Goal: Task Accomplishment & Management: Complete application form

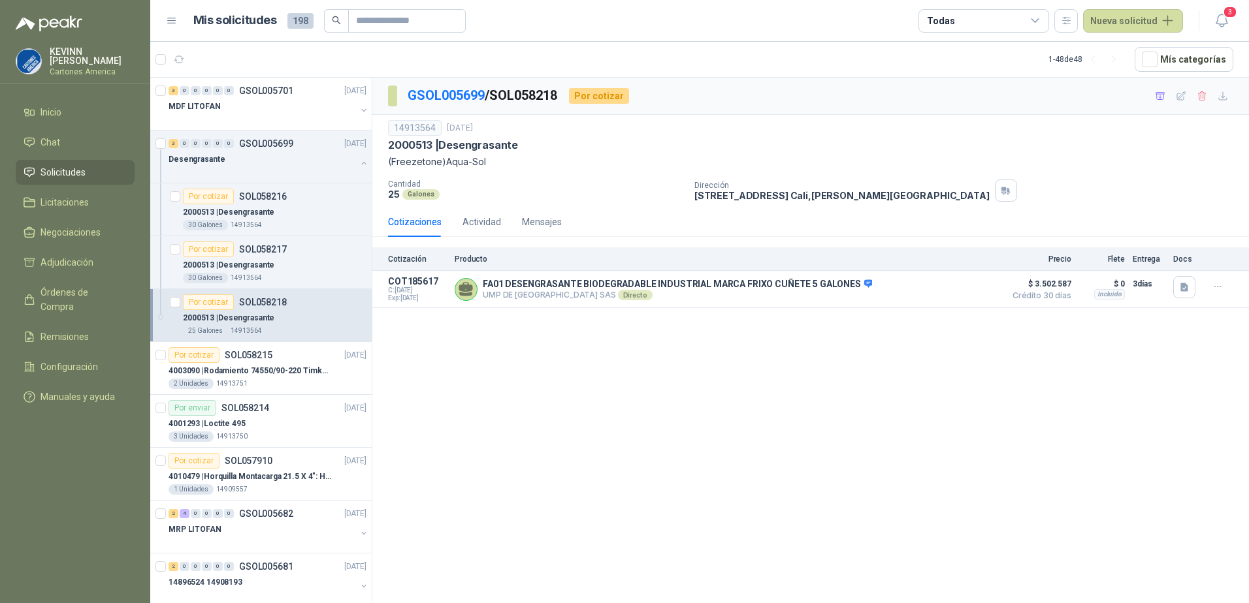
click at [35, 165] on li "Solicitudes" at bounding box center [75, 172] width 103 height 14
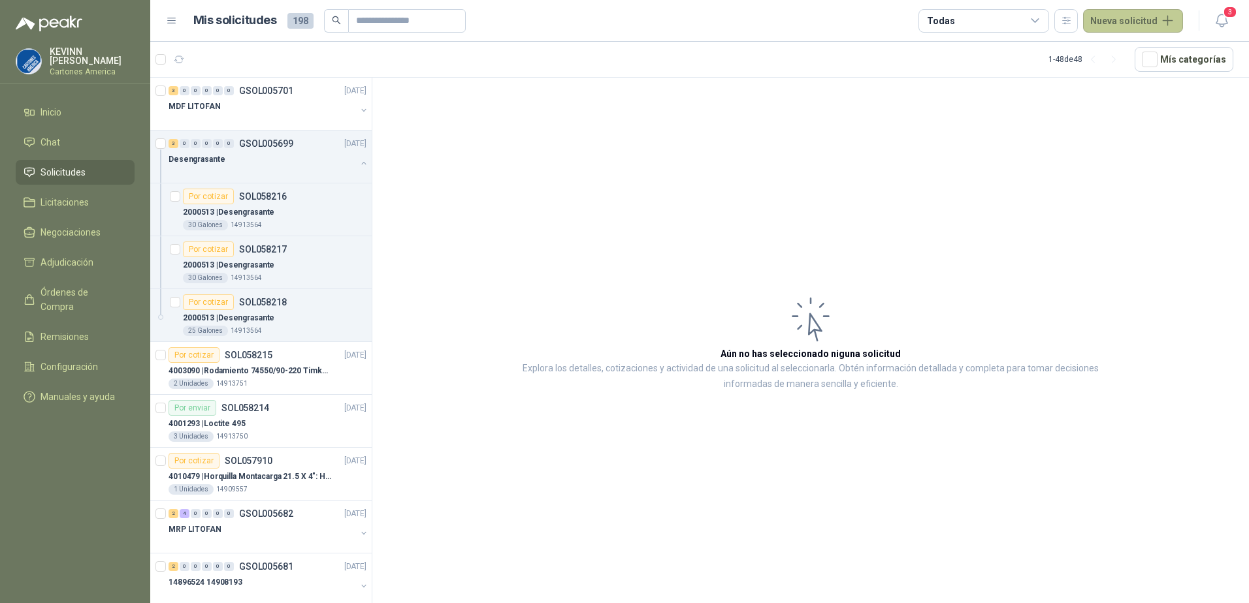
click at [1144, 24] on button "Nueva solicitud" at bounding box center [1133, 21] width 100 height 24
click at [1126, 73] on link "Solicitud grupal" at bounding box center [1148, 74] width 111 height 23
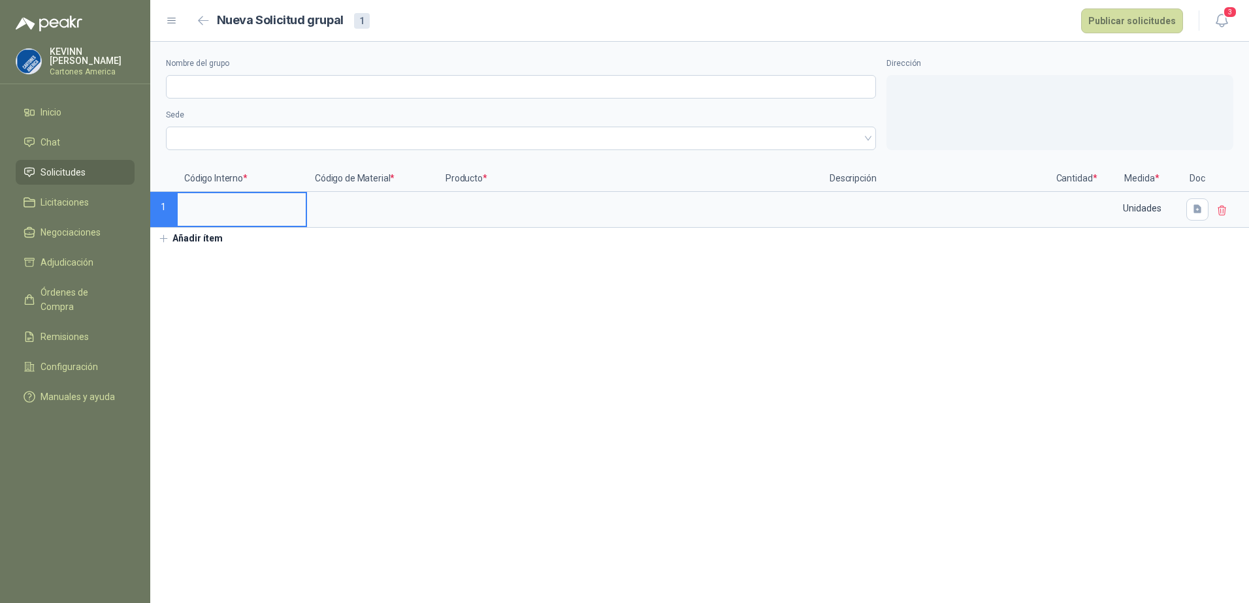
click at [233, 208] on input at bounding box center [242, 205] width 128 height 25
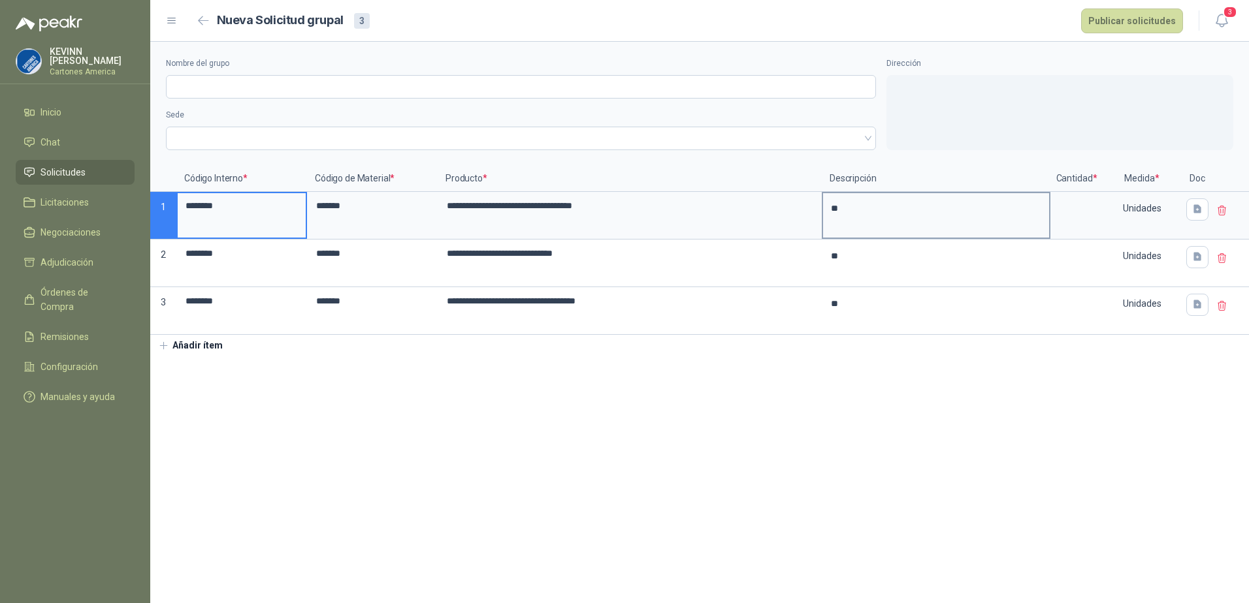
type textarea "*"
click at [859, 216] on textarea "*" at bounding box center [936, 215] width 226 height 44
type textarea "*"
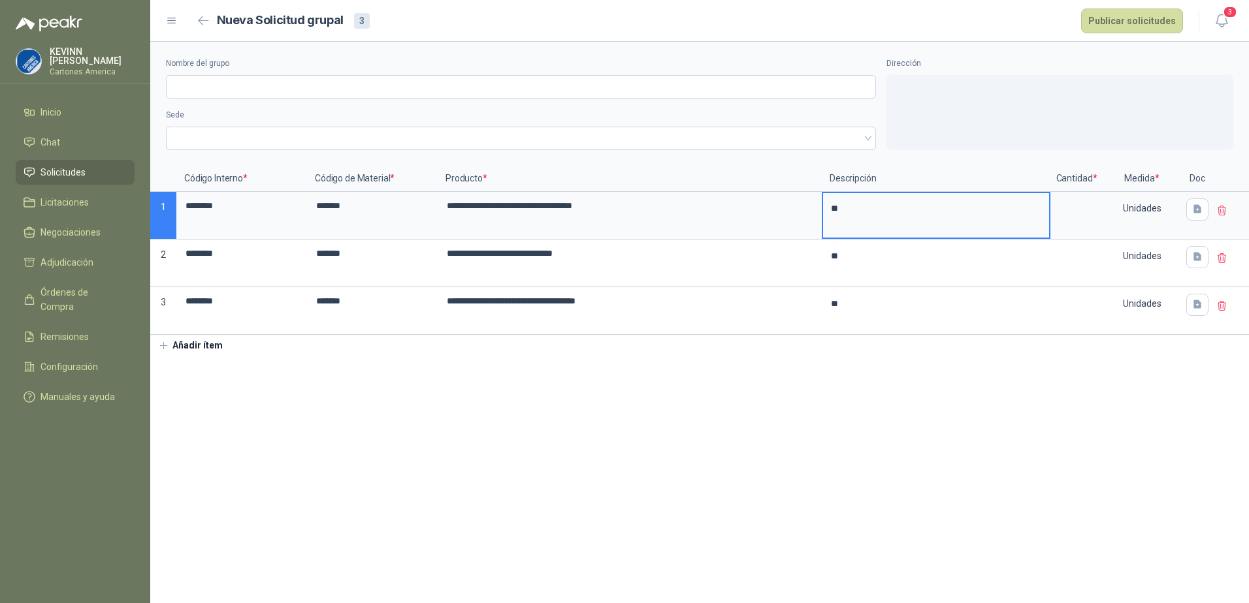
type textarea "*"
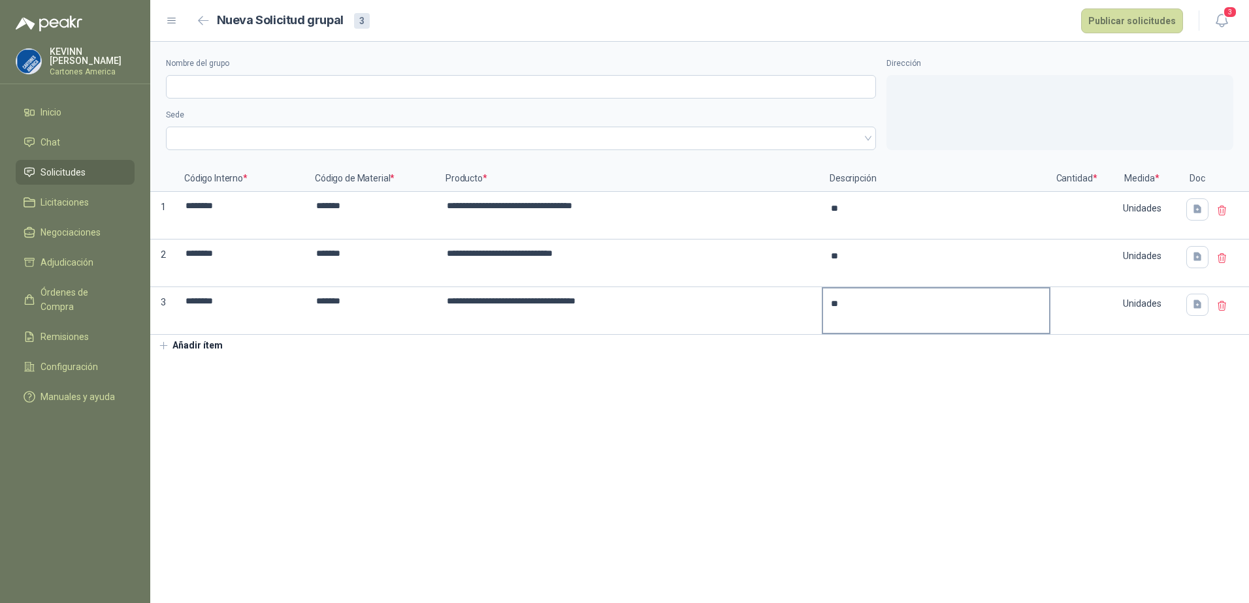
type textarea "*"
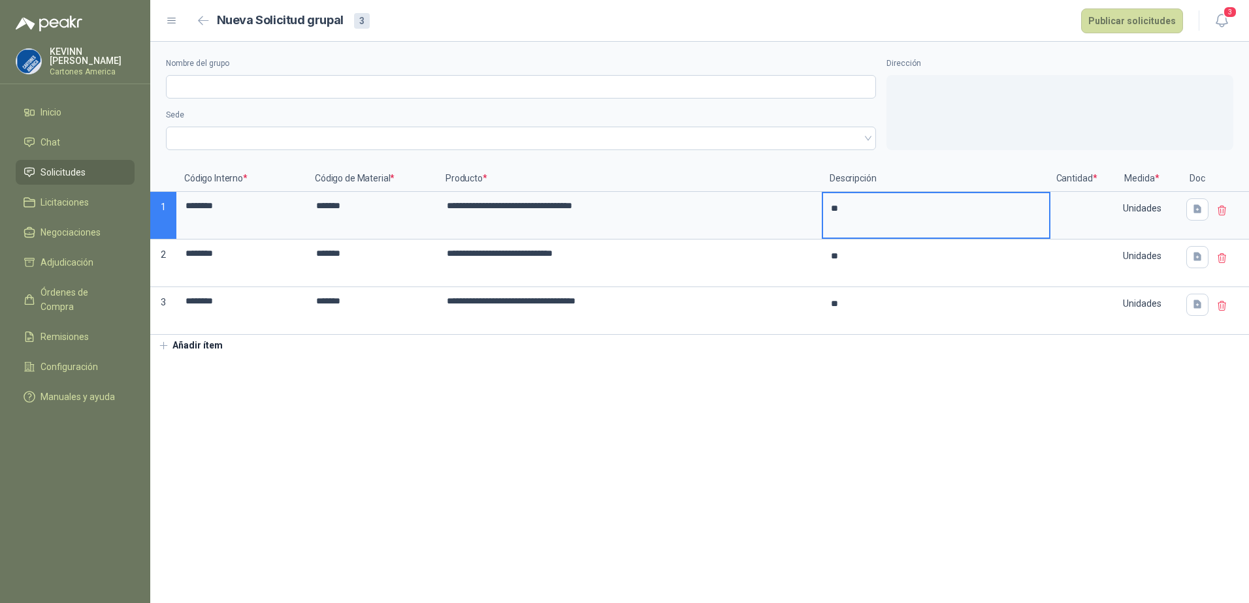
click at [855, 209] on textarea "*" at bounding box center [936, 215] width 226 height 44
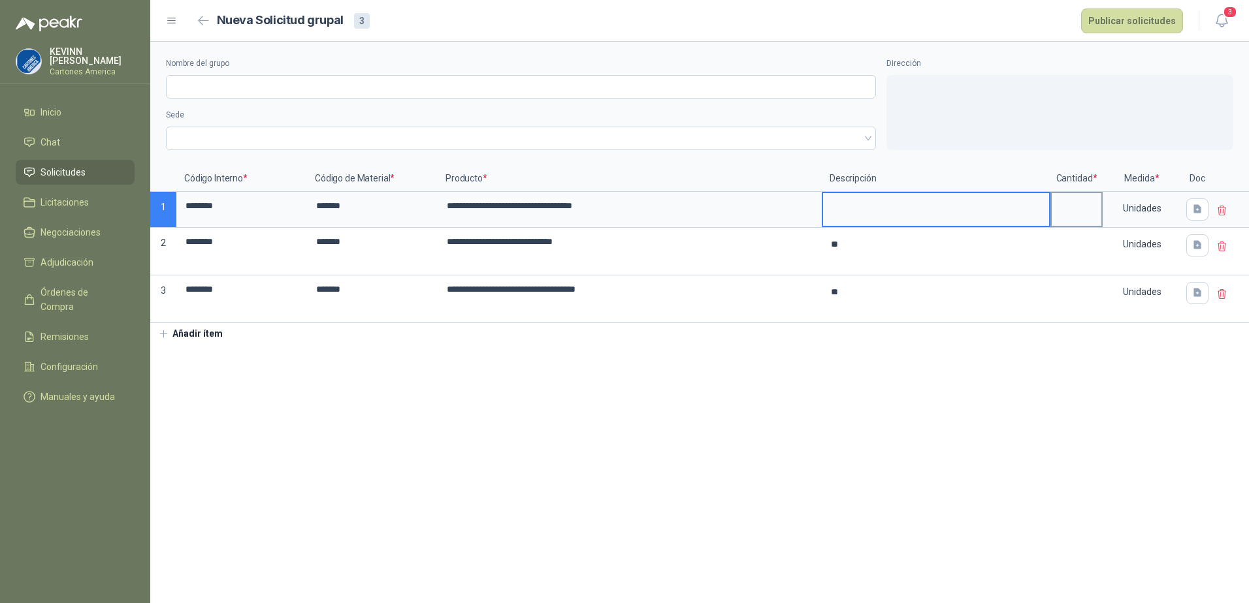
type textarea "*"
click at [1073, 206] on input at bounding box center [1076, 205] width 50 height 25
type input "*"
type textarea "*"
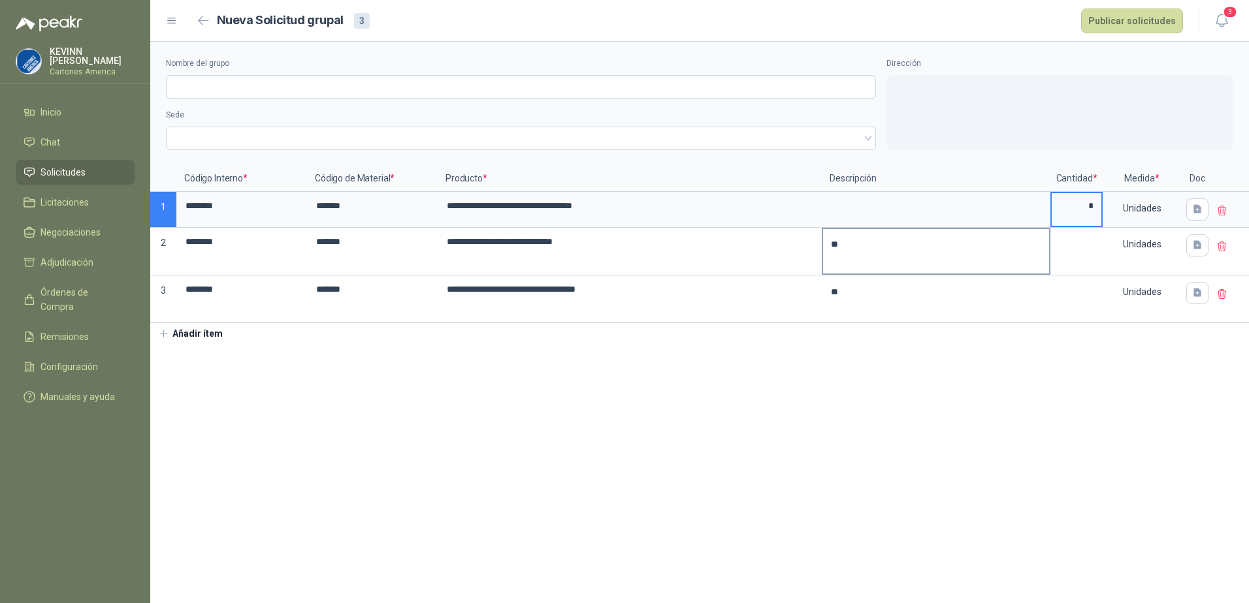
type textarea "*"
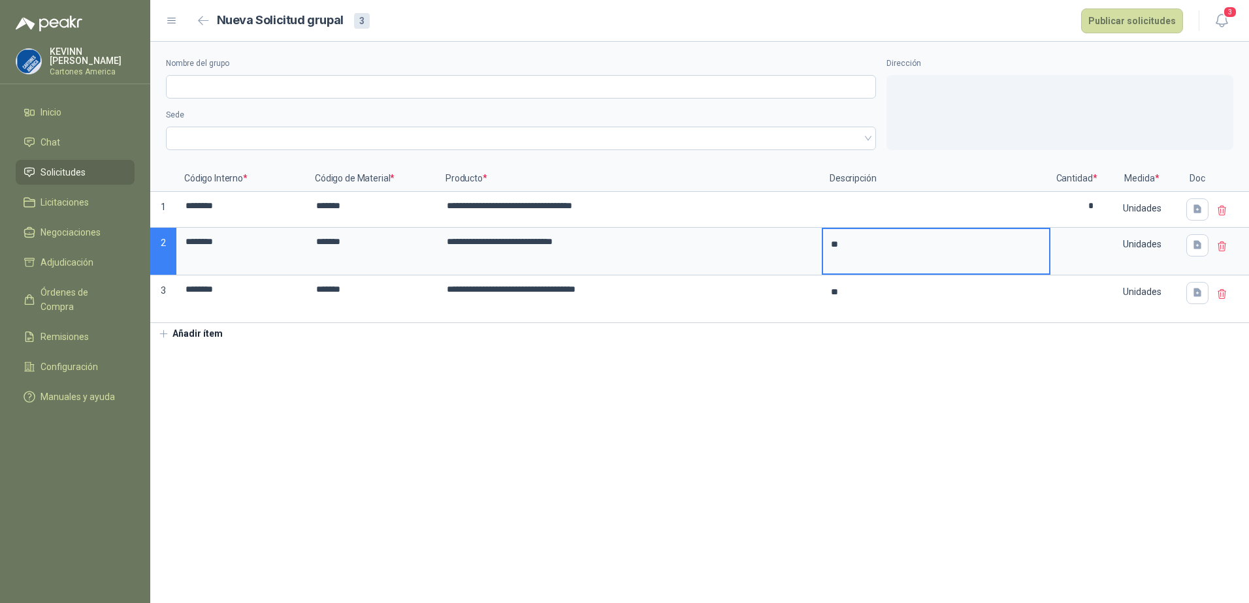
click at [954, 262] on textarea "*" at bounding box center [936, 251] width 226 height 44
type textarea "*"
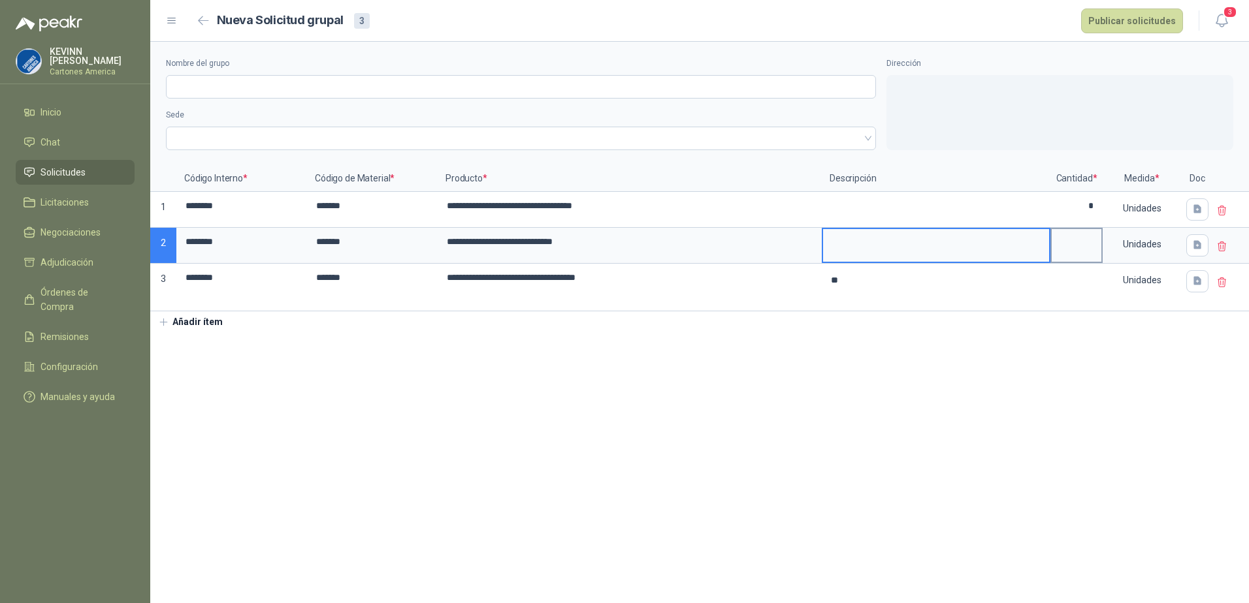
type textarea "*"
click at [1080, 236] on input at bounding box center [1076, 241] width 50 height 25
type input "*"
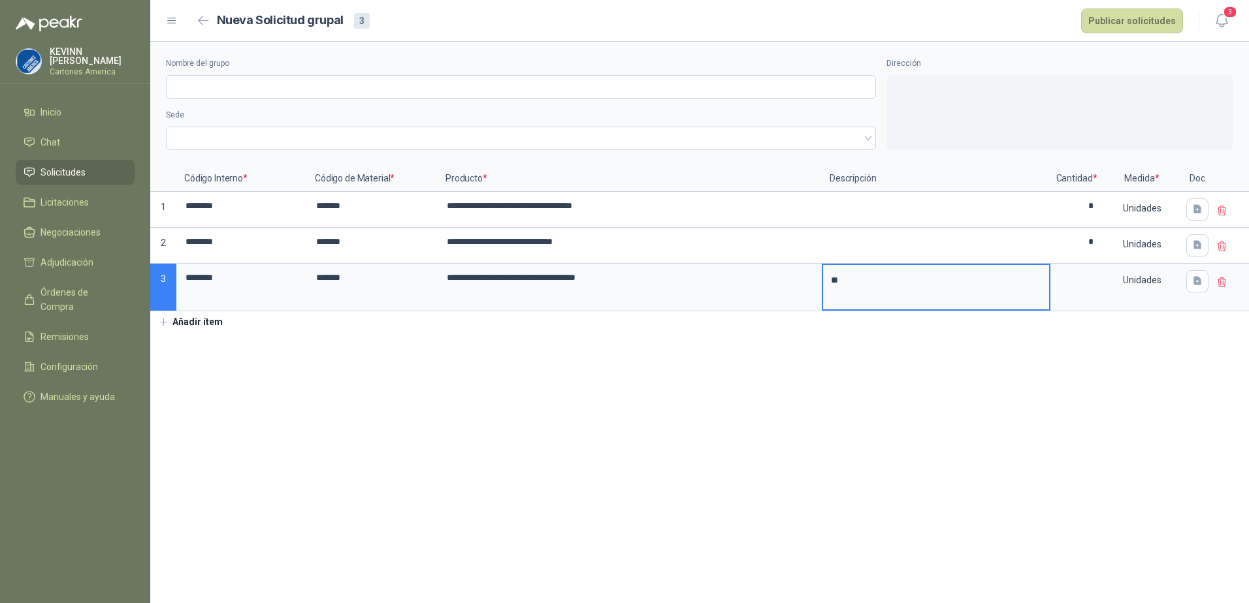
type textarea "*"
click at [884, 280] on textarea "*" at bounding box center [936, 287] width 226 height 44
click at [1088, 283] on input at bounding box center [1076, 277] width 50 height 25
type input "*"
click at [852, 368] on section "**********" at bounding box center [699, 323] width 1098 height 562
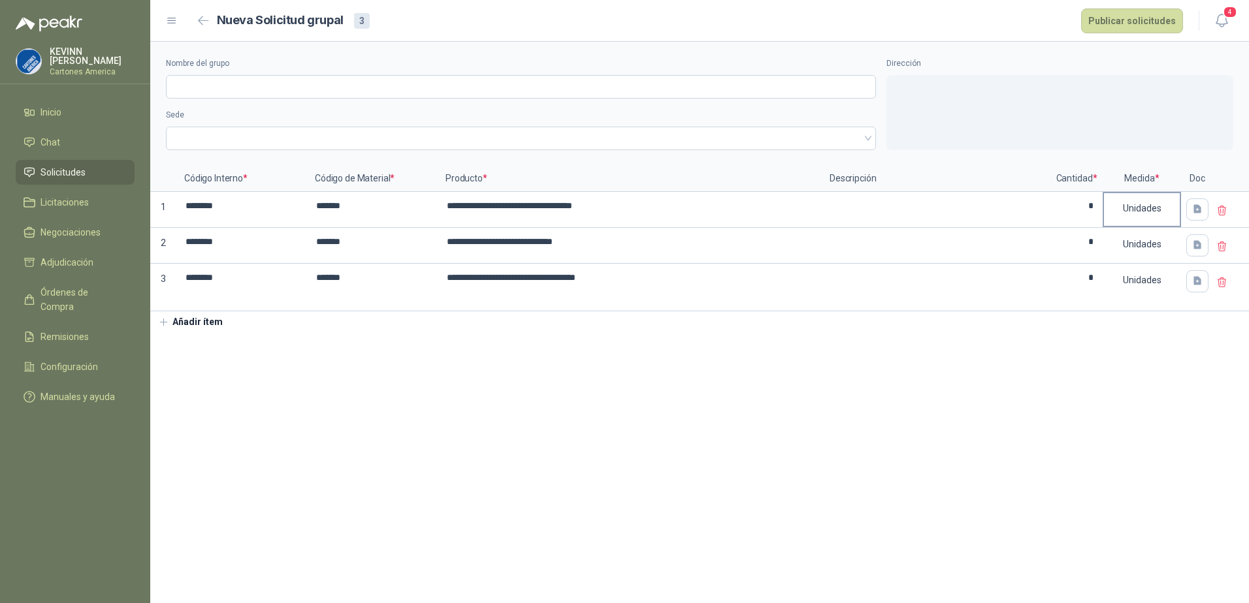
click at [1154, 206] on div "Unidades" at bounding box center [1142, 208] width 76 height 30
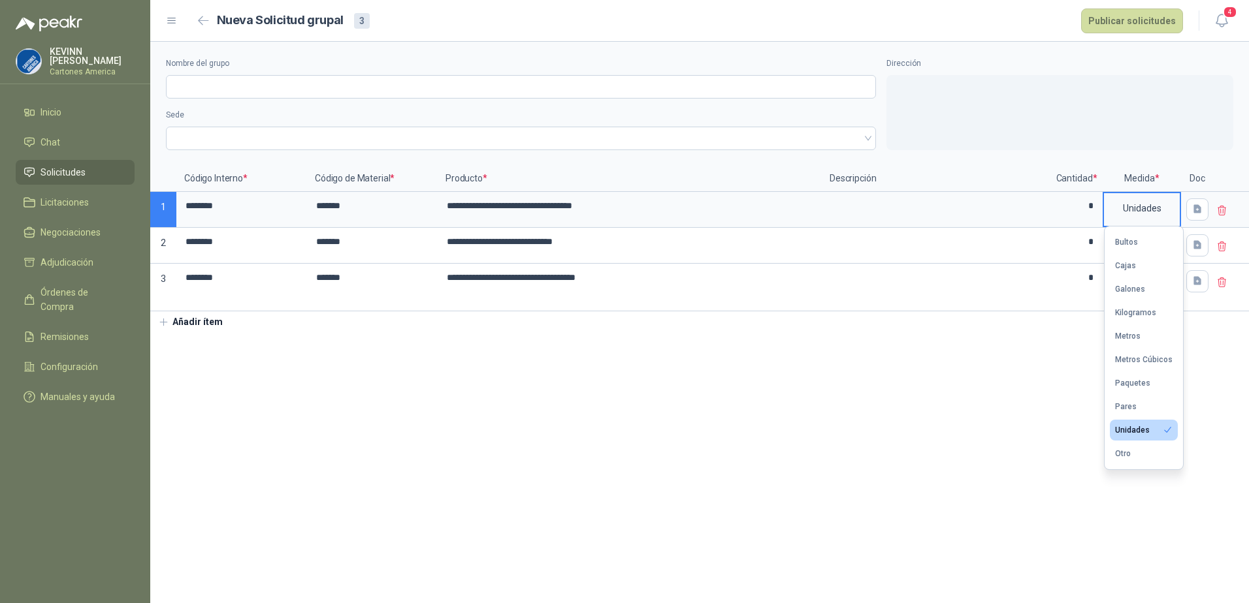
click at [987, 436] on section "**********" at bounding box center [699, 323] width 1098 height 562
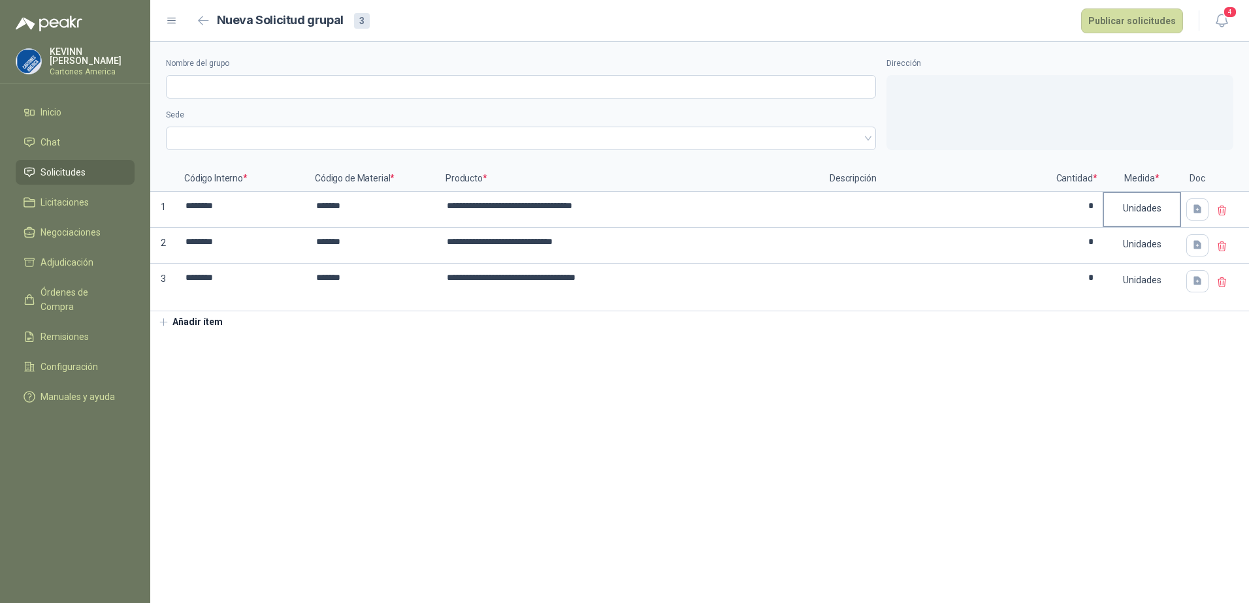
click at [1157, 212] on div "Unidades" at bounding box center [1142, 208] width 76 height 30
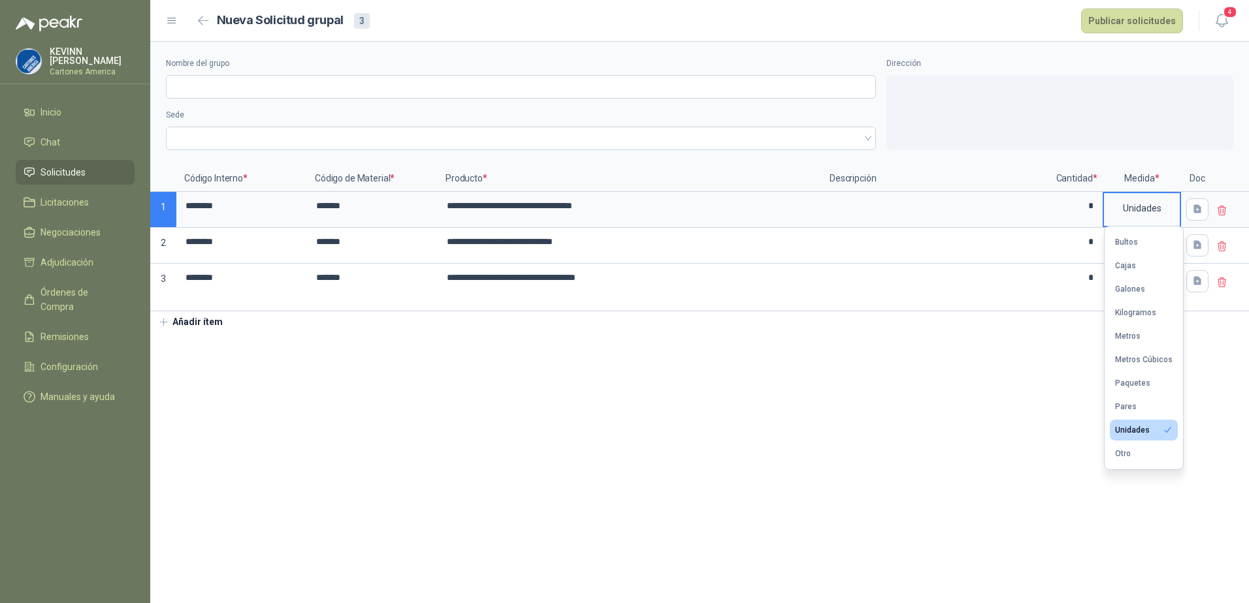
click at [1034, 450] on section "**********" at bounding box center [699, 323] width 1098 height 562
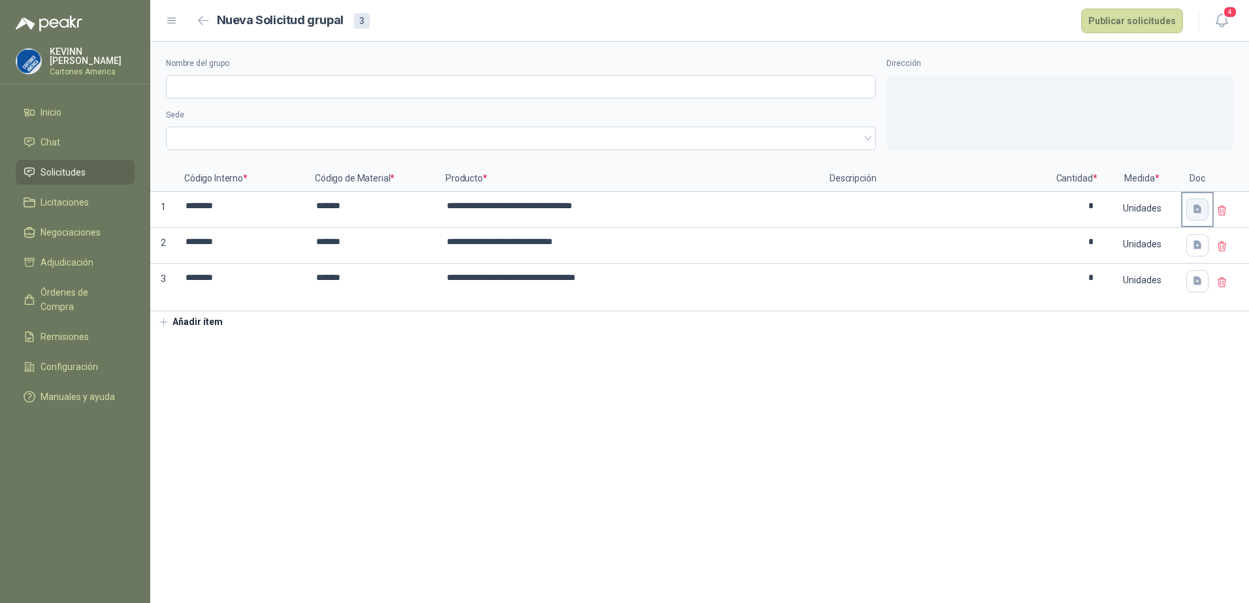
click at [1196, 212] on icon "button" at bounding box center [1197, 209] width 8 height 8
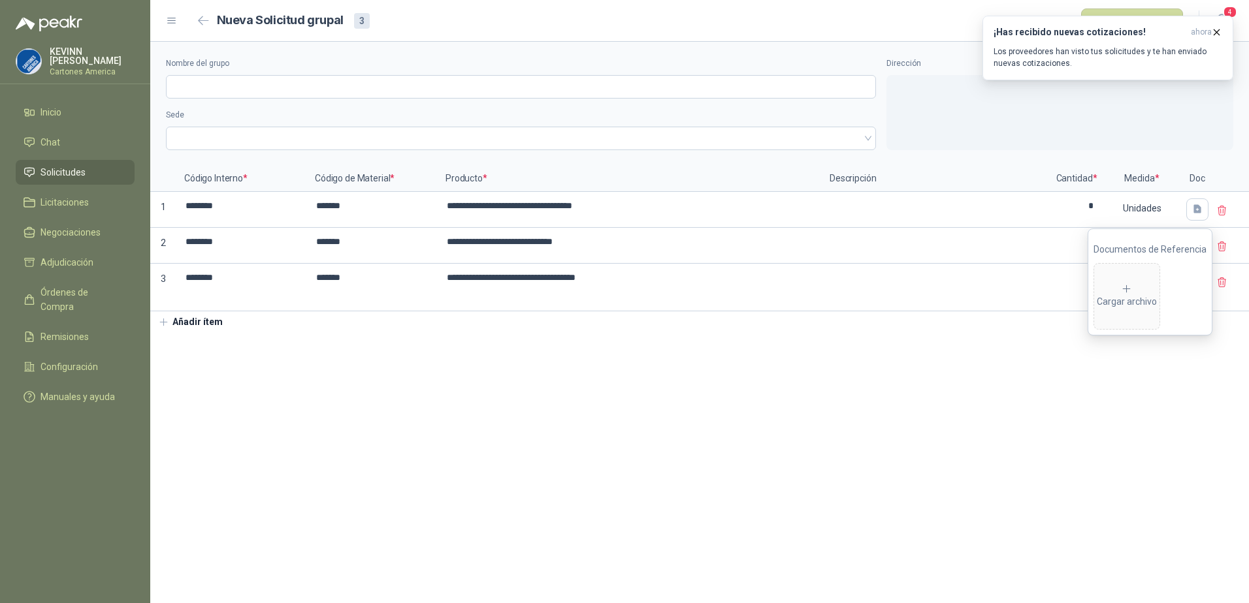
click at [967, 377] on section "**********" at bounding box center [699, 323] width 1098 height 562
click at [1110, 129] on div at bounding box center [1059, 112] width 347 height 75
click at [1216, 31] on icon "button" at bounding box center [1216, 32] width 11 height 11
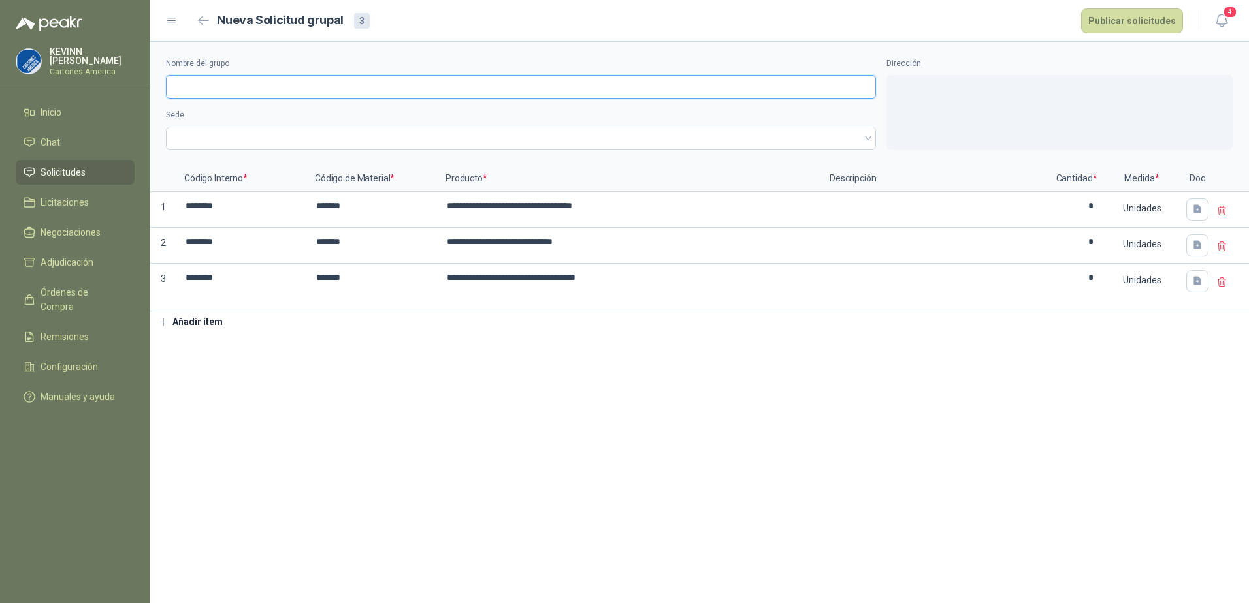
click at [358, 92] on input "Nombre del grupo" at bounding box center [521, 87] width 710 height 24
click at [330, 89] on input "Nombre del grupo" at bounding box center [521, 87] width 710 height 24
click at [280, 93] on input "Nombre del grupo" at bounding box center [521, 87] width 710 height 24
click at [299, 85] on input "Nombre del grupo" at bounding box center [521, 87] width 710 height 24
click at [306, 89] on input "**********" at bounding box center [521, 87] width 710 height 24
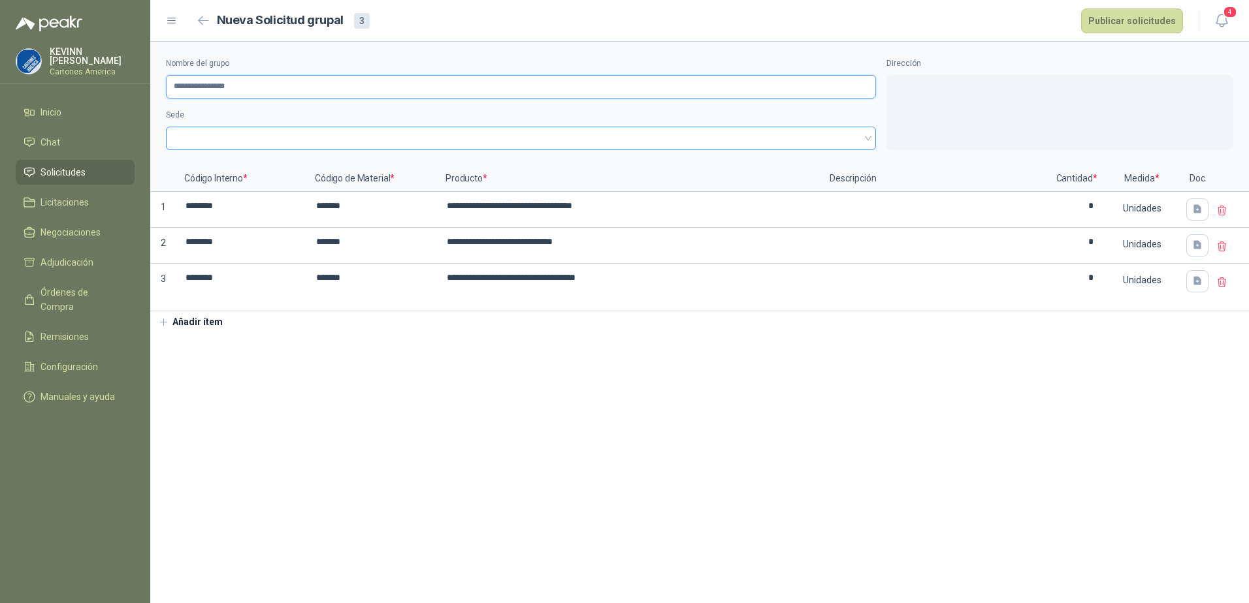
click at [298, 140] on span at bounding box center [521, 139] width 694 height 20
type input "**********"
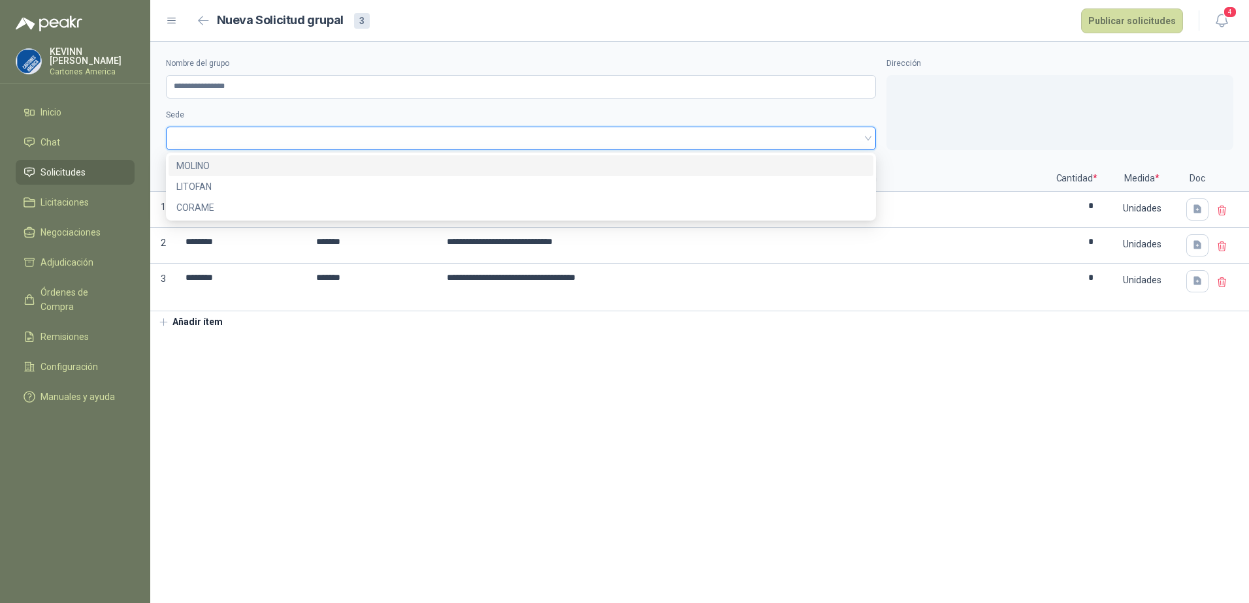
click at [208, 164] on div "MOLINO" at bounding box center [520, 166] width 689 height 14
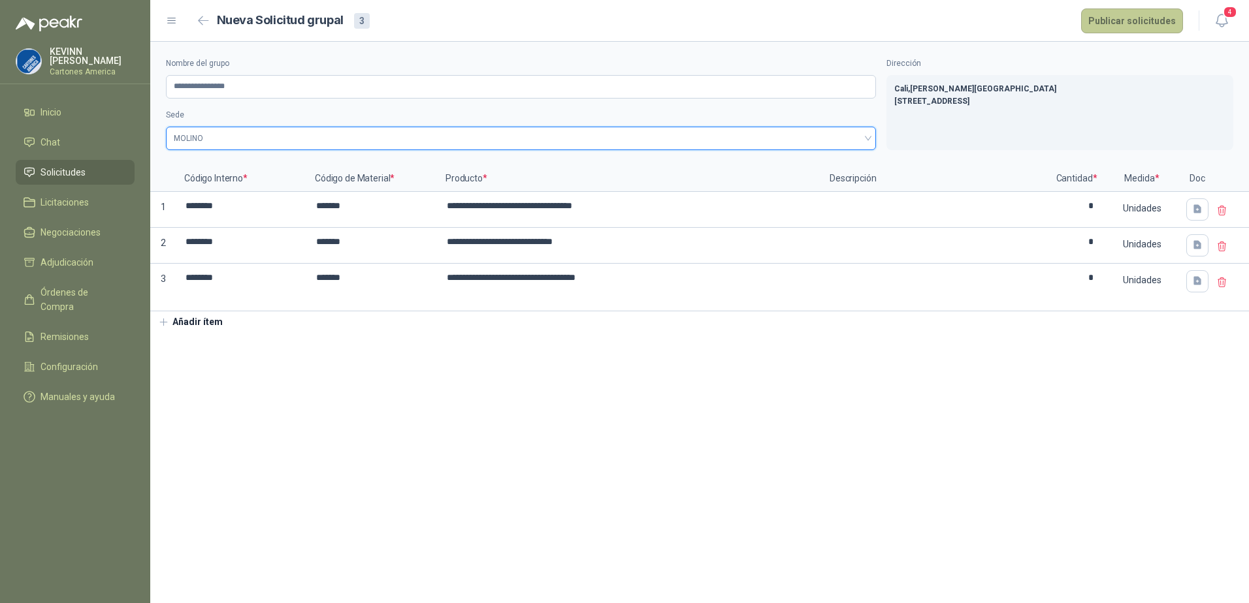
click at [1141, 27] on button "Publicar solicitudes" at bounding box center [1132, 20] width 102 height 25
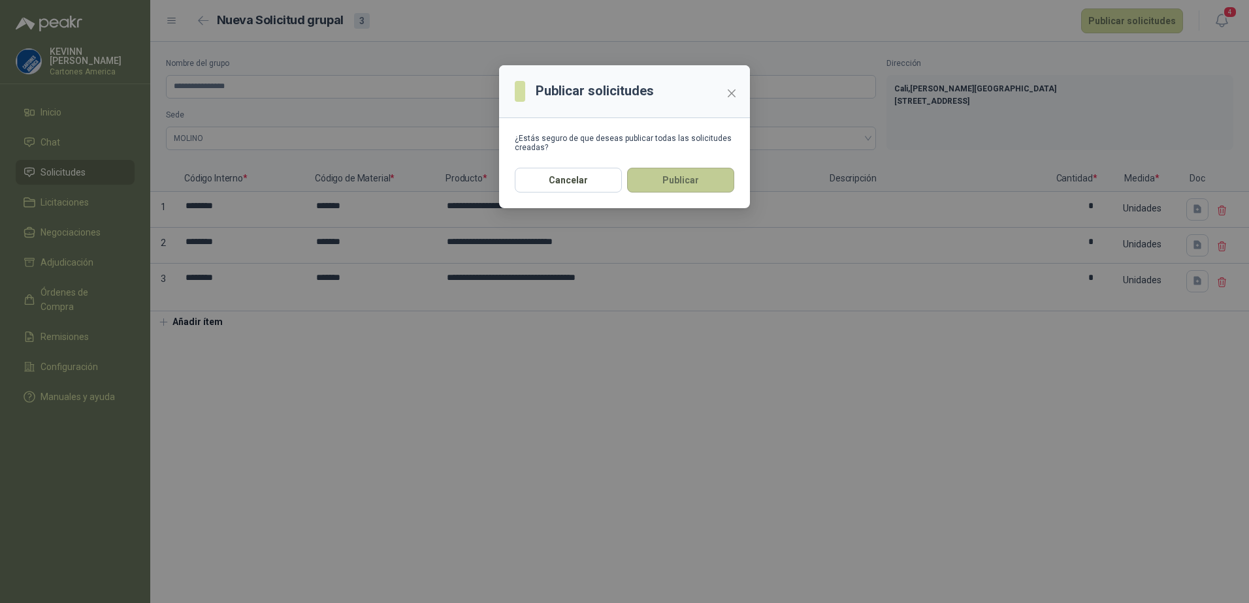
click at [673, 184] on button "Publicar" at bounding box center [680, 180] width 107 height 25
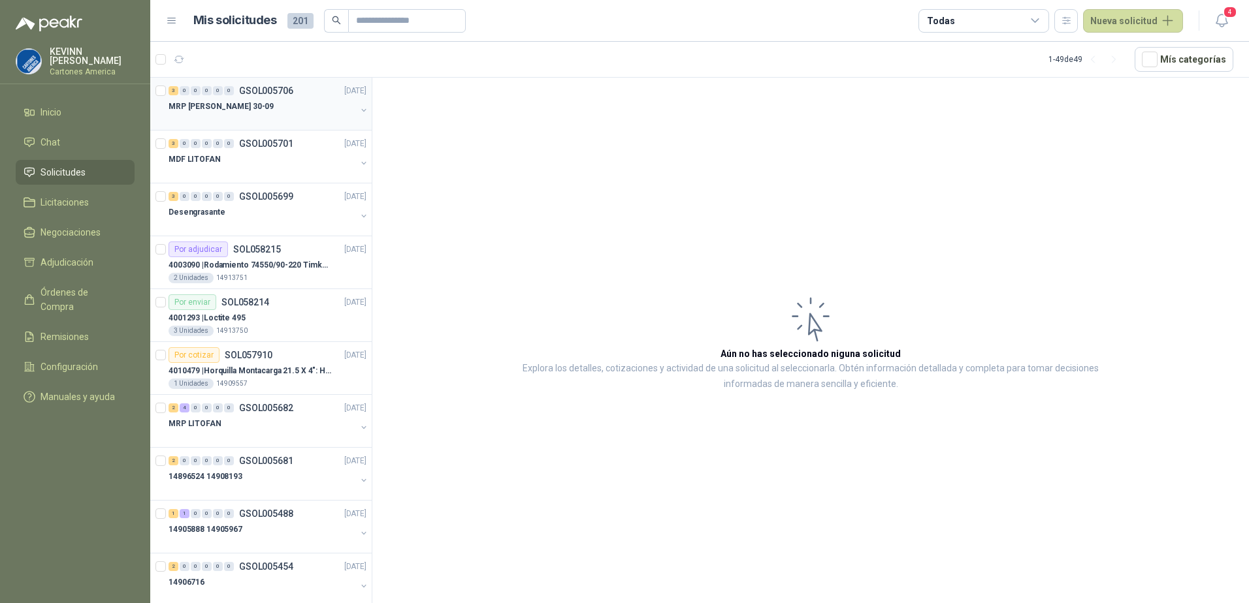
click at [359, 112] on button "button" at bounding box center [364, 110] width 10 height 10
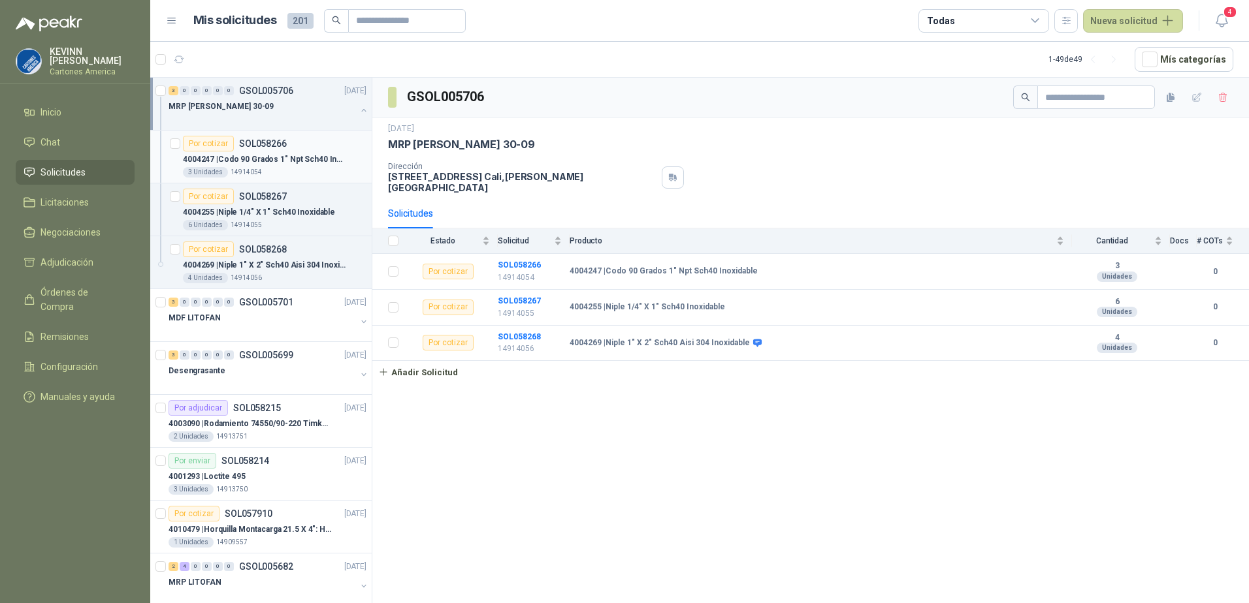
click at [298, 159] on p "4004247 | Codo 90 Grados 1" Npt Sch40 Inoxidable" at bounding box center [264, 159] width 163 height 12
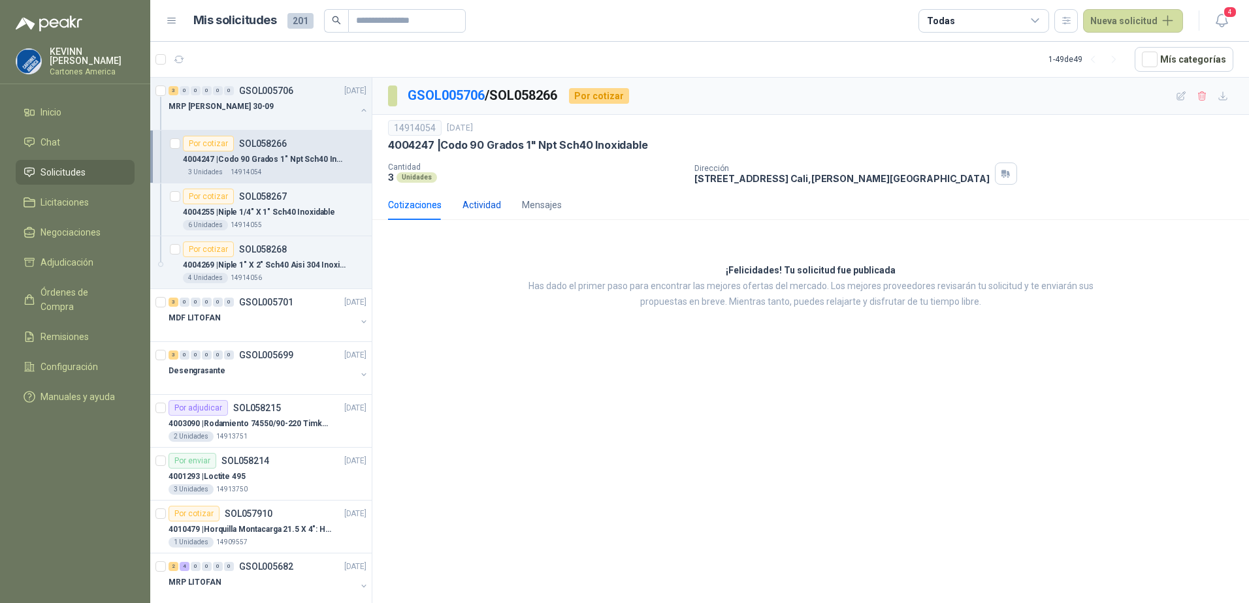
click at [477, 206] on div "Actividad" at bounding box center [481, 205] width 39 height 14
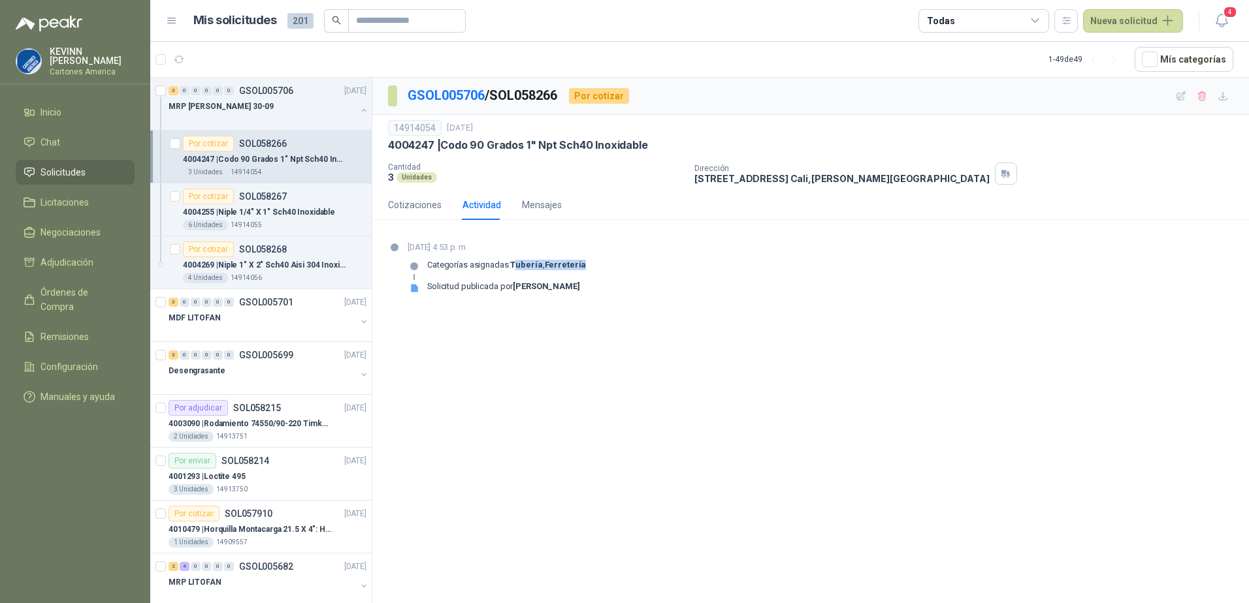
drag, startPoint x: 517, startPoint y: 264, endPoint x: 580, endPoint y: 270, distance: 63.6
click at [580, 270] on p "Categorías asignadas: Tubería , Ferretería" at bounding box center [506, 265] width 159 height 10
drag, startPoint x: 580, startPoint y: 270, endPoint x: 917, endPoint y: 313, distance: 339.7
click at [917, 313] on section "[DATE] 4:53 p. m. Categorías asignadas: Tubería , Ferretería Solicitud publicad…" at bounding box center [810, 273] width 876 height 85
drag, startPoint x: 443, startPoint y: 144, endPoint x: 653, endPoint y: 159, distance: 210.8
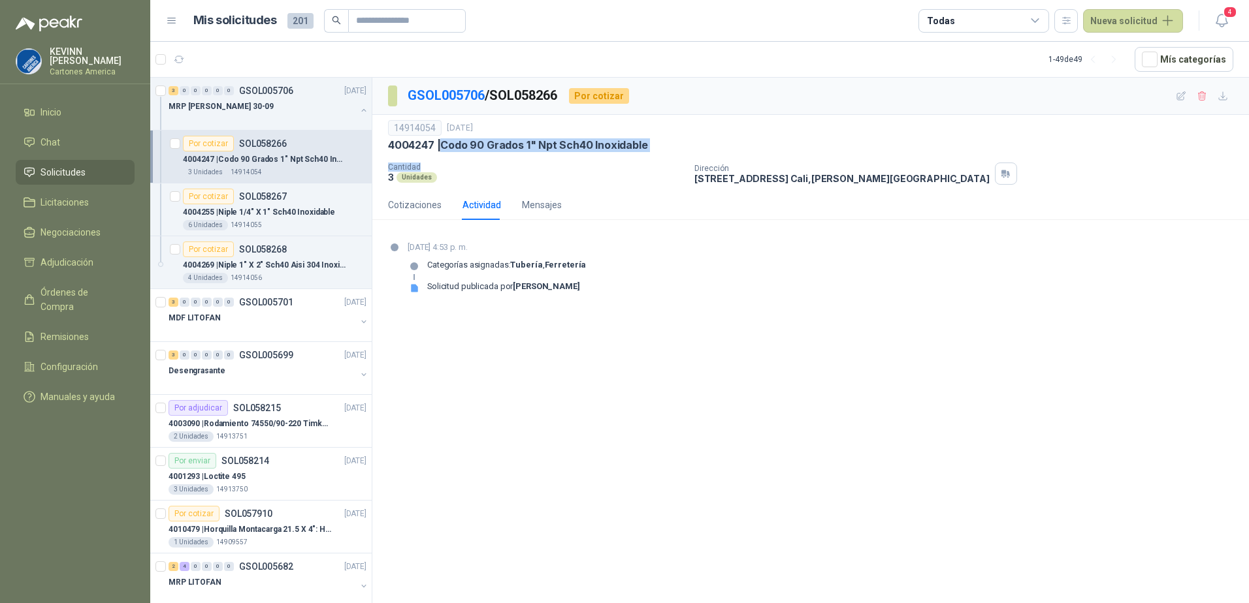
click at [653, 159] on div "14914054 [DATE] 4004247 | Codo 90 Grados 1" Npt Sch40 Inoxidable Cantidad 3 Uni…" at bounding box center [810, 152] width 845 height 65
drag, startPoint x: 653, startPoint y: 159, endPoint x: 599, endPoint y: 292, distance: 143.8
click at [599, 292] on div "[DATE] 4:53 p. m. Categorías asignadas: Tubería , Ferretería Solicitud publicad…" at bounding box center [810, 272] width 845 height 63
click at [266, 204] on div "Por cotizar SOL058267" at bounding box center [235, 197] width 104 height 16
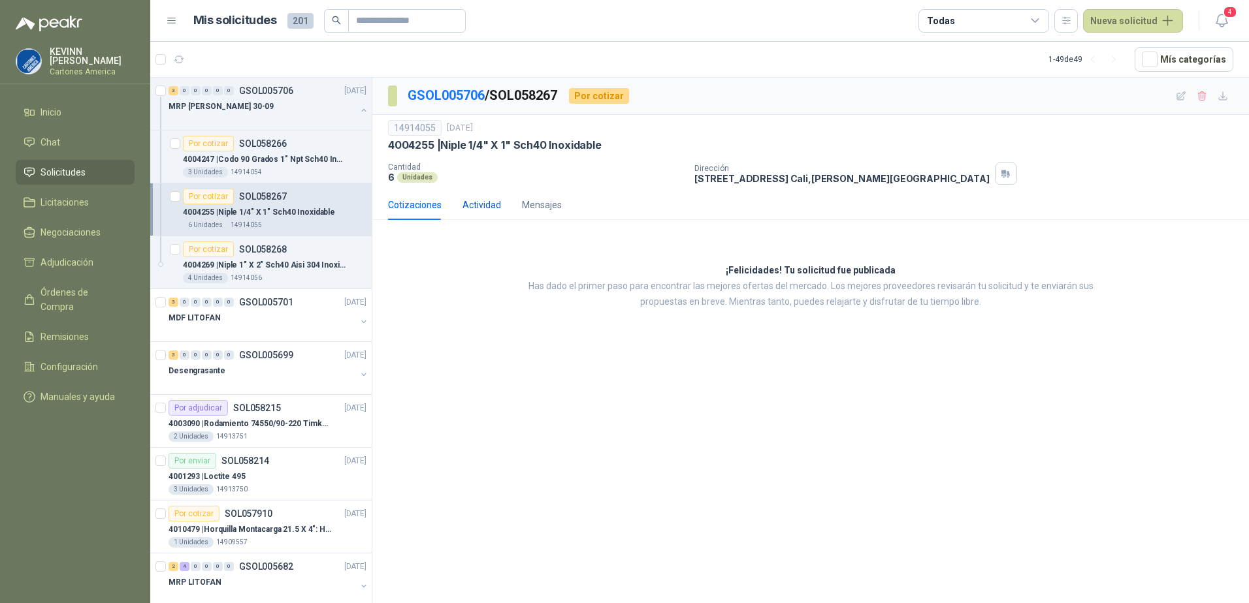
click at [485, 207] on div "Actividad" at bounding box center [481, 205] width 39 height 14
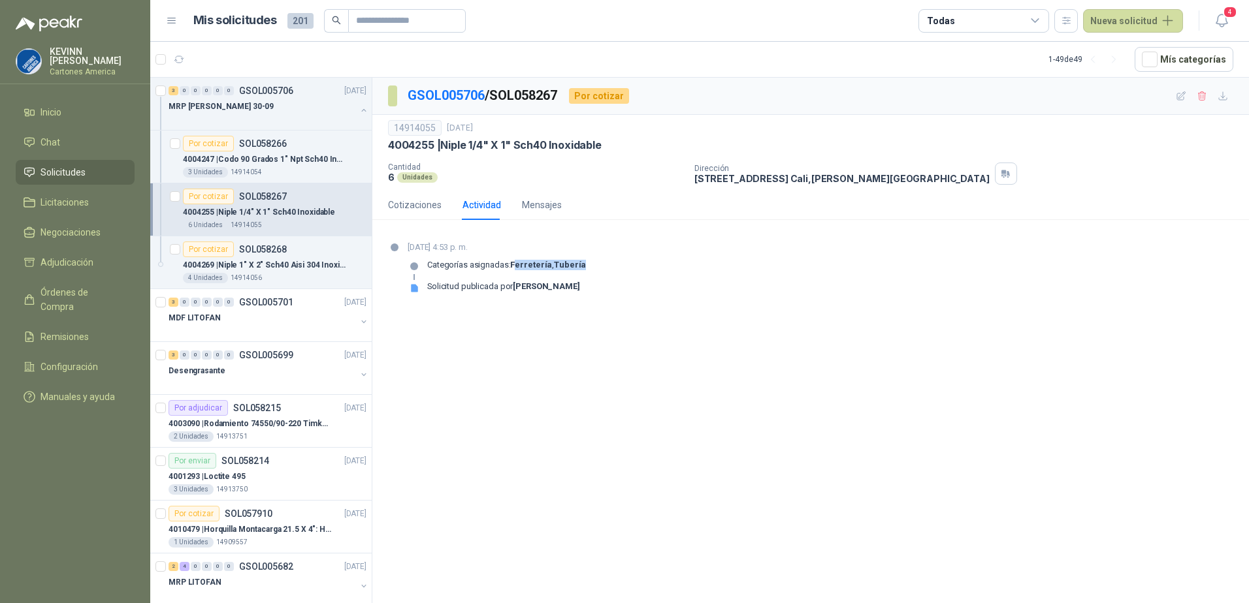
drag, startPoint x: 517, startPoint y: 264, endPoint x: 585, endPoint y: 266, distance: 68.6
click at [585, 266] on div "Categorías asignadas: Ferretería , [GEOGRAPHIC_DATA]" at bounding box center [496, 270] width 178 height 21
click at [295, 263] on p "4004269 | Niple 1" X 2" Sch40 Aisi 304 Inoxidable" at bounding box center [264, 265] width 163 height 12
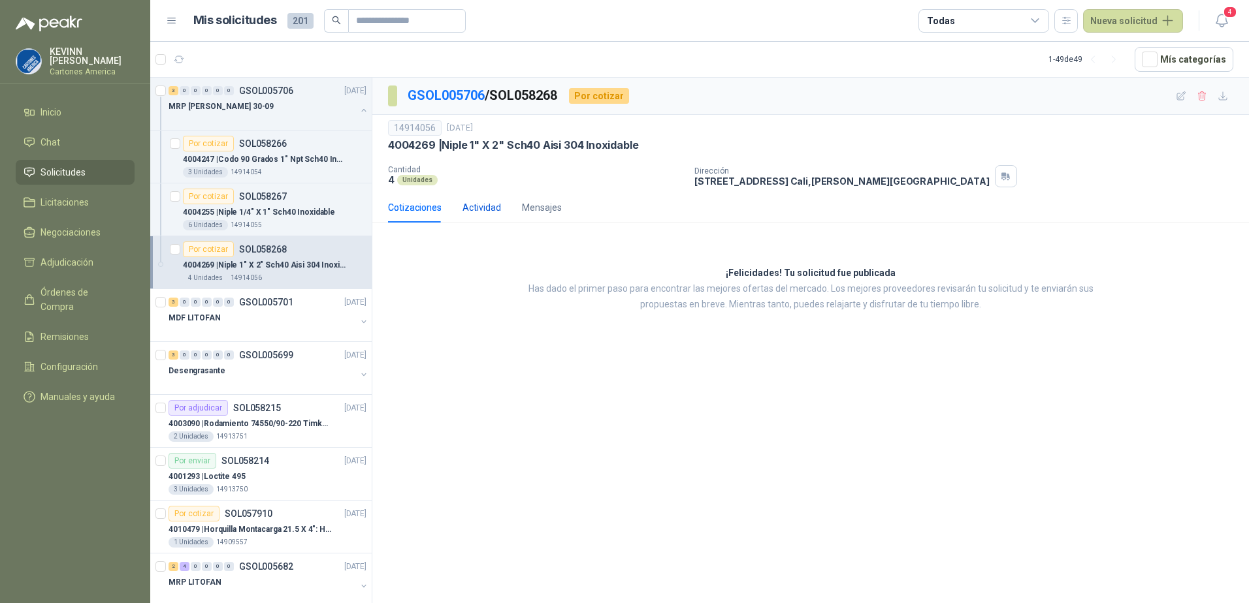
click at [483, 205] on div "Actividad" at bounding box center [481, 207] width 39 height 14
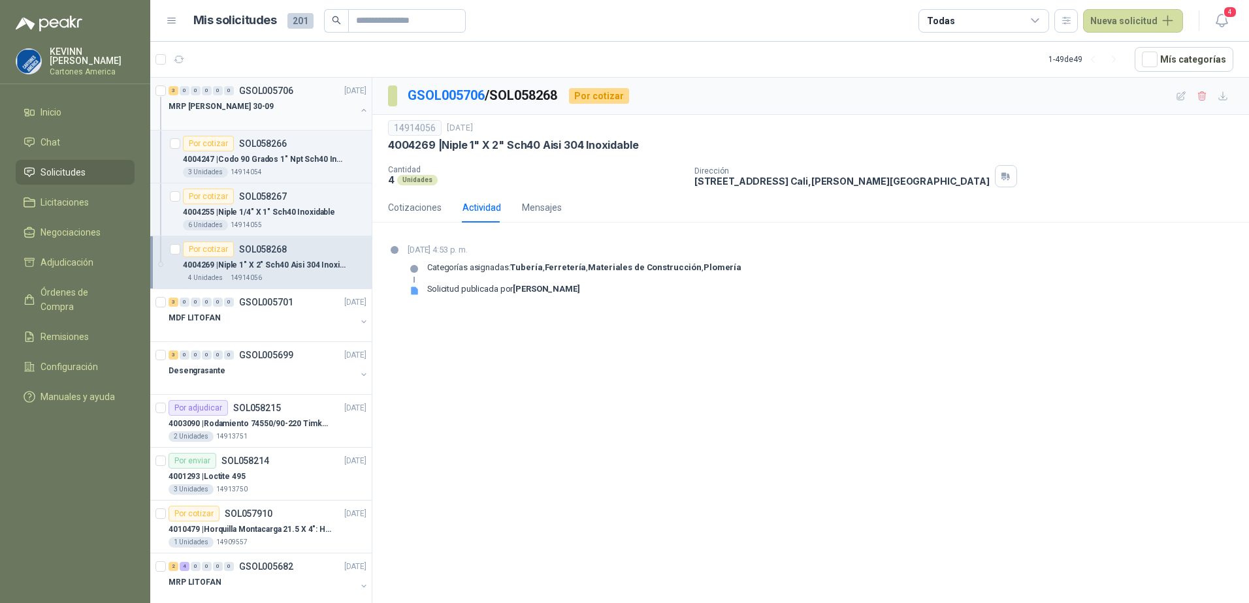
click at [359, 110] on button "button" at bounding box center [364, 110] width 10 height 10
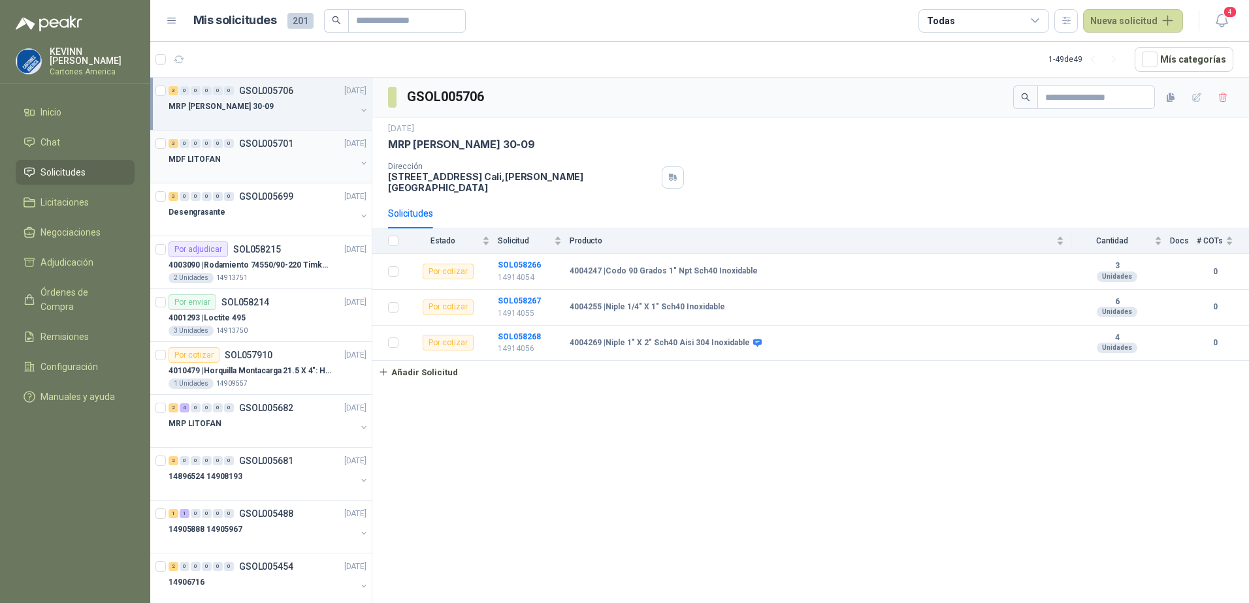
click at [359, 163] on button "button" at bounding box center [364, 163] width 10 height 10
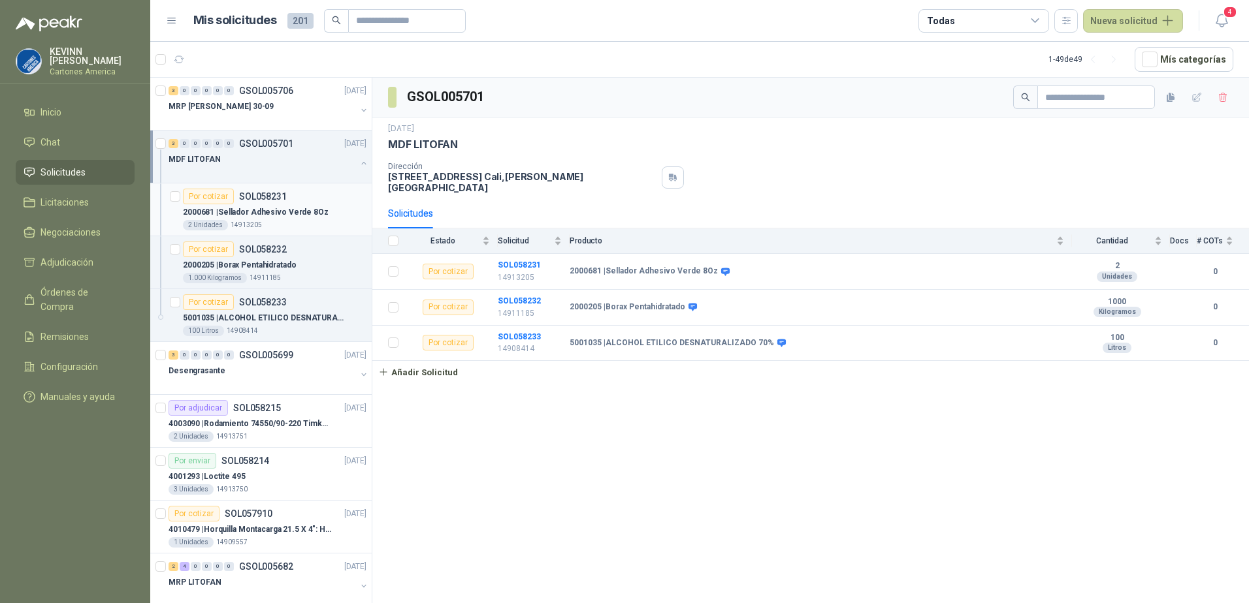
click at [267, 208] on p "2000681 | Sellador Adhesivo Verde 8Oz" at bounding box center [256, 212] width 146 height 12
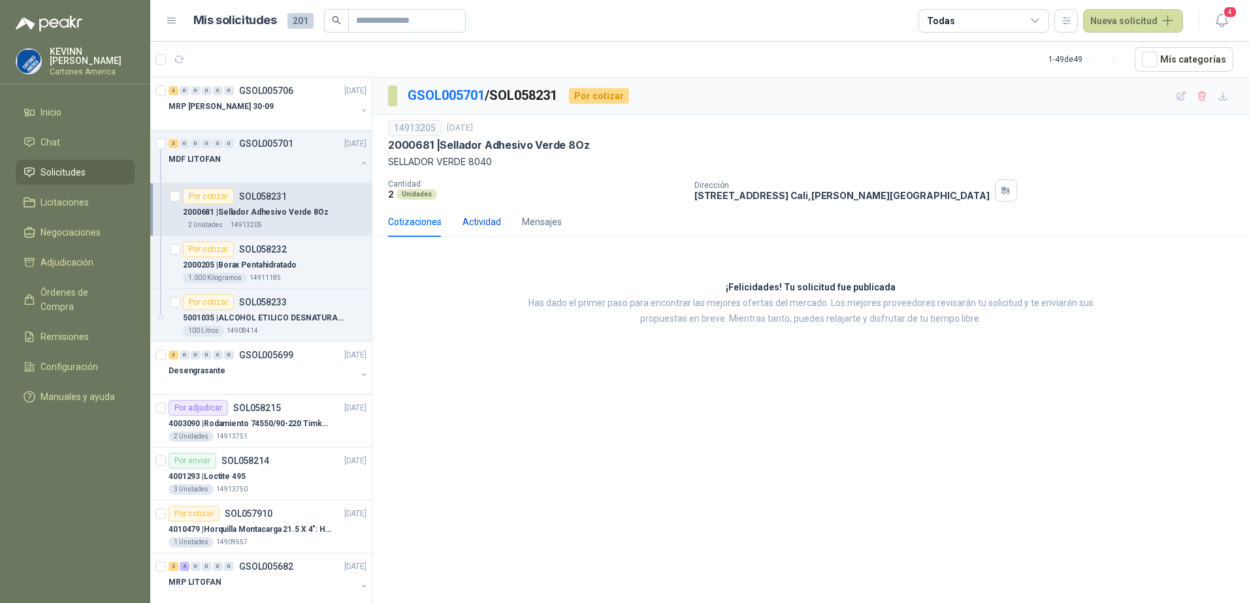
click at [475, 225] on div "Actividad" at bounding box center [481, 222] width 39 height 14
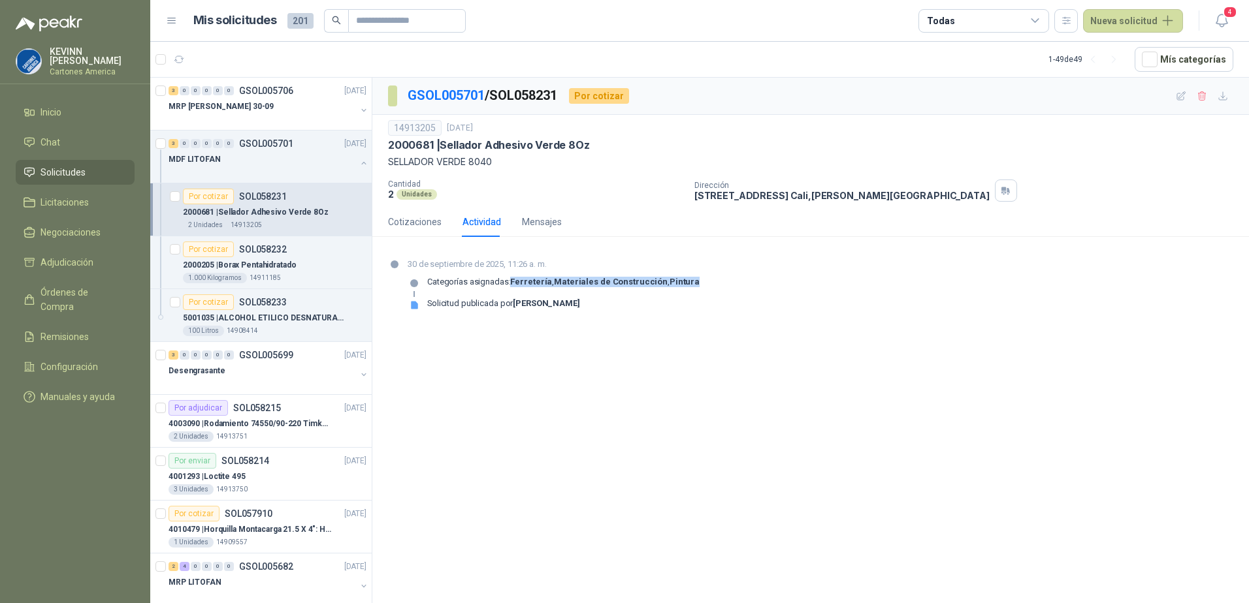
drag, startPoint x: 511, startPoint y: 281, endPoint x: 688, endPoint y: 278, distance: 177.0
click at [688, 278] on div "[DATE] 11:26 a. m. Categorías asignadas: Ferretería , Materiales de Construcció…" at bounding box center [810, 289] width 845 height 63
click at [291, 267] on p "2000205 | Borax Pentahidratado" at bounding box center [240, 265] width 114 height 12
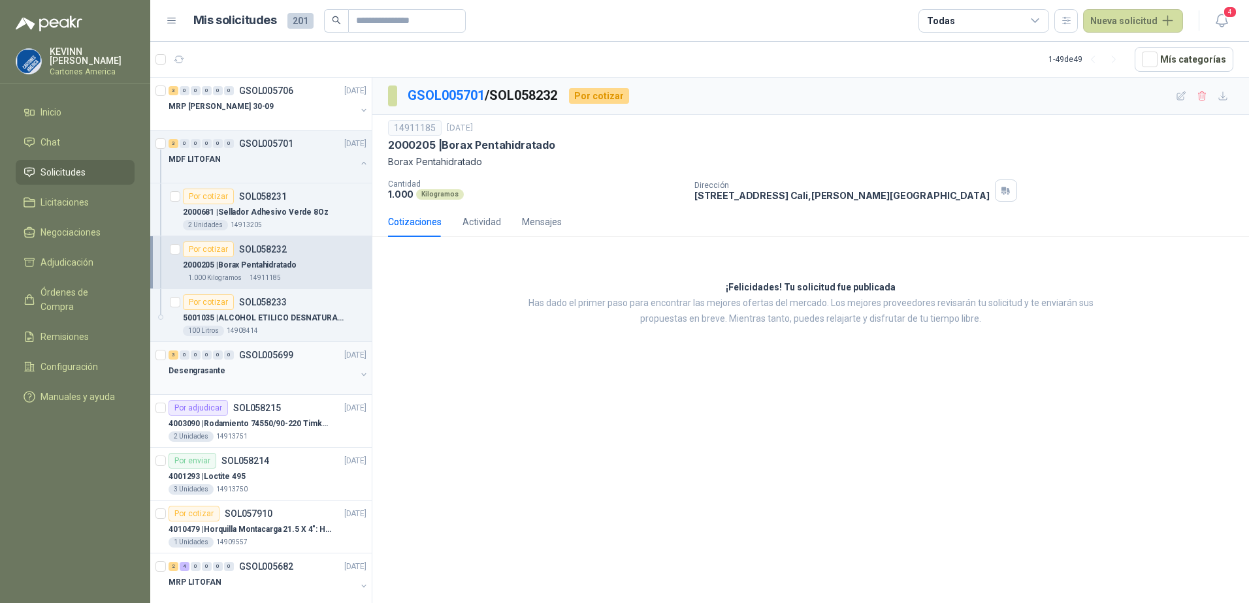
click at [325, 379] on div at bounding box center [261, 384] width 187 height 10
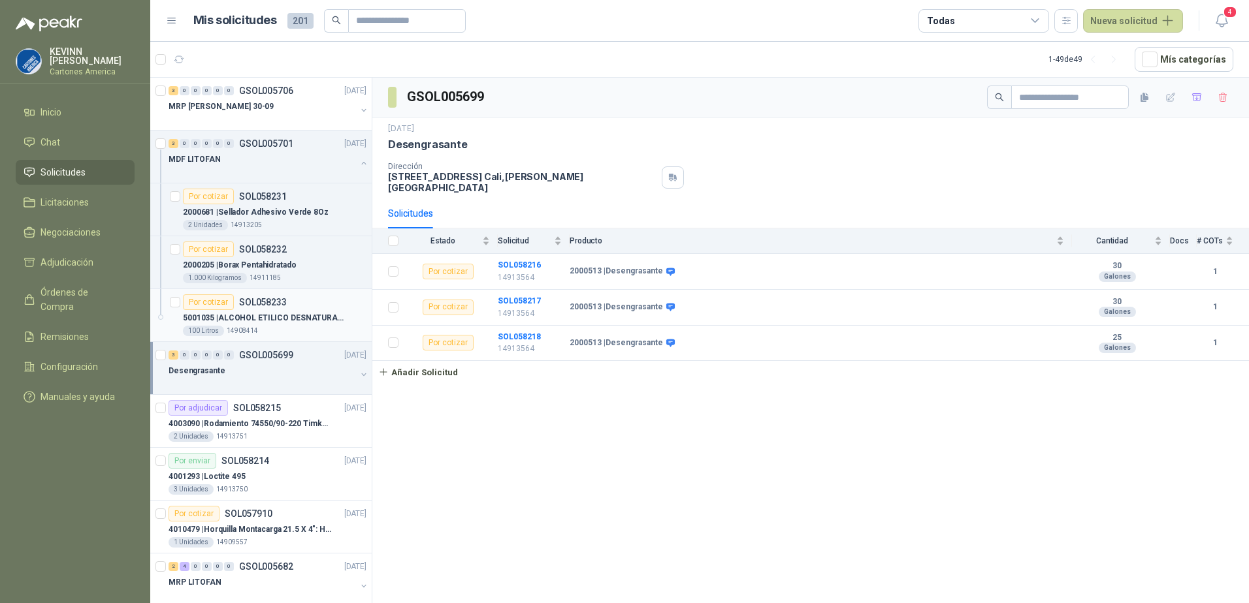
click at [307, 312] on p "5001035 | ALCOHOL ETILICO DESNATURALIZADO 70%" at bounding box center [264, 318] width 163 height 12
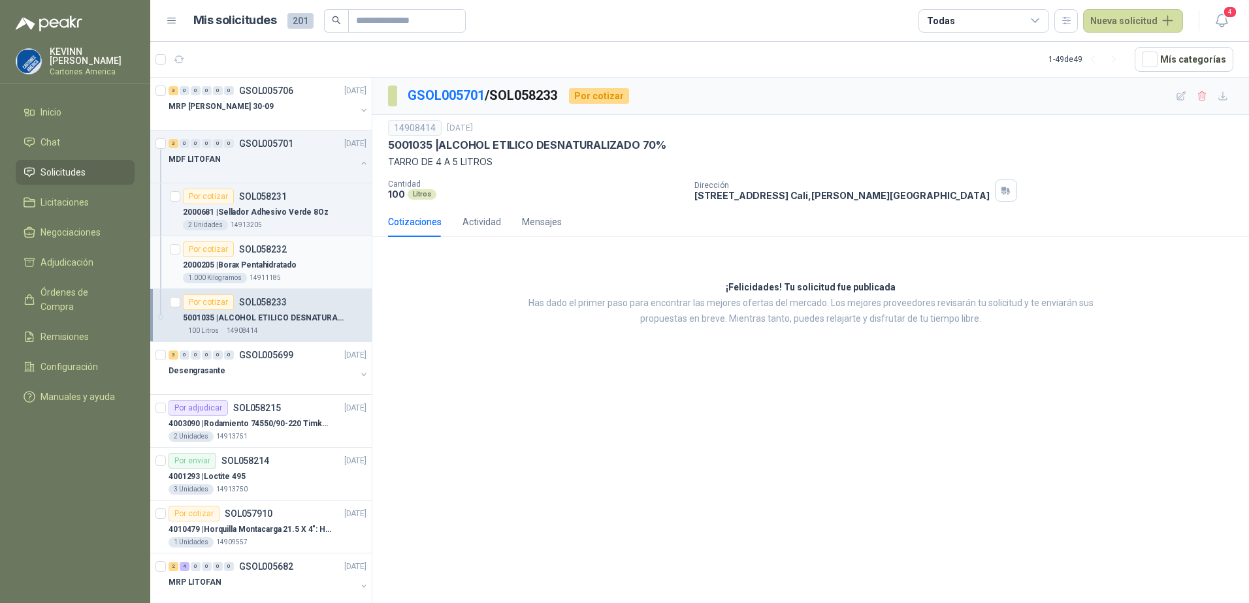
click at [288, 263] on p "2000205 | Borax Pentahidratado" at bounding box center [240, 265] width 114 height 12
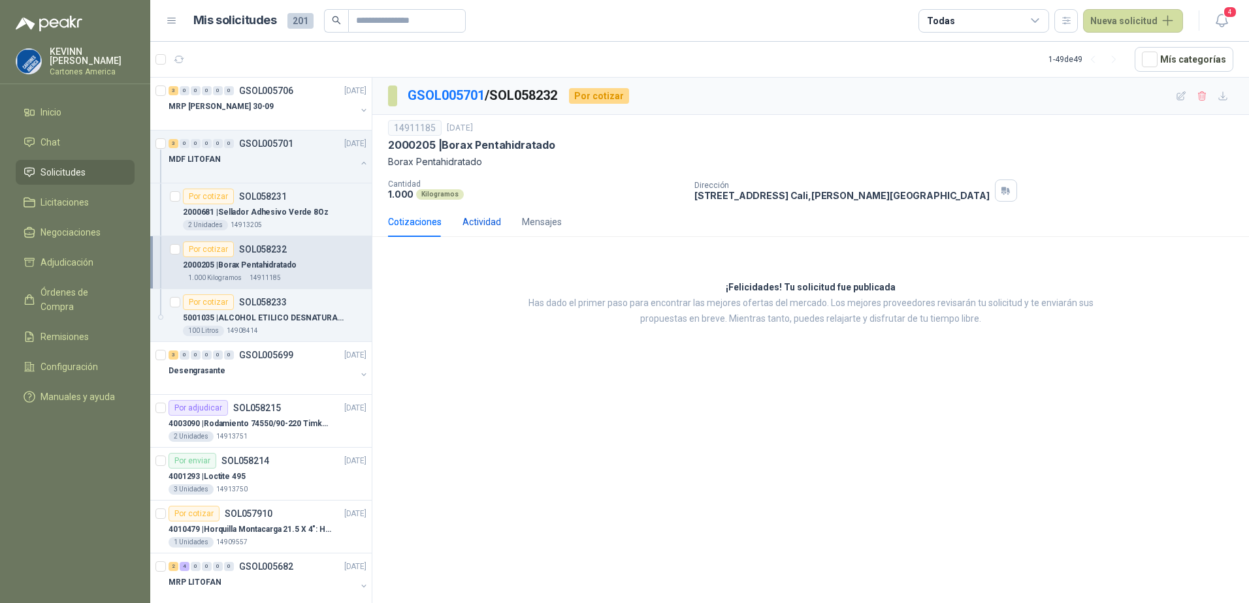
click at [493, 223] on div "Actividad" at bounding box center [481, 222] width 39 height 14
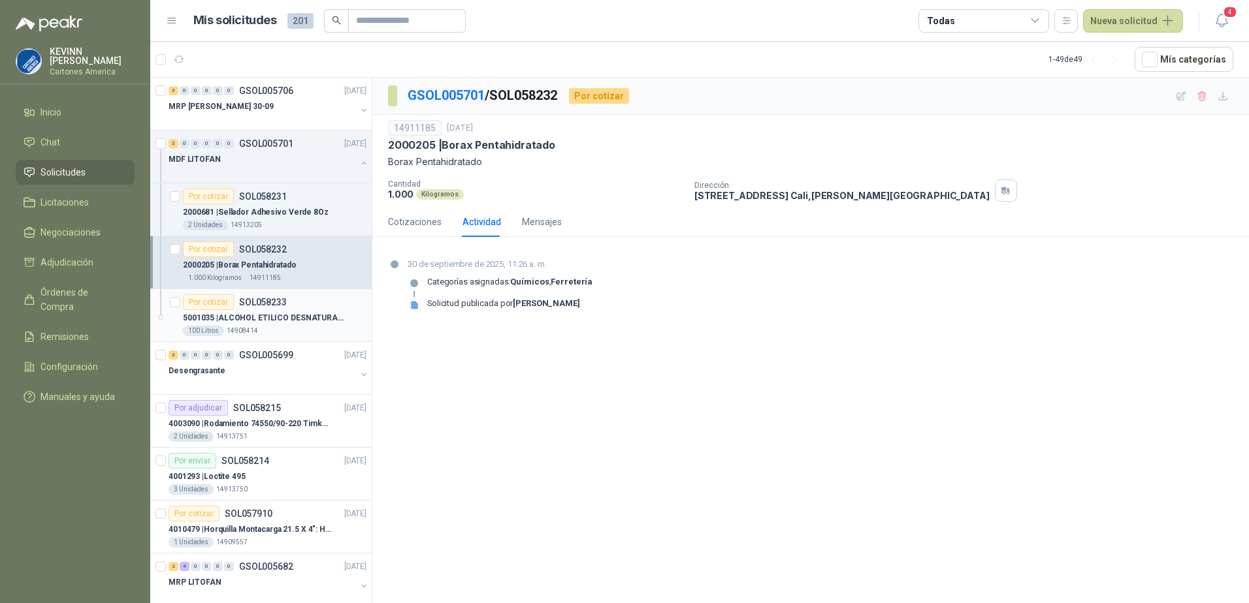
click at [312, 312] on p "5001035 | ALCOHOL ETILICO DESNATURALIZADO 70%" at bounding box center [264, 318] width 163 height 12
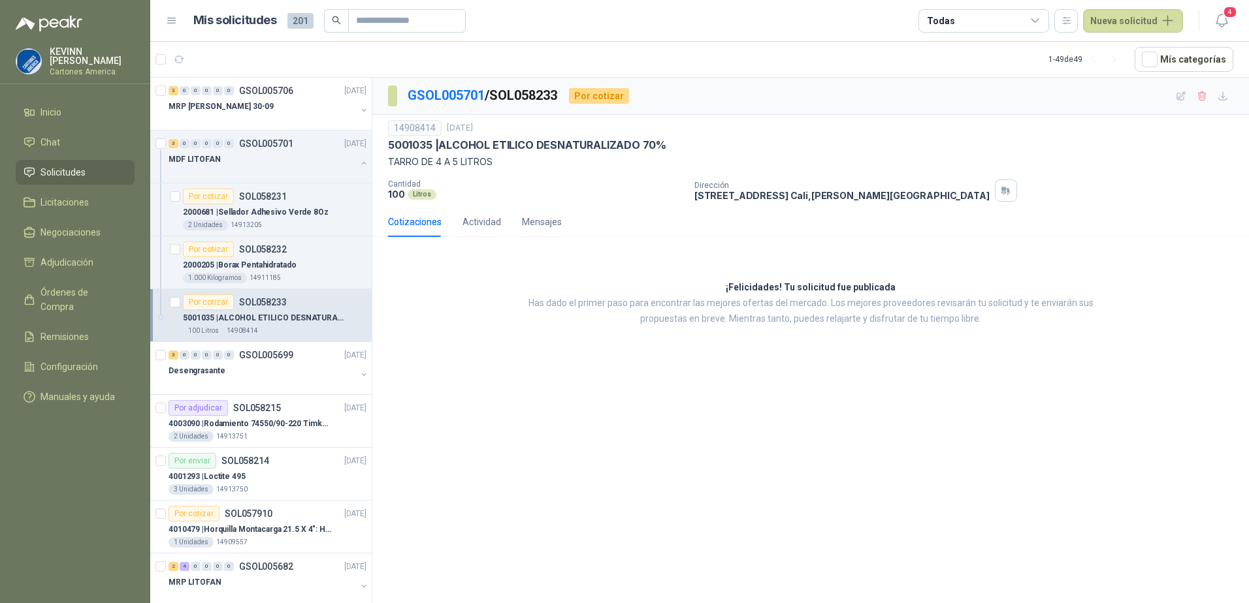
click at [278, 319] on p "5001035 | ALCOHOL ETILICO DESNATURALIZADO 70%" at bounding box center [264, 318] width 163 height 12
click at [297, 272] on div "2000205 | Borax Pentahidratado" at bounding box center [275, 265] width 184 height 16
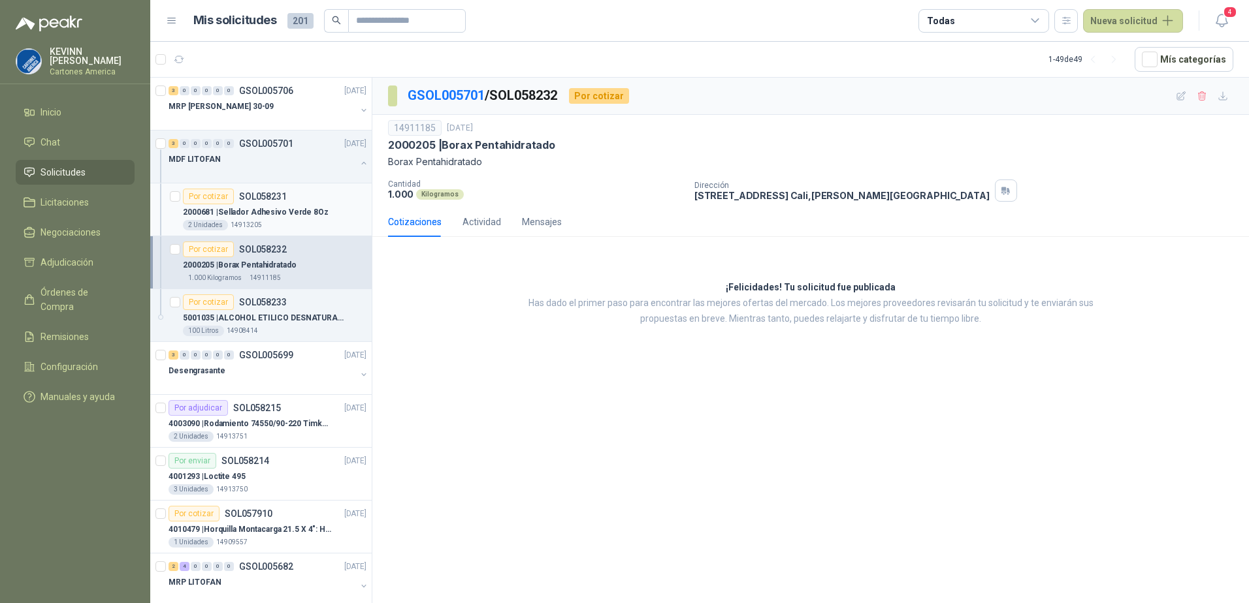
click at [299, 223] on div "2 Unidades 14913205" at bounding box center [275, 225] width 184 height 10
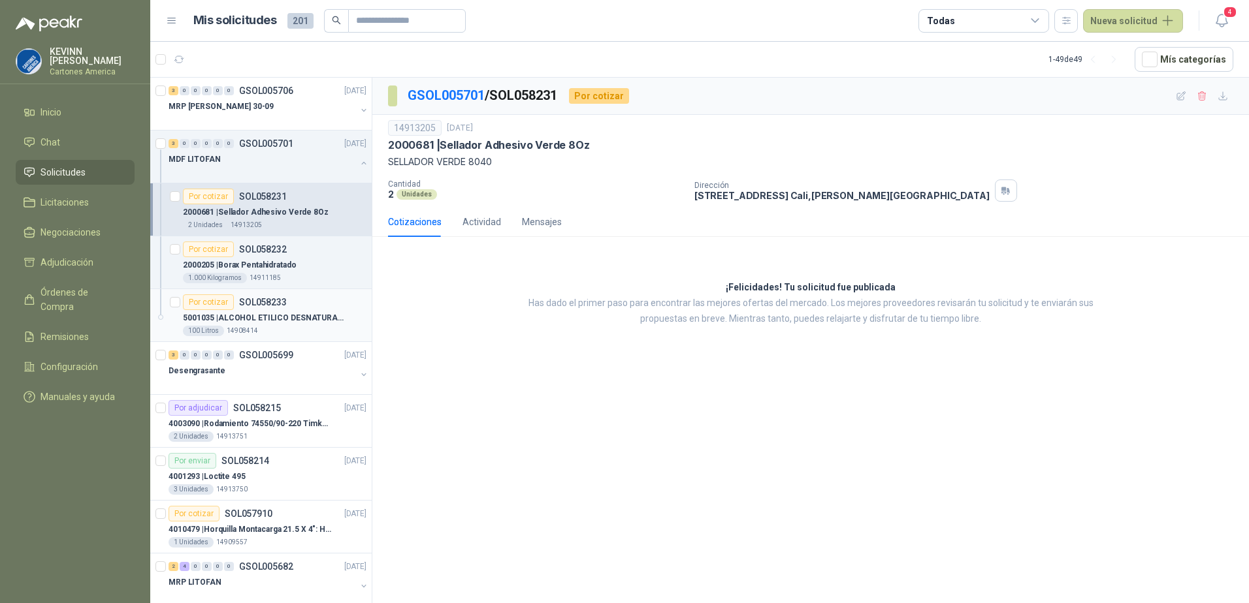
click at [289, 304] on div "Por cotizar SOL058233" at bounding box center [275, 303] width 184 height 16
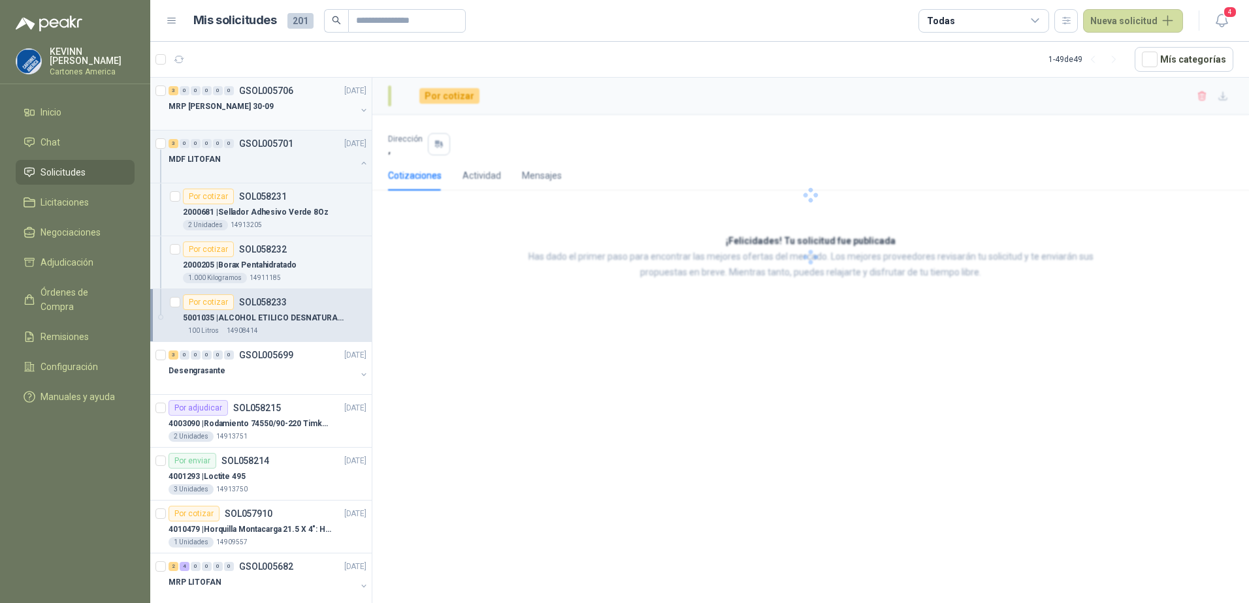
click at [359, 112] on button "button" at bounding box center [364, 110] width 10 height 10
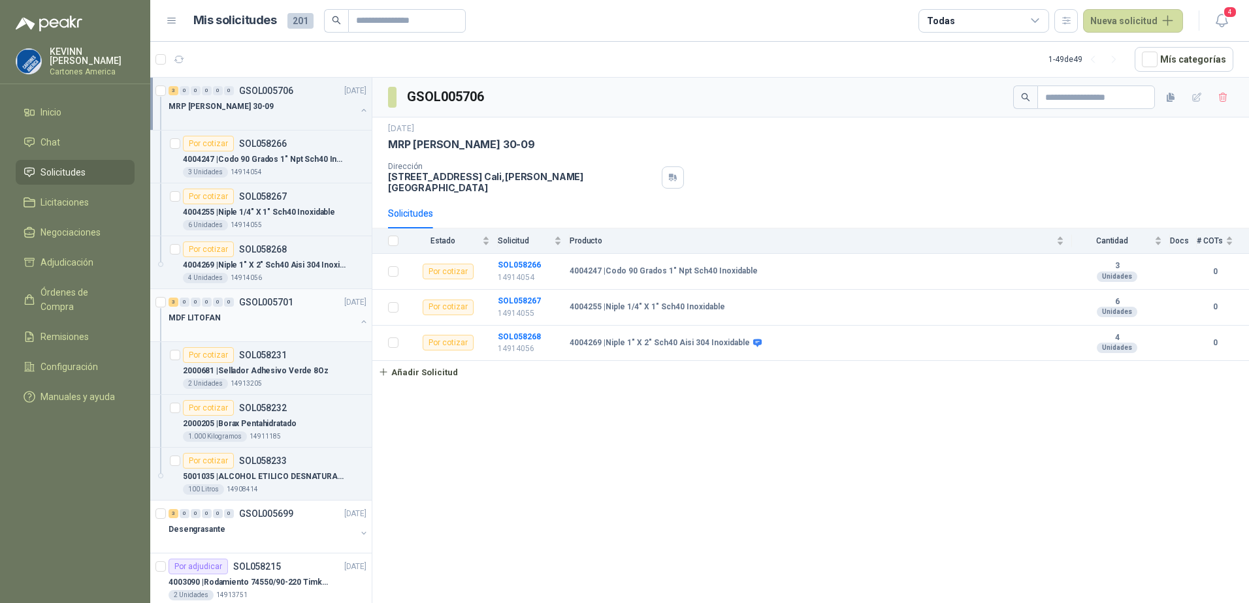
click at [359, 325] on button "button" at bounding box center [364, 322] width 10 height 10
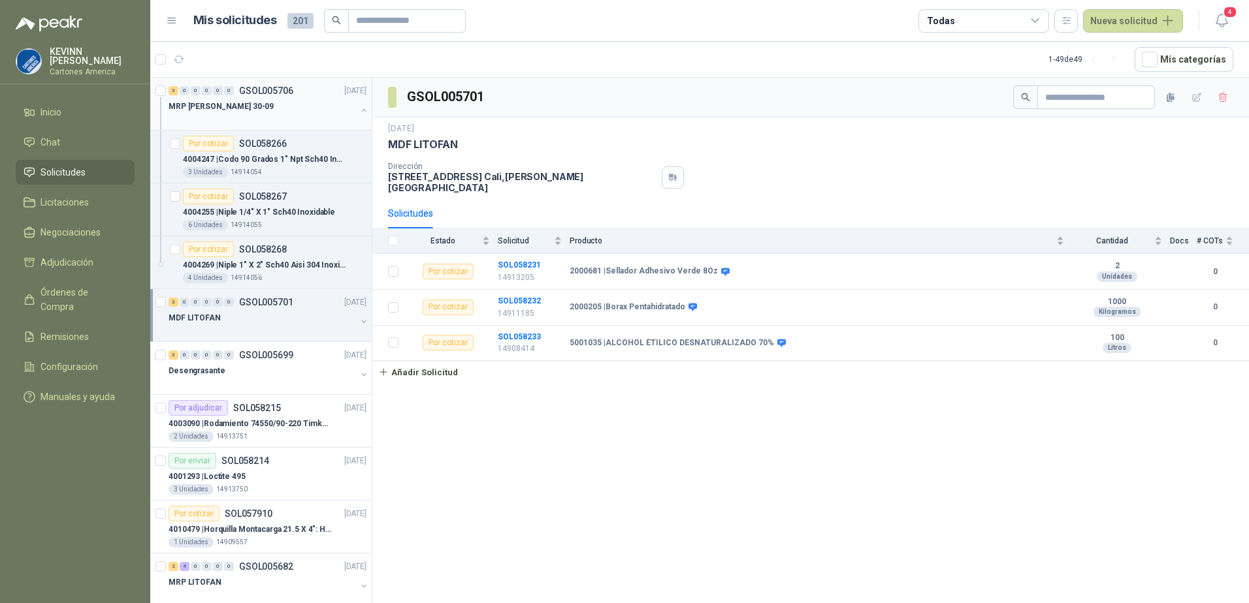
click at [359, 110] on button "button" at bounding box center [364, 110] width 10 height 10
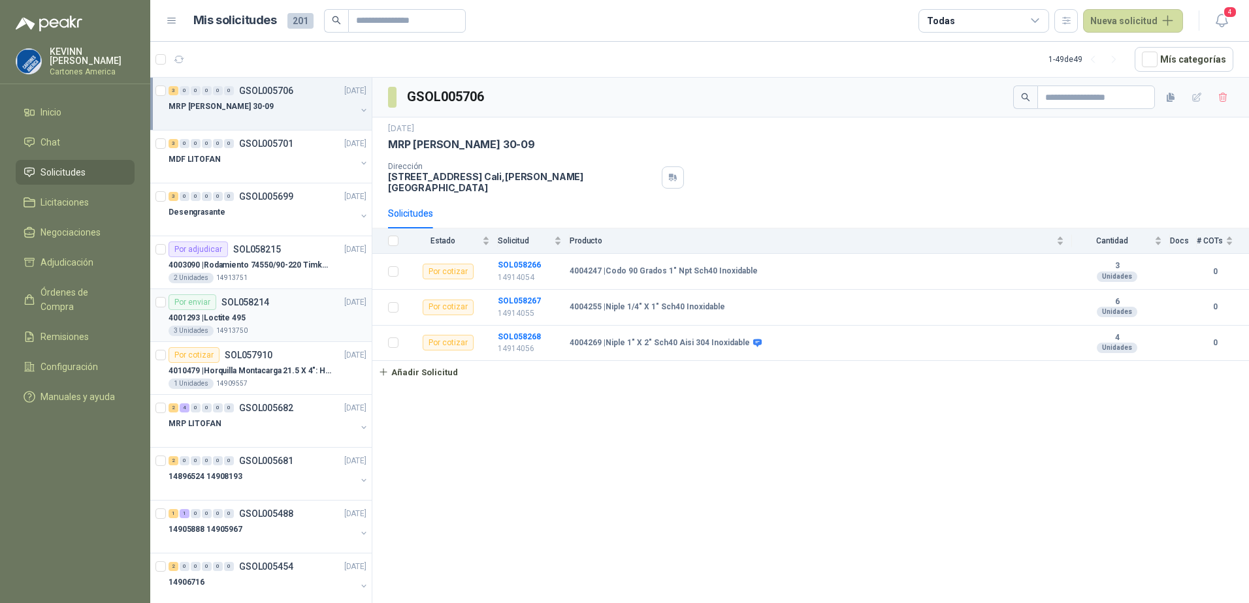
click at [268, 321] on div "4001293 | Loctite 495" at bounding box center [267, 318] width 198 height 16
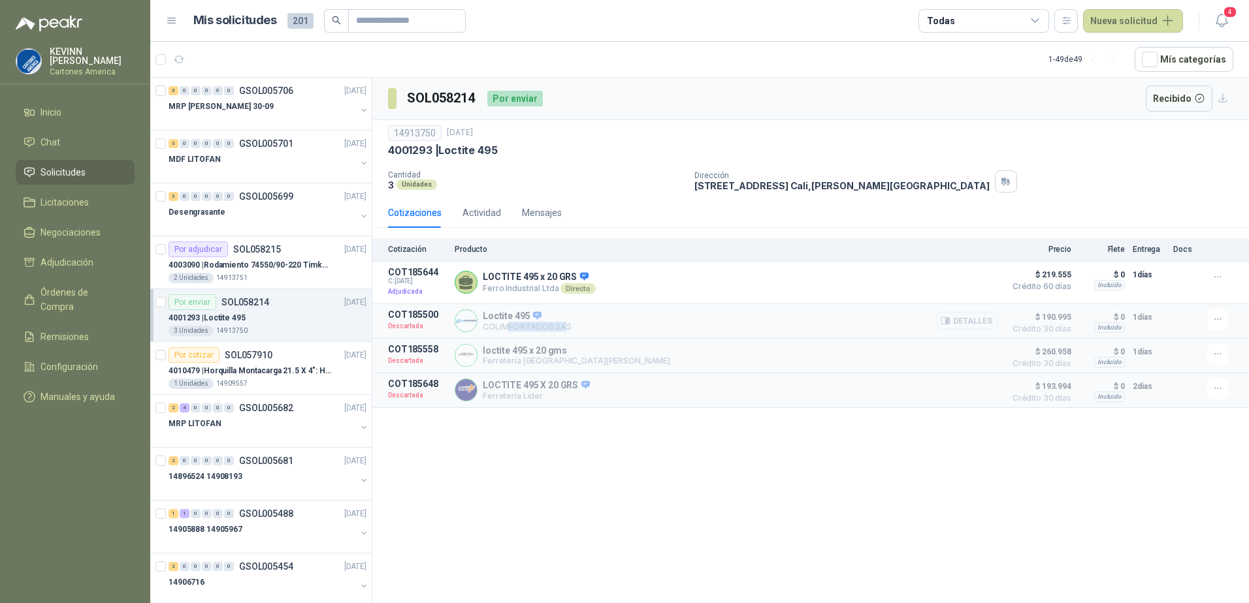
drag, startPoint x: 506, startPoint y: 329, endPoint x: 562, endPoint y: 331, distance: 56.2
click at [562, 331] on p "COLIMPORTADOS SAS" at bounding box center [527, 327] width 89 height 10
drag, startPoint x: 562, startPoint y: 331, endPoint x: 592, endPoint y: 330, distance: 30.1
click at [592, 330] on div "Loctite 495 COLIMPORTADOS SAS Detalles" at bounding box center [726, 322] width 543 height 24
drag, startPoint x: 488, startPoint y: 364, endPoint x: 615, endPoint y: 371, distance: 126.9
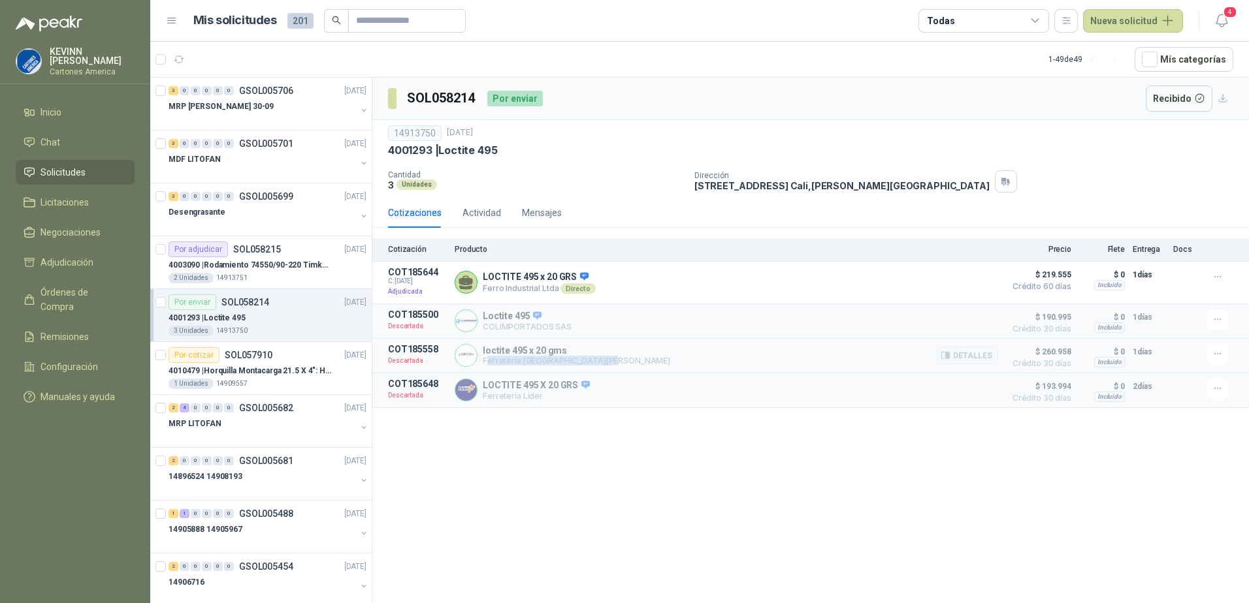
click at [615, 371] on article "COT185558 Descartada loctite 495 x 20 gms Ferretería [GEOGRAPHIC_DATA][PERSON_N…" at bounding box center [810, 356] width 876 height 35
drag, startPoint x: 615, startPoint y: 371, endPoint x: 600, endPoint y: 368, distance: 15.2
click at [600, 368] on div "loctite 495 x 20 gms Ferretería [GEOGRAPHIC_DATA][PERSON_NAME]" at bounding box center [726, 356] width 543 height 24
drag, startPoint x: 564, startPoint y: 289, endPoint x: 595, endPoint y: 289, distance: 31.3
click at [595, 289] on div "LOCTITE 495 x 20 GRS [PERSON_NAME] Industrial Ltda Directo Detalles" at bounding box center [726, 282] width 543 height 31
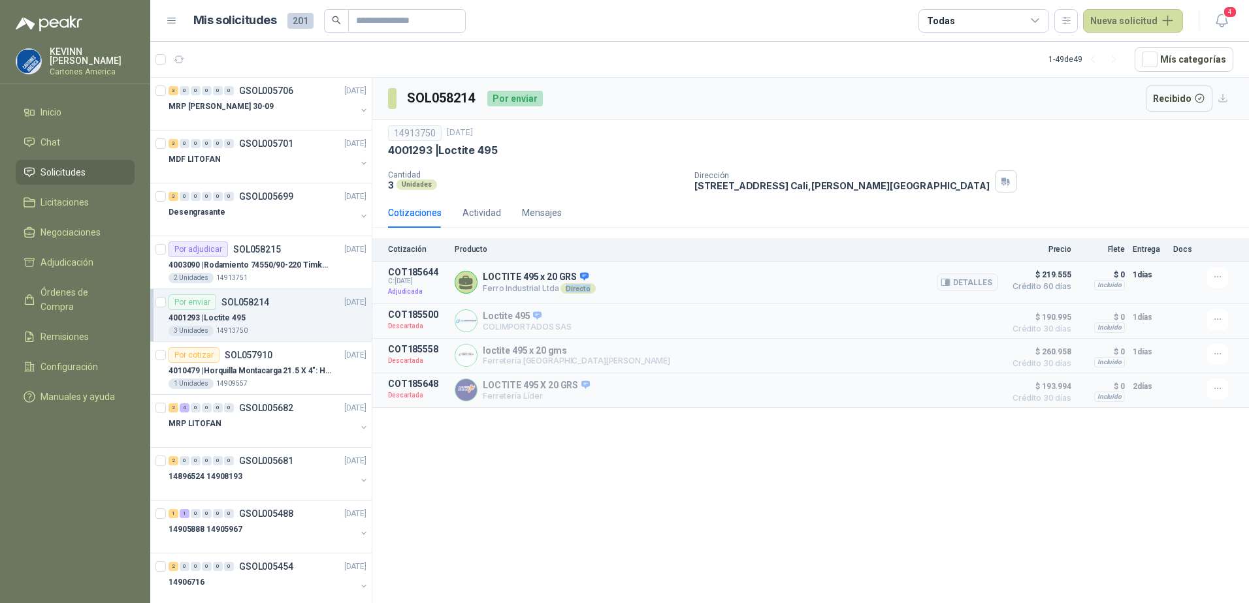
drag, startPoint x: 560, startPoint y: 287, endPoint x: 569, endPoint y: 291, distance: 10.2
click at [560, 287] on div "Directo" at bounding box center [577, 288] width 35 height 10
click at [573, 292] on div "Directo" at bounding box center [577, 288] width 35 height 10
drag, startPoint x: 511, startPoint y: 325, endPoint x: 524, endPoint y: 330, distance: 13.5
click at [524, 330] on p "COLIMPORTADOS SAS" at bounding box center [527, 327] width 89 height 10
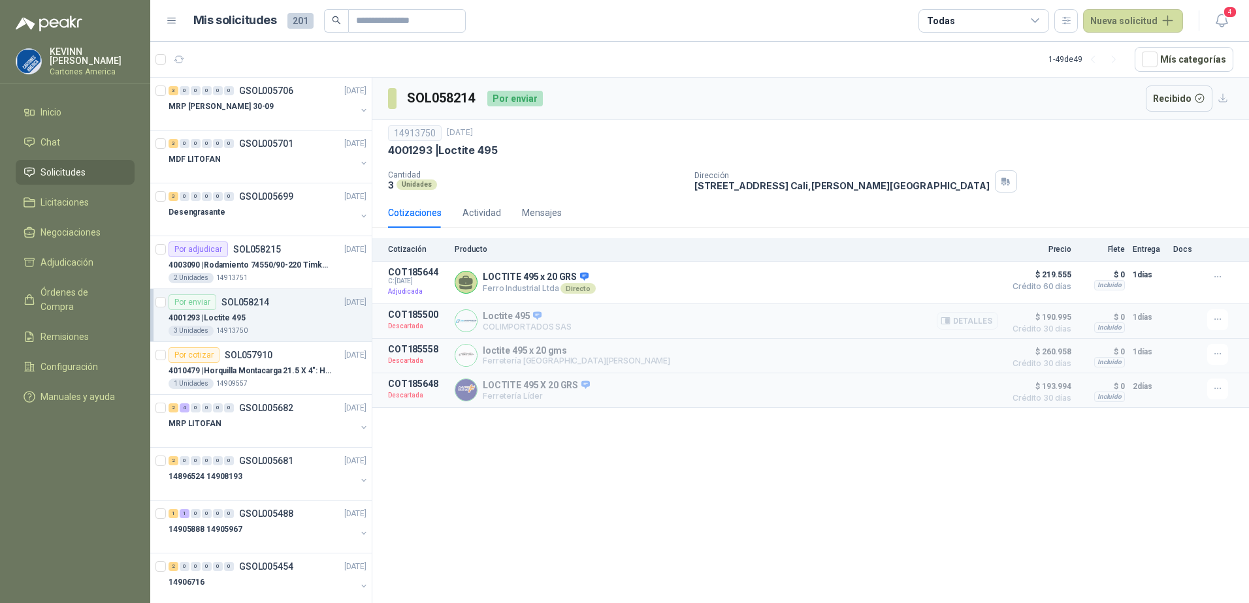
drag, startPoint x: 524, startPoint y: 330, endPoint x: 616, endPoint y: 331, distance: 92.7
click at [616, 331] on div "Loctite 495 COLIMPORTADOS SAS Detalles" at bounding box center [726, 322] width 543 height 24
click at [65, 261] on span "Adjudicación" at bounding box center [66, 262] width 53 height 14
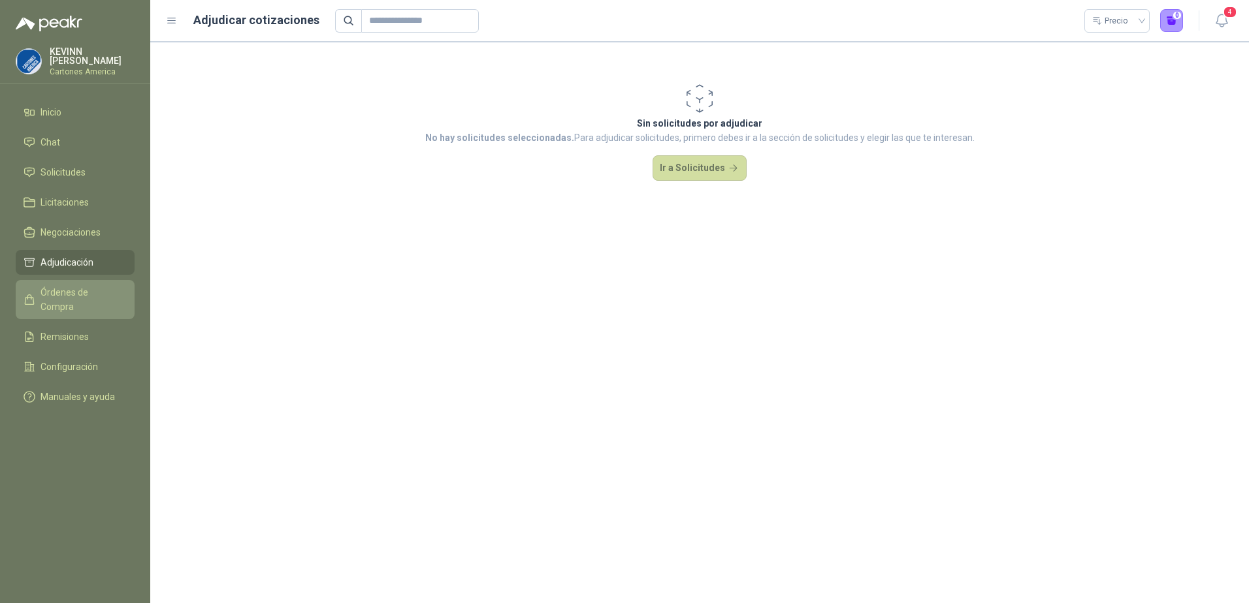
click at [61, 300] on link "Órdenes de Compra" at bounding box center [75, 299] width 119 height 39
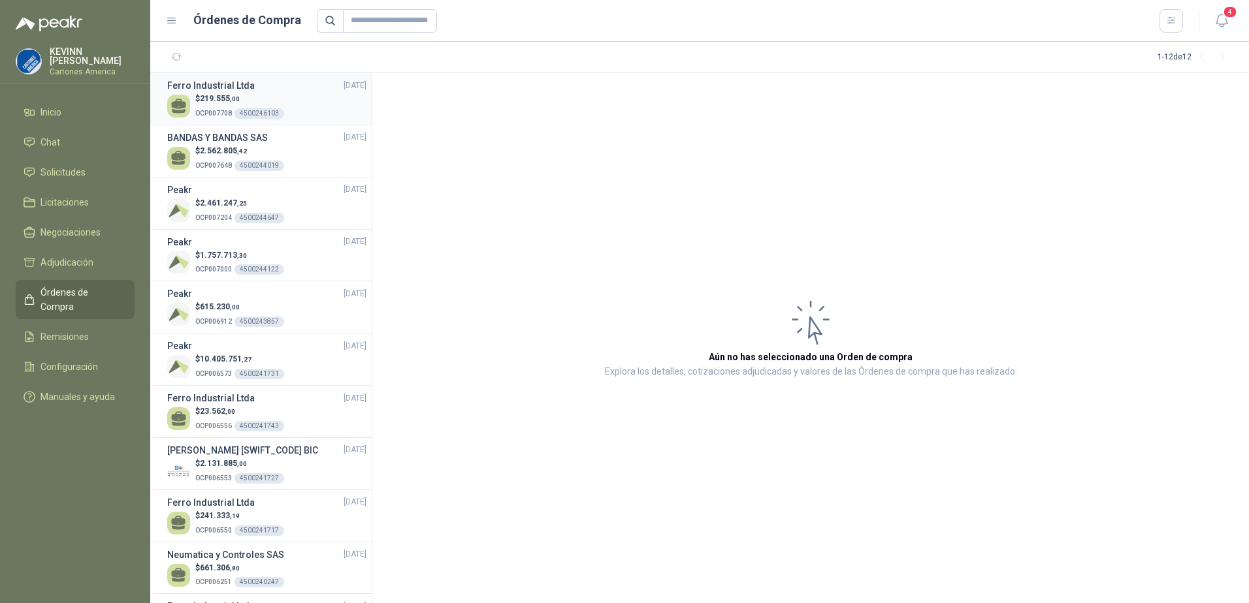
click at [274, 99] on p "$ 219.555 ,00" at bounding box center [239, 99] width 89 height 12
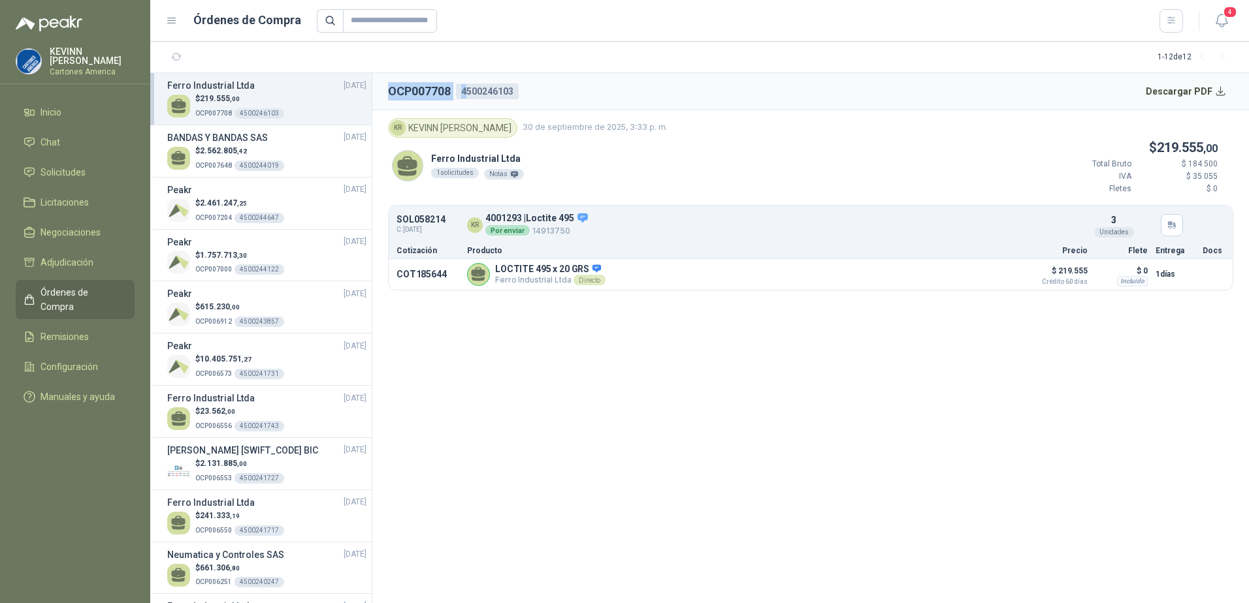
drag, startPoint x: 390, startPoint y: 93, endPoint x: 469, endPoint y: 94, distance: 79.0
click at [469, 94] on div "OCP007708 4500246103" at bounding box center [453, 91] width 131 height 18
click at [738, 176] on div "[PERSON_NAME] Industrial Ltda 1 solicitudes Notas $ 219.555 ,00 Total Bruto $ 1…" at bounding box center [810, 172] width 845 height 68
click at [72, 175] on span "Solicitudes" at bounding box center [62, 172] width 45 height 14
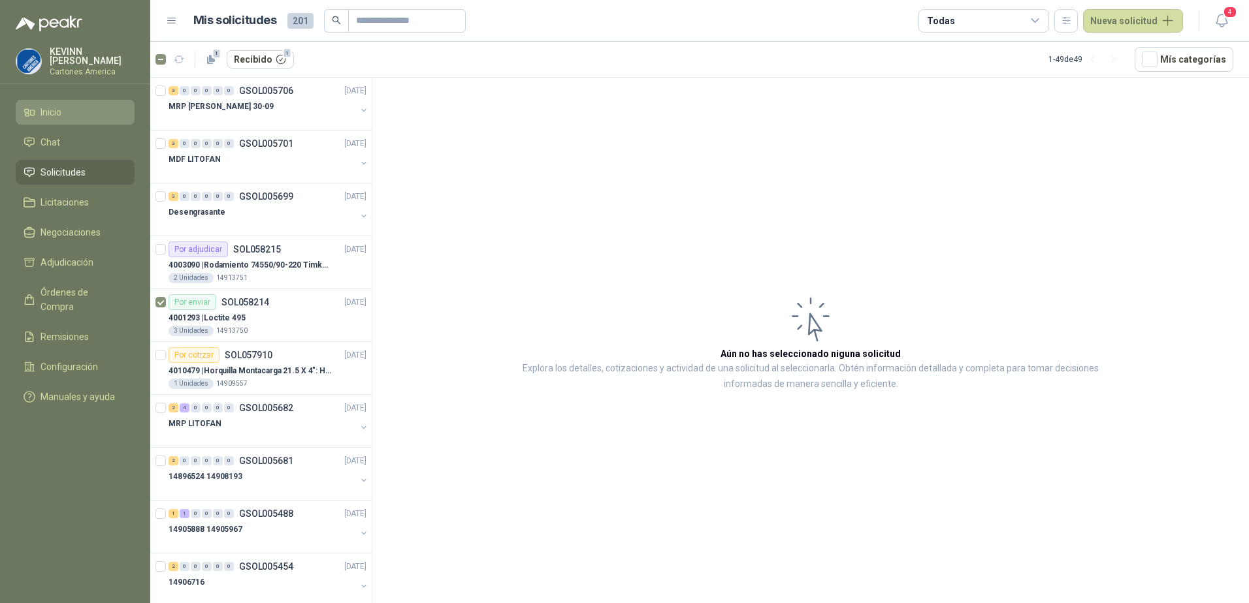
click at [112, 116] on li "Inicio" at bounding box center [75, 112] width 103 height 14
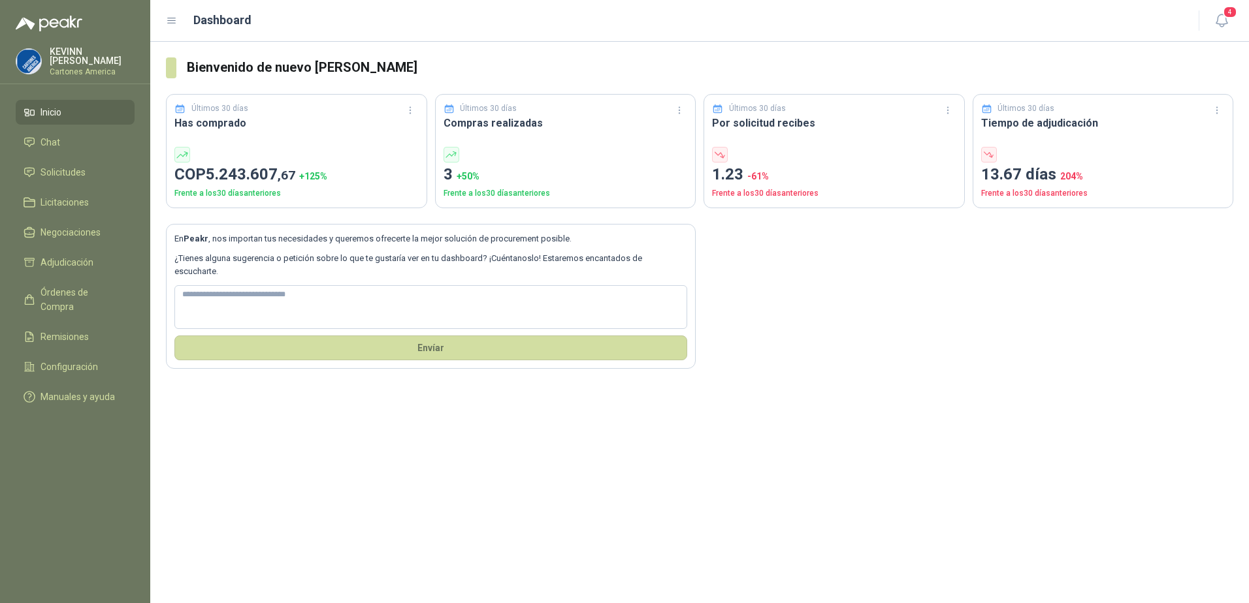
click at [216, 182] on span "5.243.607 ,67" at bounding box center [250, 174] width 89 height 18
drag, startPoint x: 214, startPoint y: 179, endPoint x: 307, endPoint y: 177, distance: 92.8
click at [307, 177] on p "COP 5.243.607 ,67 + 125 %" at bounding box center [296, 175] width 244 height 25
drag, startPoint x: 307, startPoint y: 177, endPoint x: 368, endPoint y: 184, distance: 61.8
click at [368, 184] on p "COP 5.243.607 ,67 + 125 %" at bounding box center [296, 175] width 244 height 25
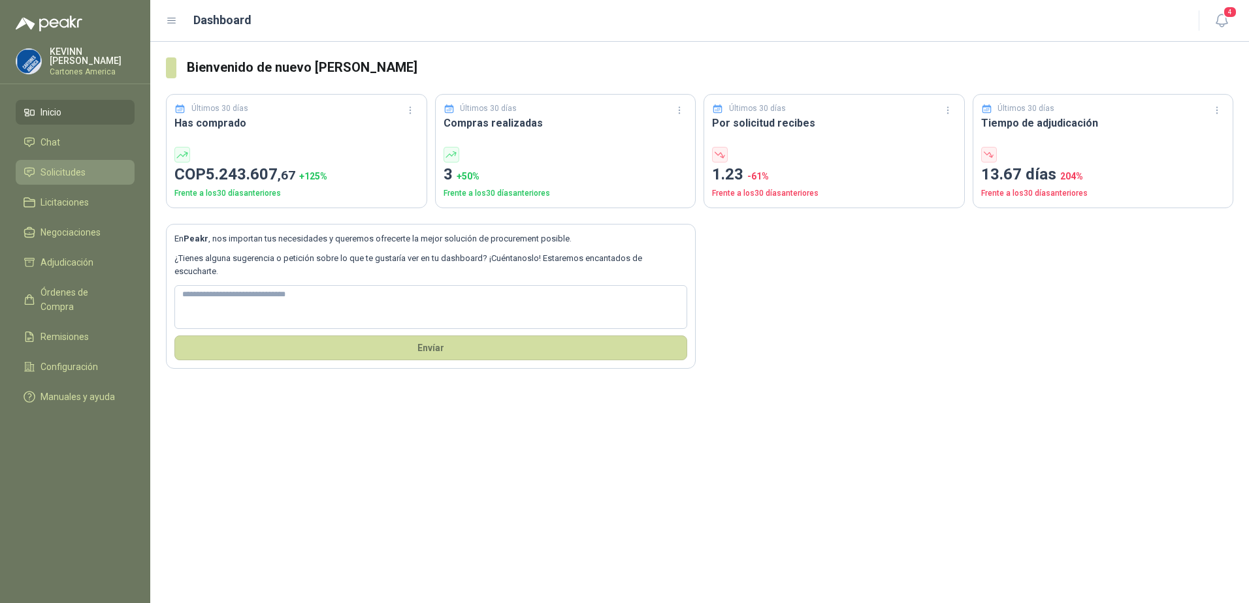
click at [69, 176] on span "Solicitudes" at bounding box center [62, 172] width 45 height 14
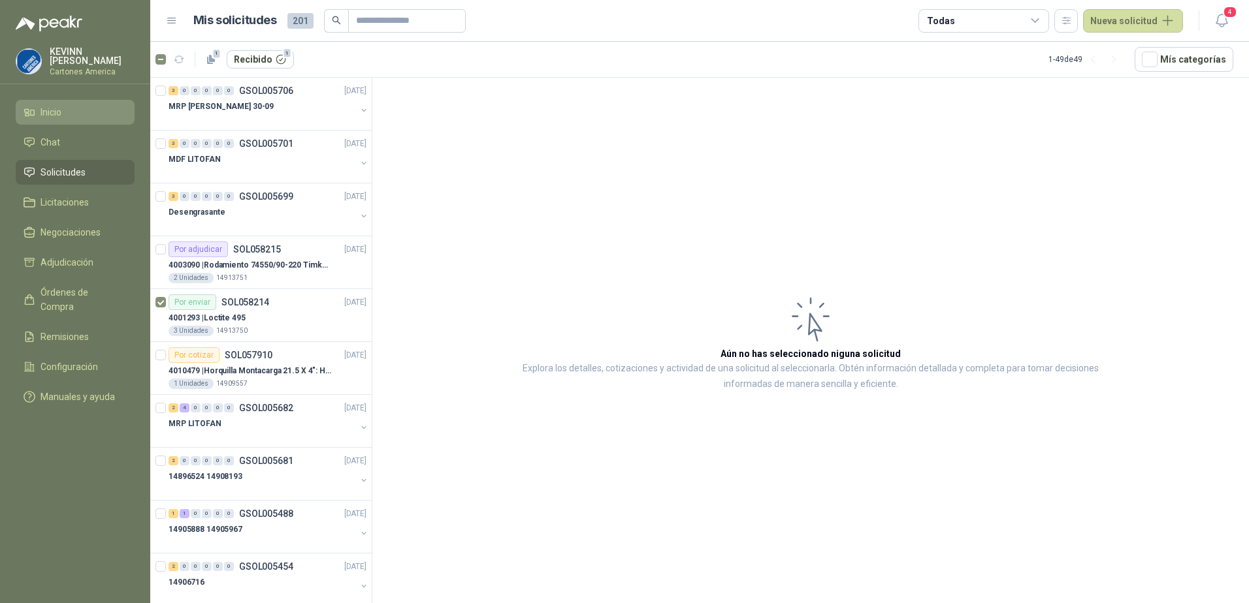
click at [72, 111] on li "Inicio" at bounding box center [75, 112] width 103 height 14
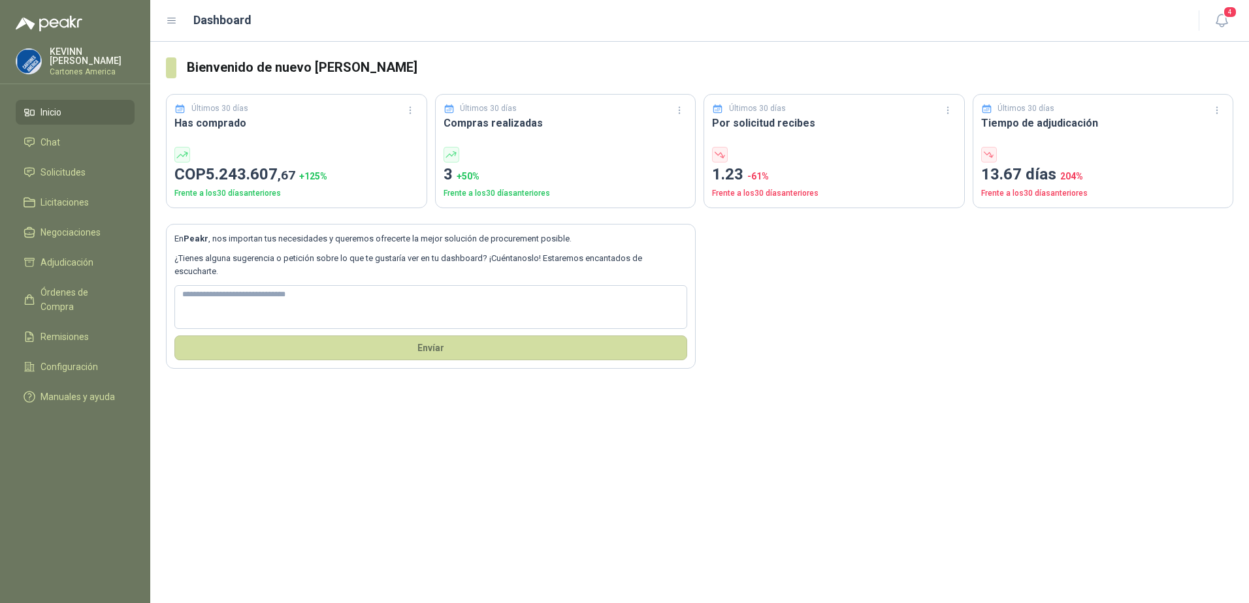
click at [57, 114] on span "Inicio" at bounding box center [50, 112] width 21 height 14
click at [71, 176] on link "Solicitudes" at bounding box center [75, 172] width 119 height 25
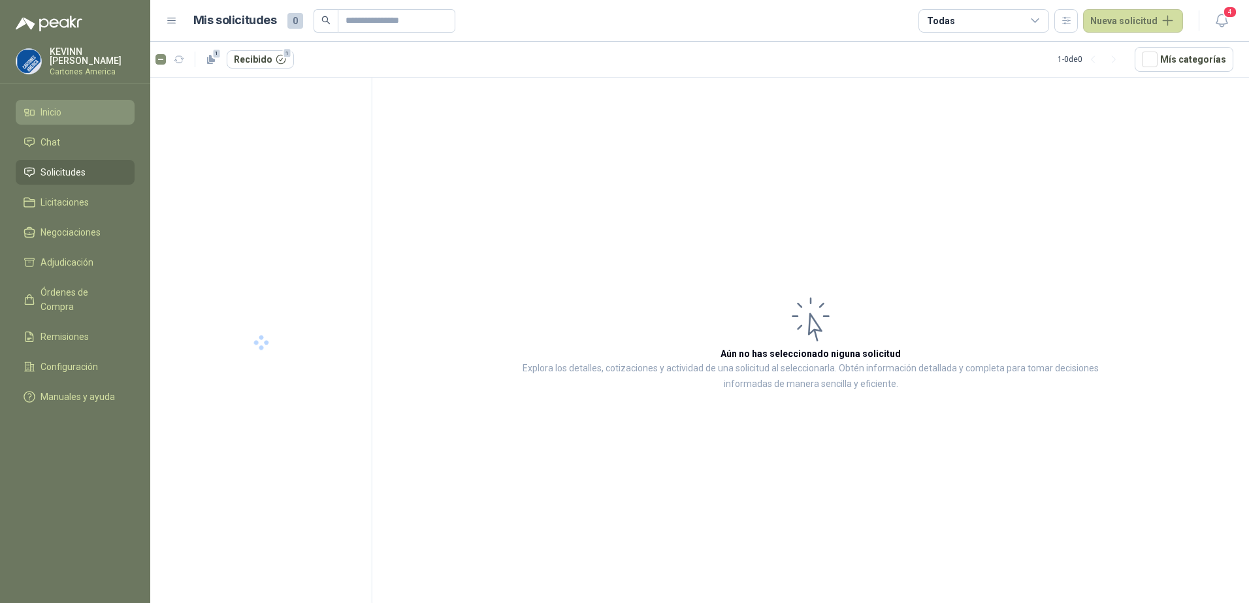
click at [74, 114] on li "Inicio" at bounding box center [75, 112] width 103 height 14
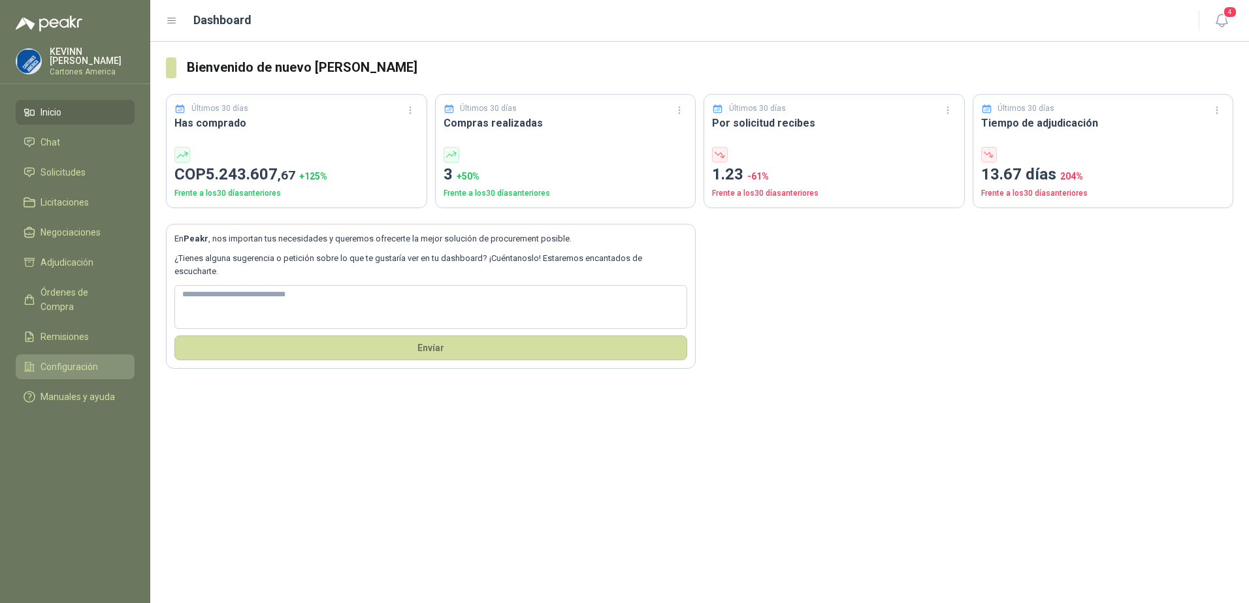
click at [69, 360] on span "Configuración" at bounding box center [68, 367] width 57 height 14
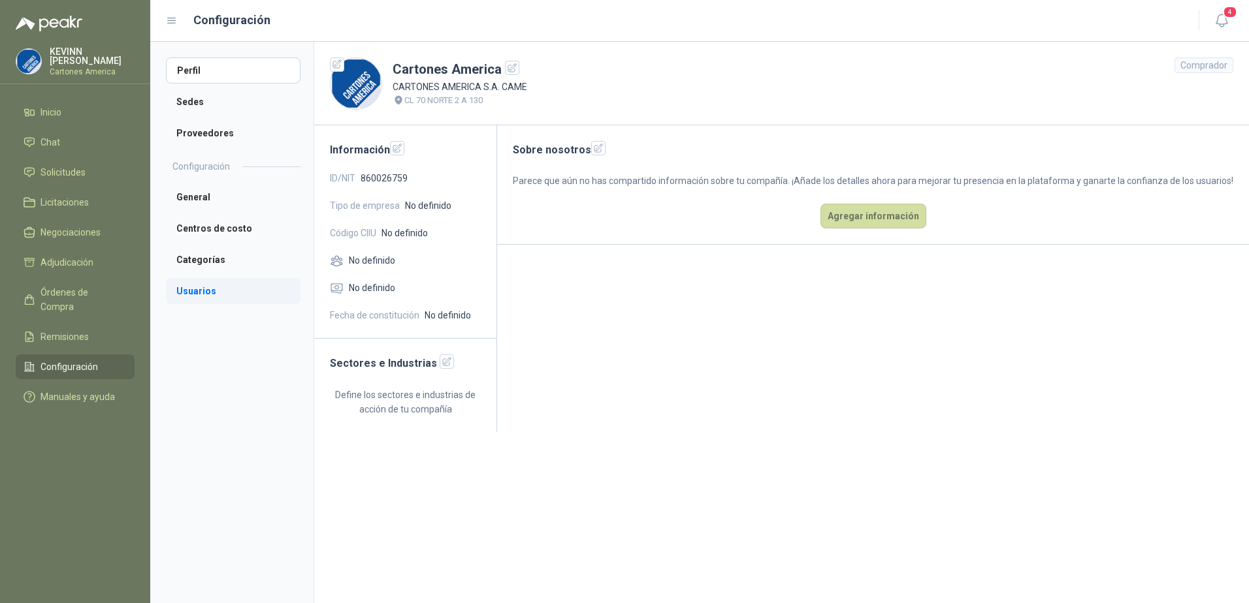
click at [210, 291] on li "Usuarios" at bounding box center [233, 291] width 135 height 26
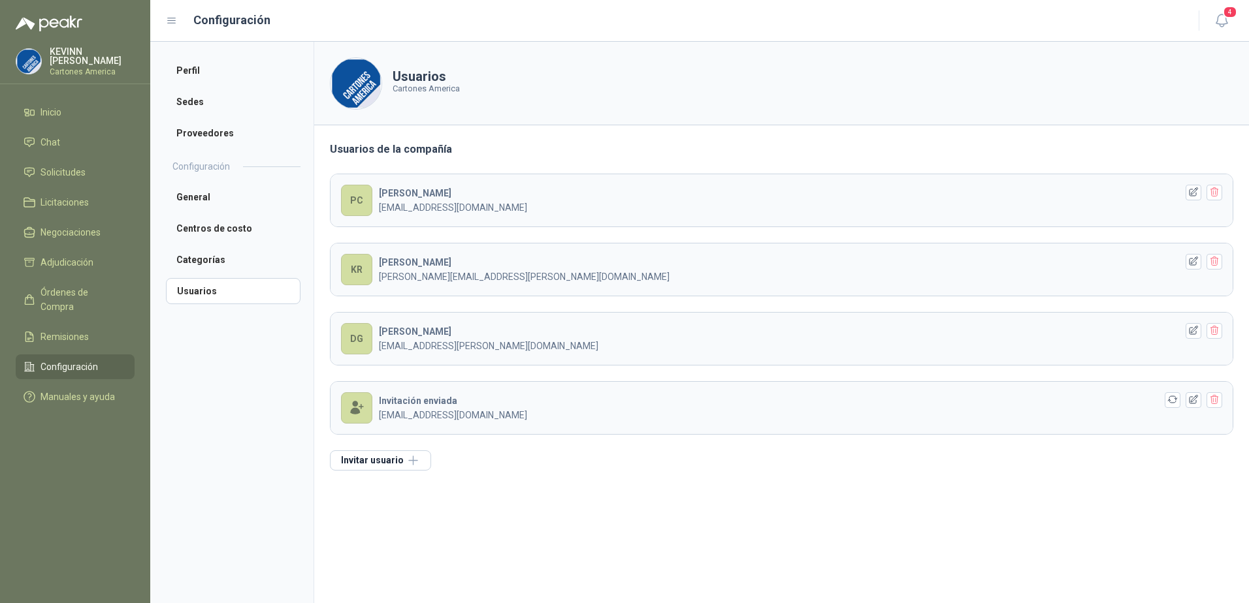
click at [527, 412] on p "[EMAIL_ADDRESS][DOMAIN_NAME]" at bounding box center [777, 415] width 797 height 14
drag, startPoint x: 528, startPoint y: 419, endPoint x: 379, endPoint y: 423, distance: 149.0
click at [379, 423] on header "Invitación enviada [EMAIL_ADDRESS][DOMAIN_NAME]" at bounding box center [781, 408] width 902 height 52
copy p "[EMAIL_ADDRESS][DOMAIN_NAME]"
click at [1196, 400] on icon "button" at bounding box center [1193, 399] width 11 height 11
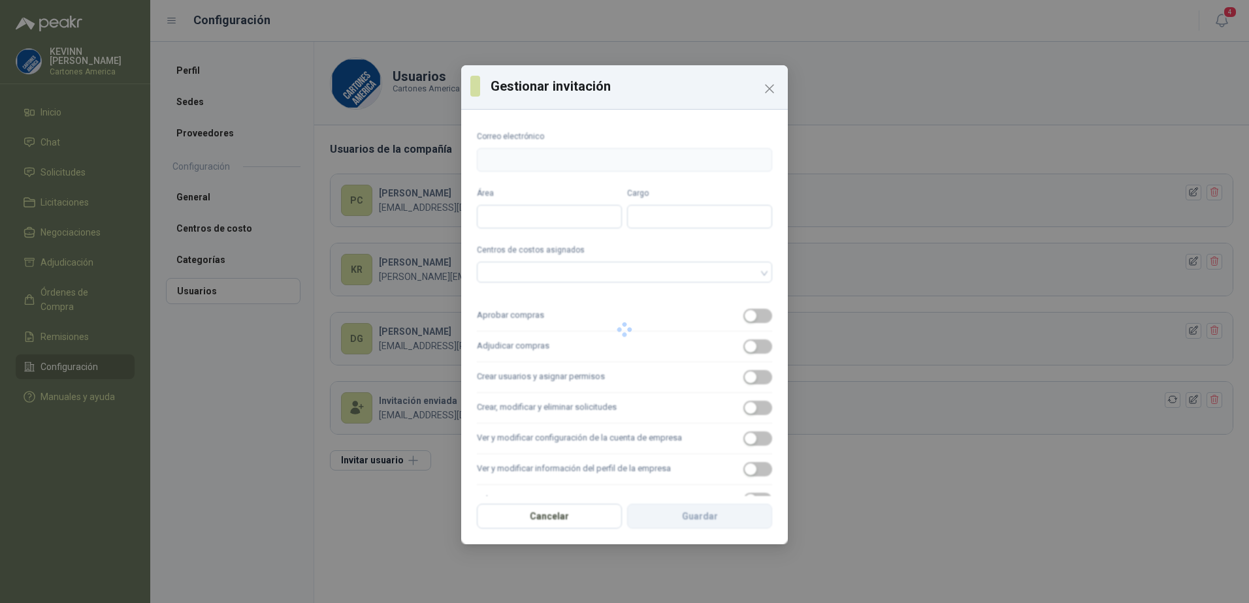
type input "**********"
type input "*******"
type input "**********"
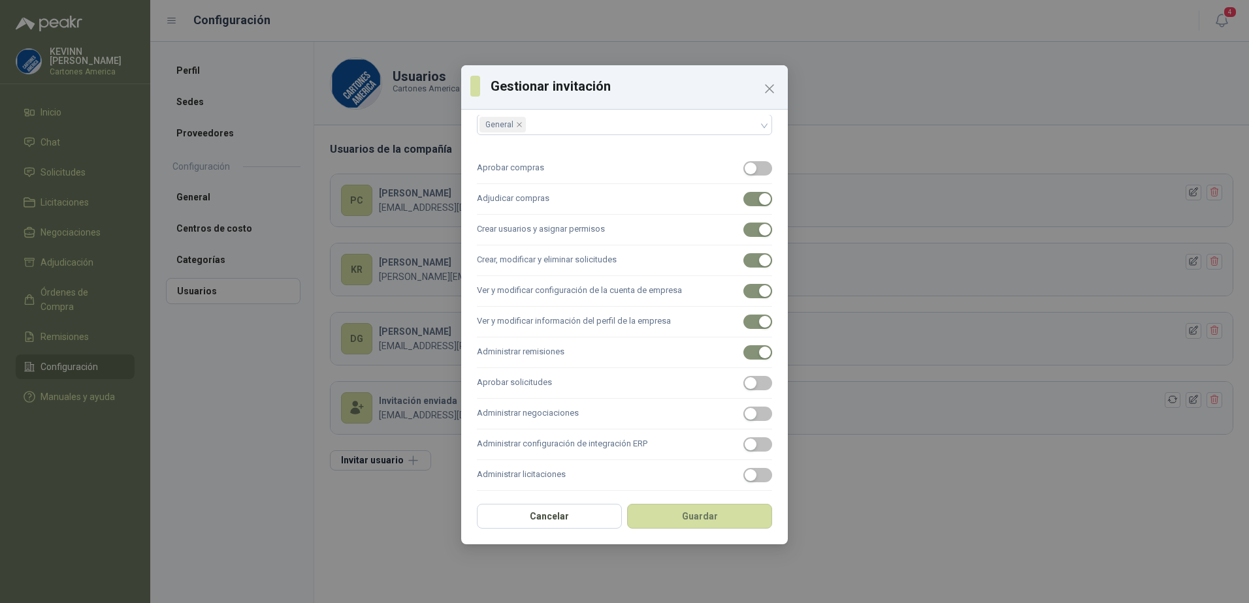
scroll to position [153, 0]
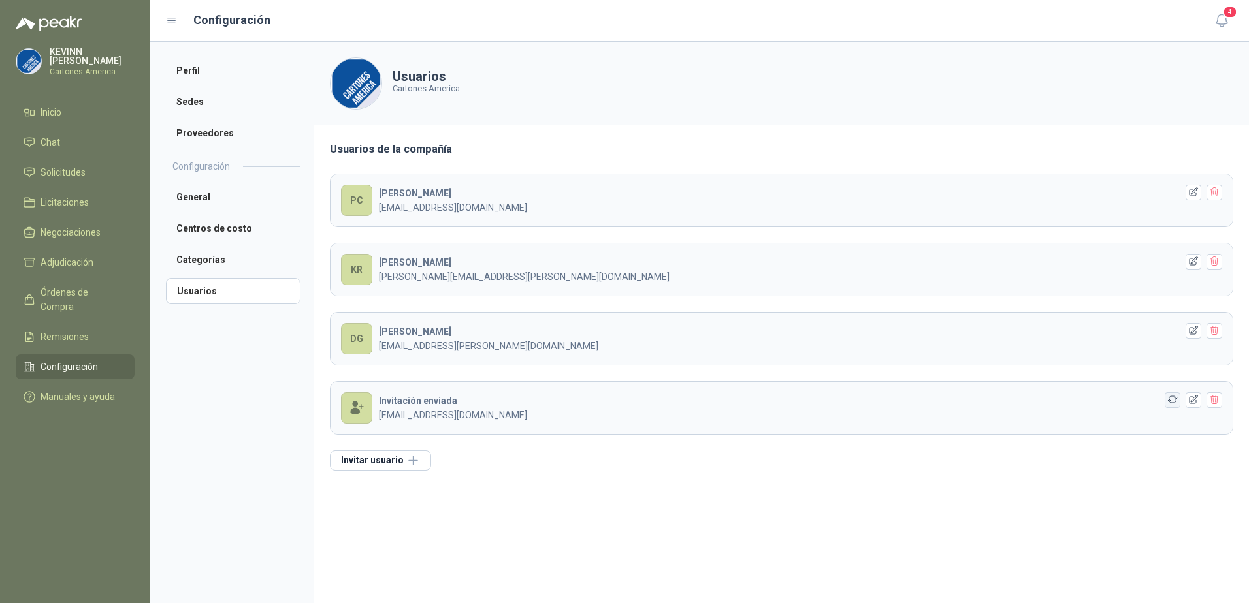
click at [1170, 399] on icon "button" at bounding box center [1172, 399] width 11 height 11
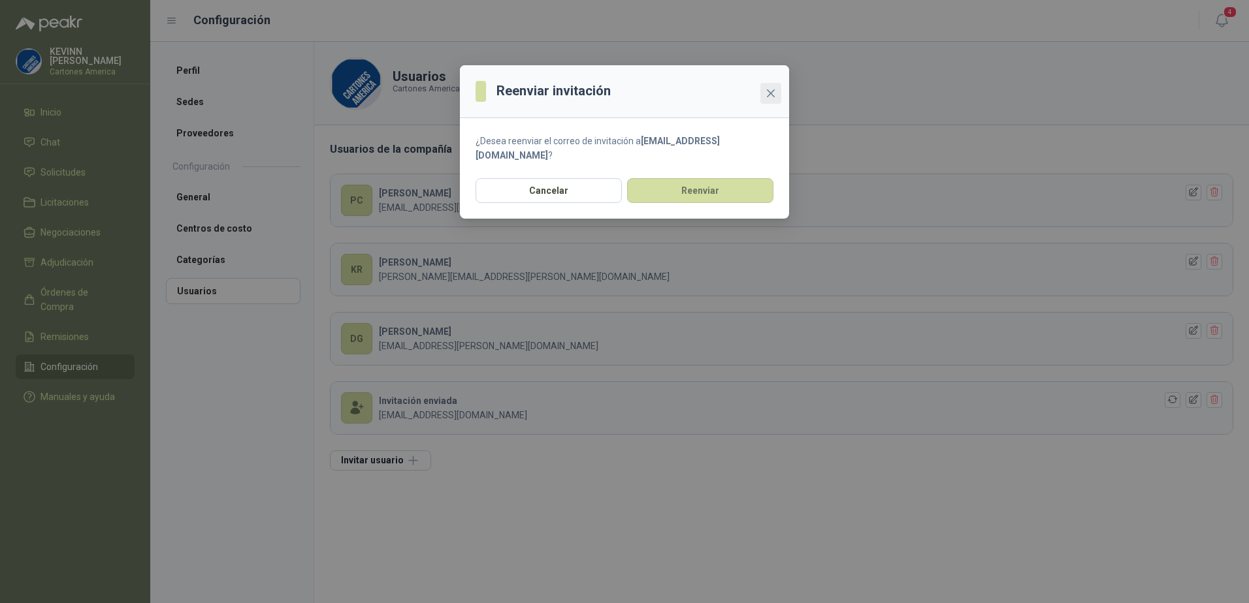
click at [773, 92] on icon "close" at bounding box center [770, 93] width 10 height 10
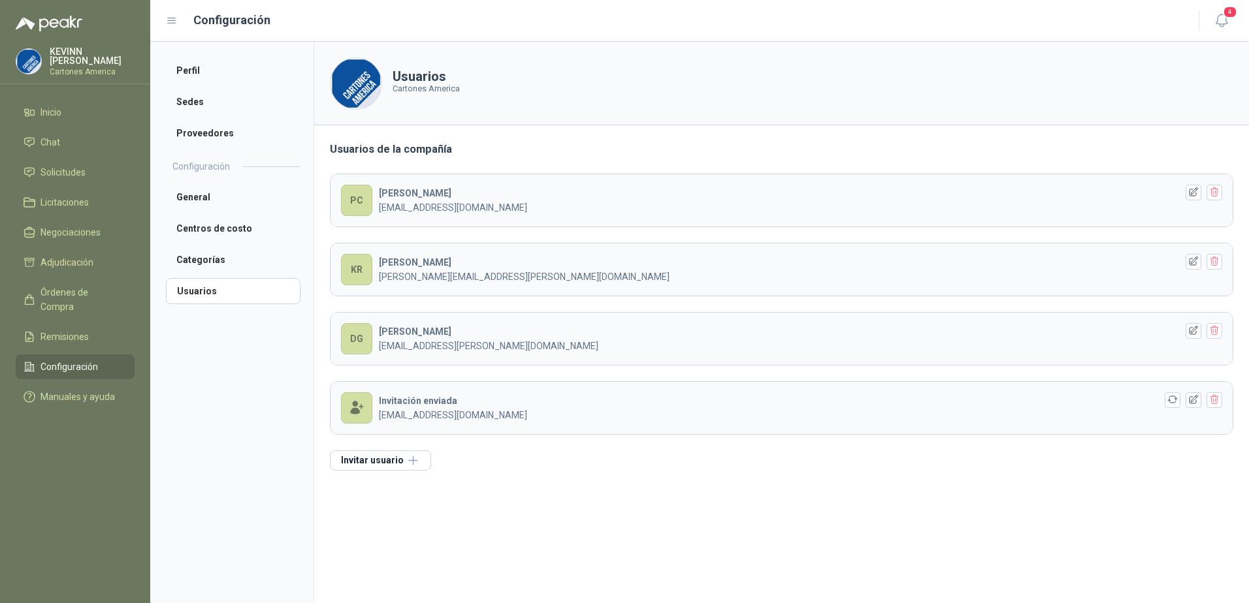
click at [572, 411] on p "[EMAIL_ADDRESS][DOMAIN_NAME]" at bounding box center [777, 415] width 797 height 14
click at [452, 413] on p "[EMAIL_ADDRESS][DOMAIN_NAME]" at bounding box center [777, 415] width 797 height 14
drag, startPoint x: 531, startPoint y: 413, endPoint x: 374, endPoint y: 417, distance: 157.4
click at [374, 417] on header "Invitación enviada [EMAIL_ADDRESS][DOMAIN_NAME]" at bounding box center [781, 408] width 902 height 52
click at [732, 505] on section "Usuarios Cartones America Usuarios de la compañía PC [PERSON_NAME] [PERSON_NAME…" at bounding box center [780, 323] width 935 height 562
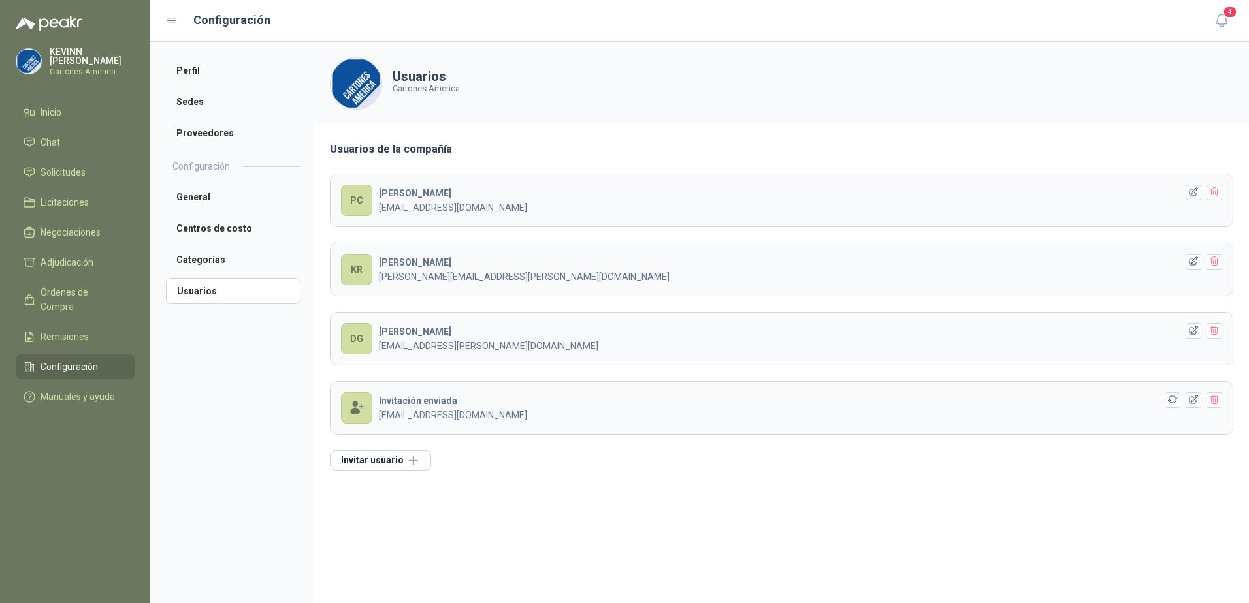
click at [513, 274] on p "[PERSON_NAME][EMAIL_ADDRESS][PERSON_NAME][DOMAIN_NAME]" at bounding box center [777, 277] width 797 height 14
click at [471, 398] on div "Invitación enviada [EMAIL_ADDRESS][DOMAIN_NAME]" at bounding box center [777, 408] width 797 height 29
click at [1174, 400] on icon "button" at bounding box center [1172, 399] width 11 height 11
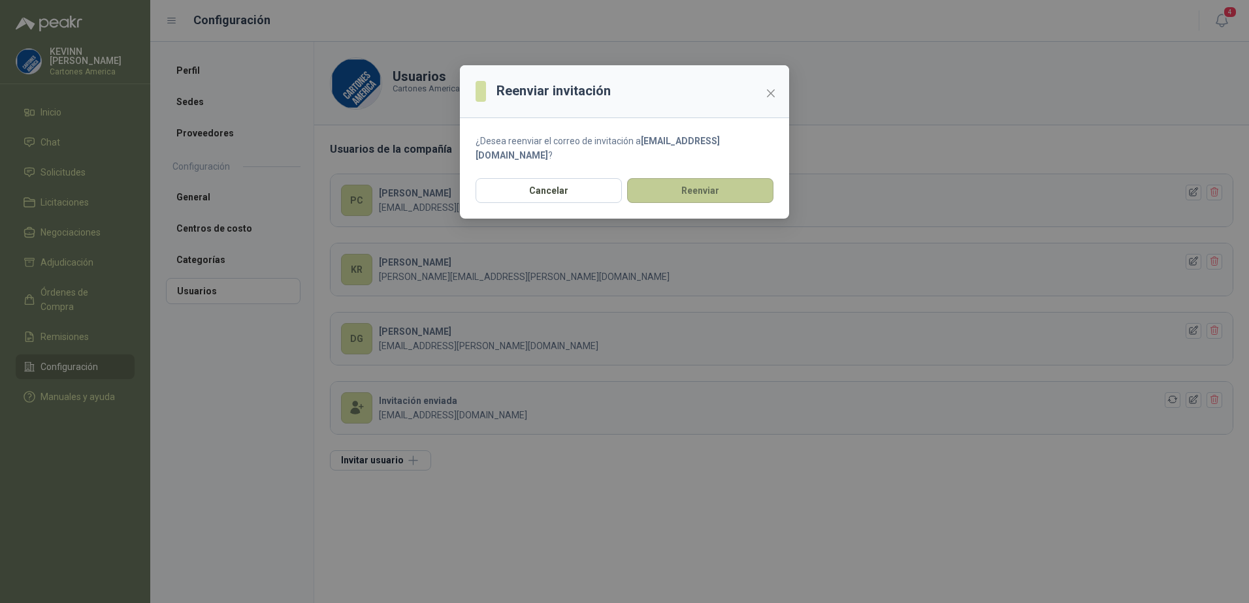
click at [679, 191] on button "Reenviar" at bounding box center [700, 190] width 146 height 25
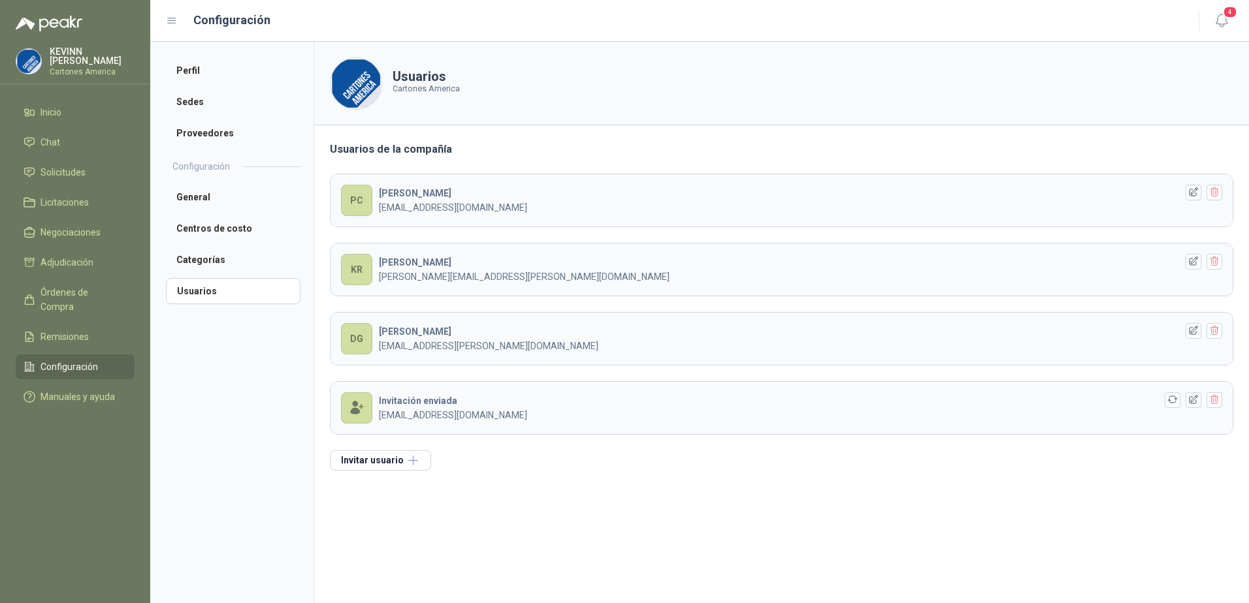
click at [359, 409] on icon at bounding box center [357, 408] width 14 height 14
click at [76, 166] on span "Solicitudes" at bounding box center [62, 172] width 45 height 14
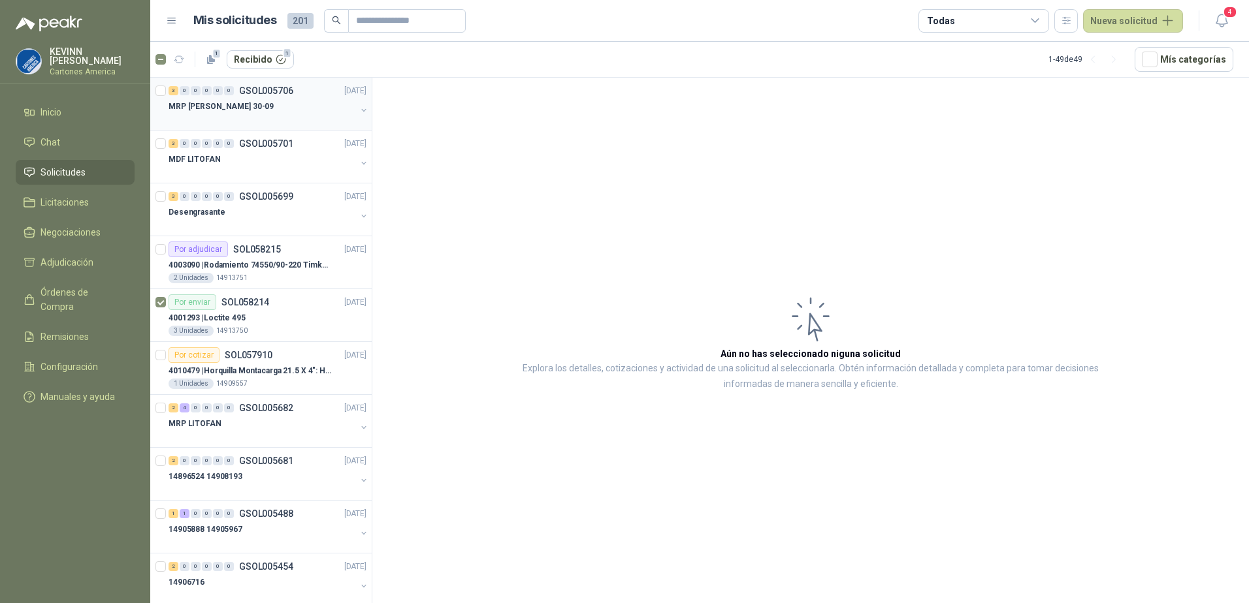
click at [256, 109] on div "MRP [PERSON_NAME] 30-09" at bounding box center [261, 107] width 187 height 16
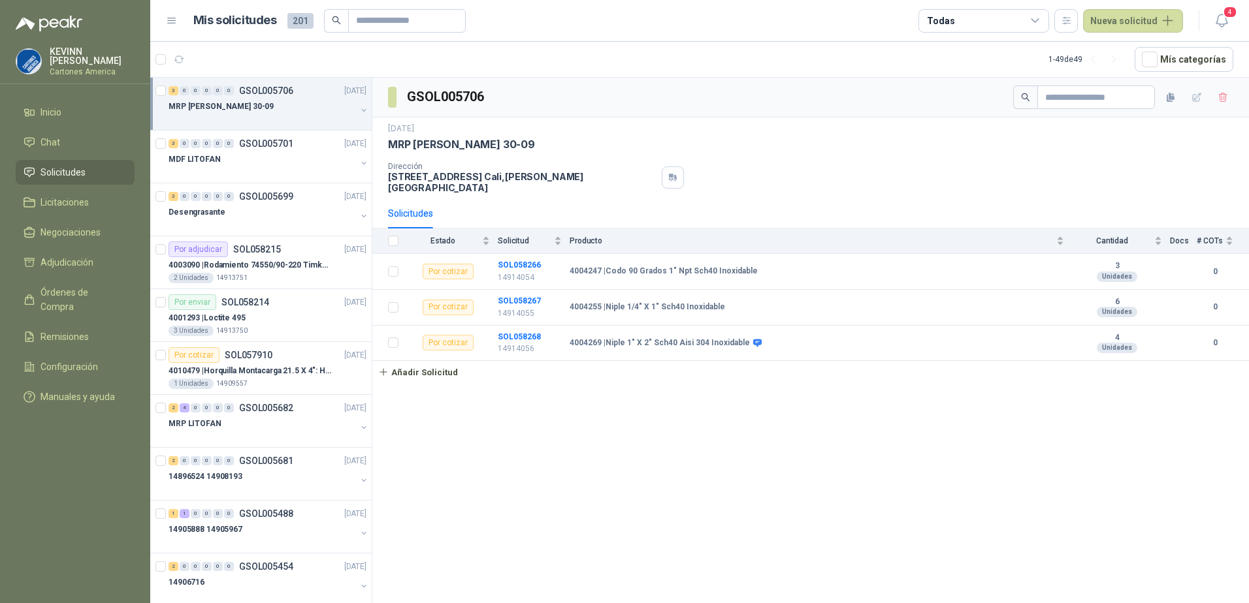
click at [77, 170] on span "Solicitudes" at bounding box center [62, 172] width 45 height 14
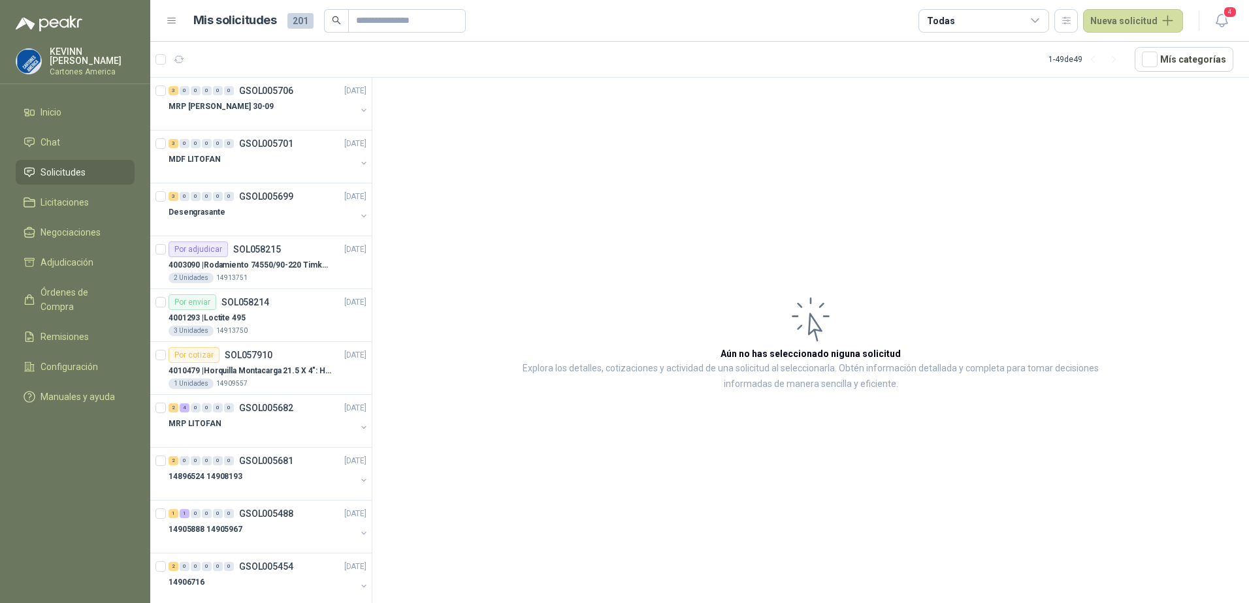
click at [1038, 22] on icon at bounding box center [1034, 20] width 7 height 3
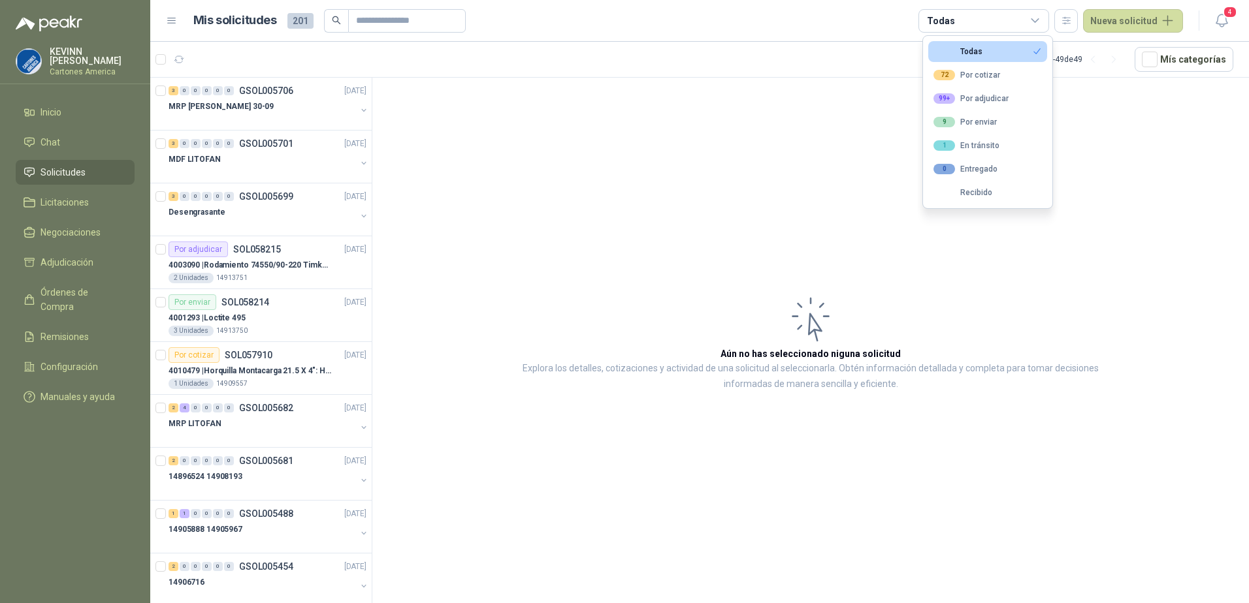
click at [1081, 78] on article "Aún no has seleccionado niguna solicitud Explora los detalles, cotizaciones y a…" at bounding box center [810, 343] width 876 height 530
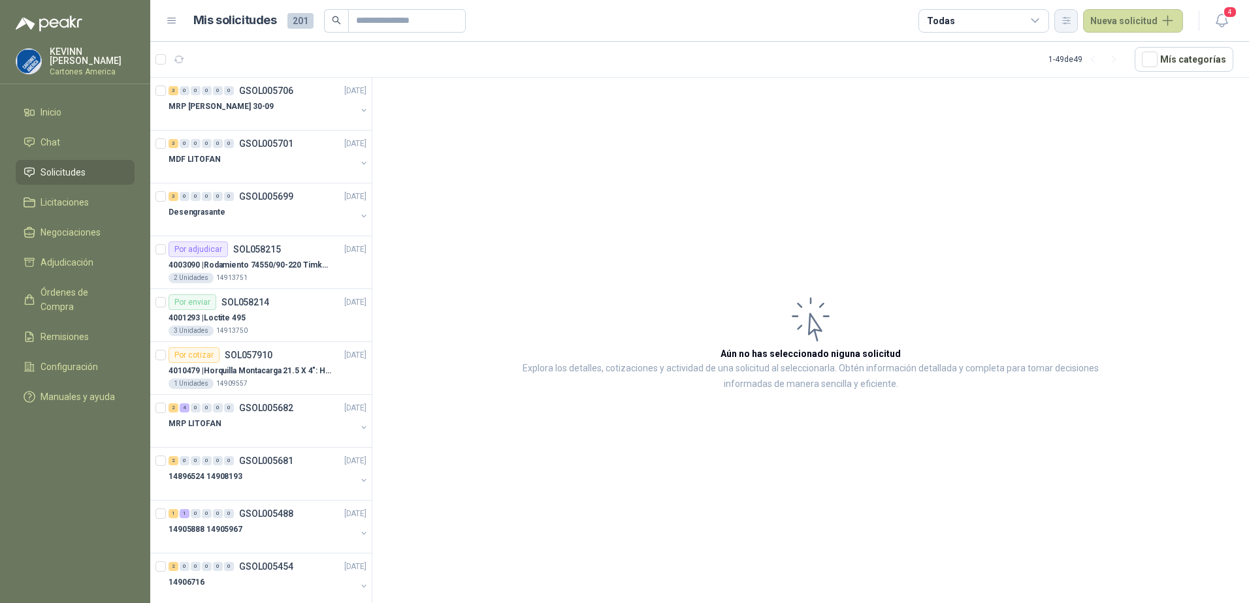
click at [1078, 25] on button "button" at bounding box center [1066, 21] width 24 height 24
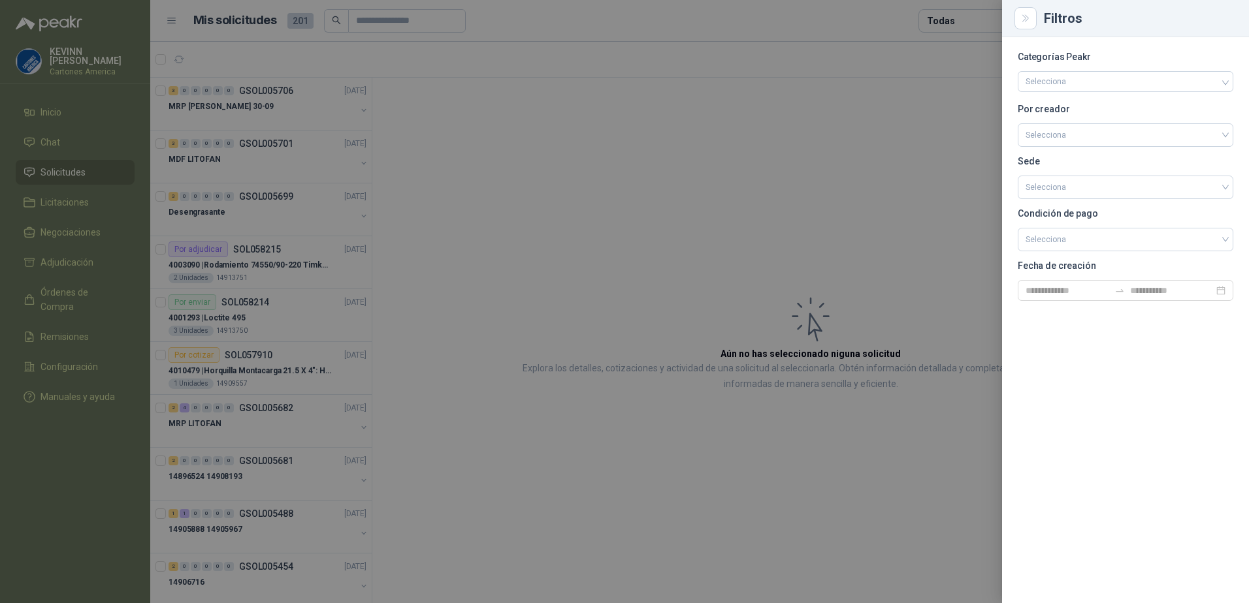
click at [880, 193] on div at bounding box center [624, 301] width 1249 height 603
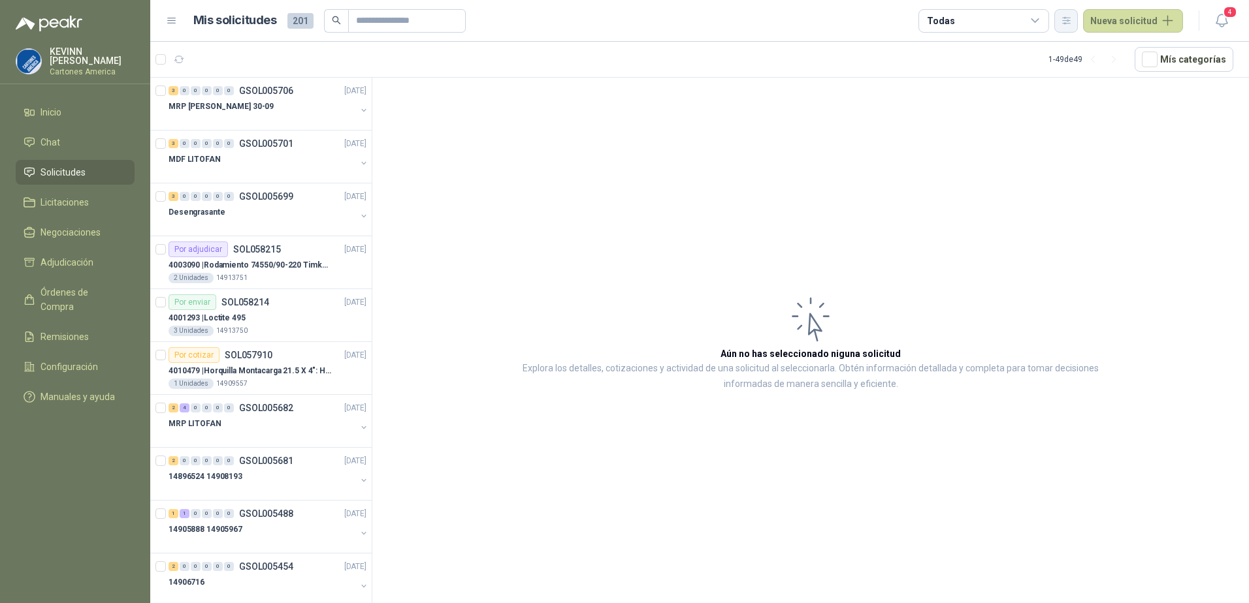
click at [1078, 24] on button "button" at bounding box center [1066, 21] width 24 height 24
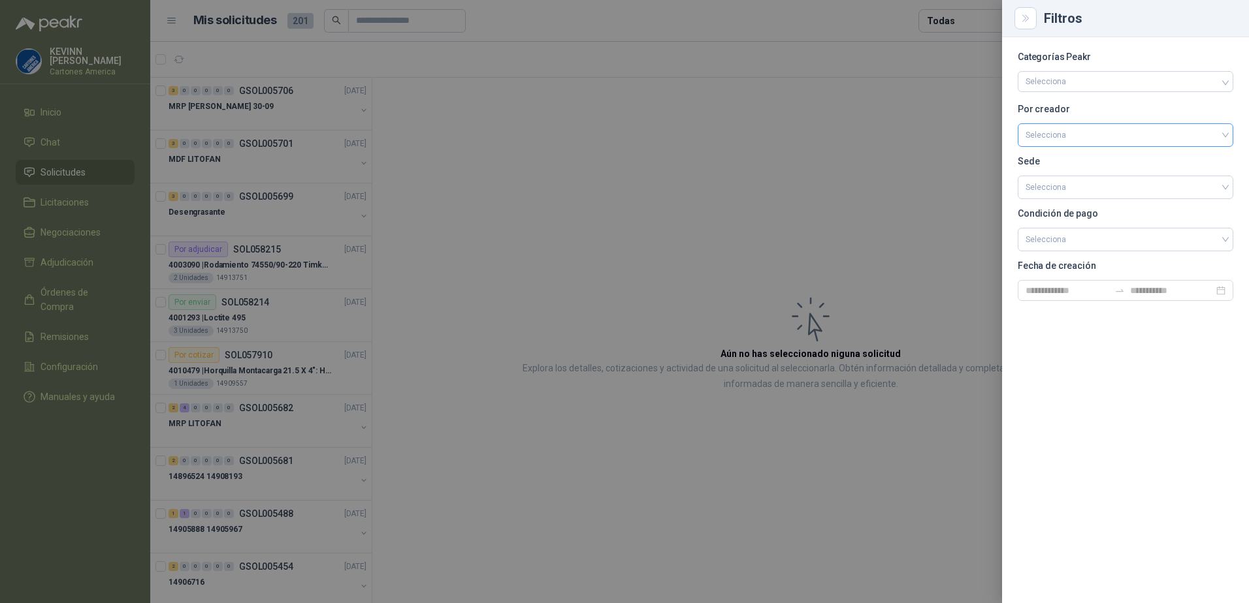
click at [1123, 129] on input "search" at bounding box center [1125, 134] width 200 height 20
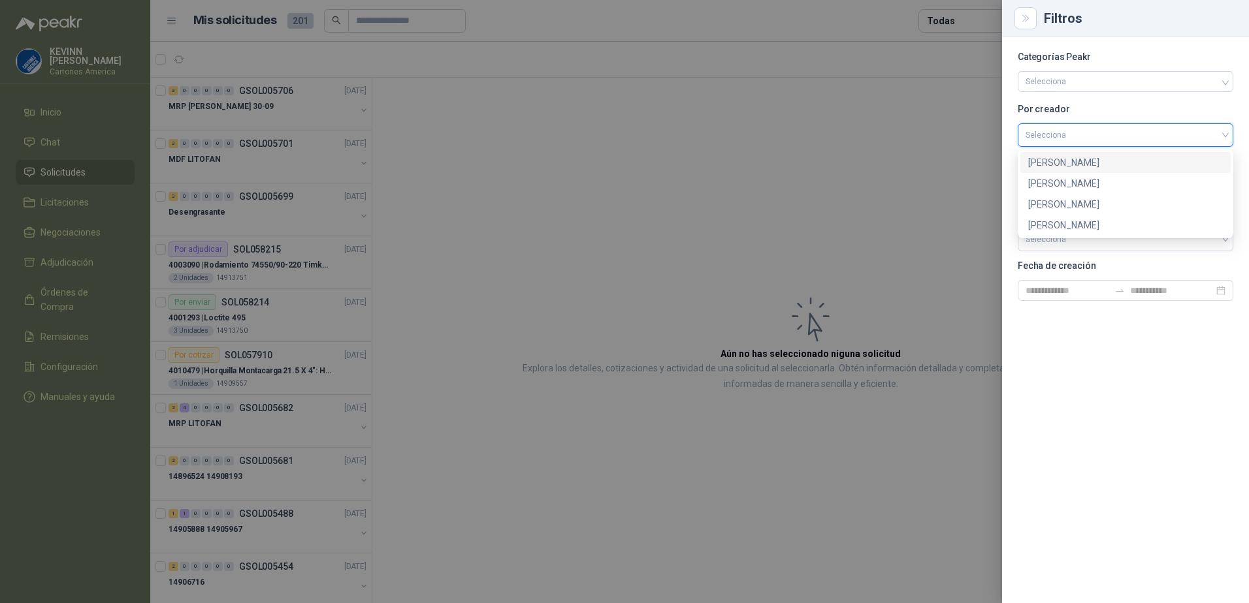
click at [1085, 163] on div "[PERSON_NAME]" at bounding box center [1125, 162] width 195 height 14
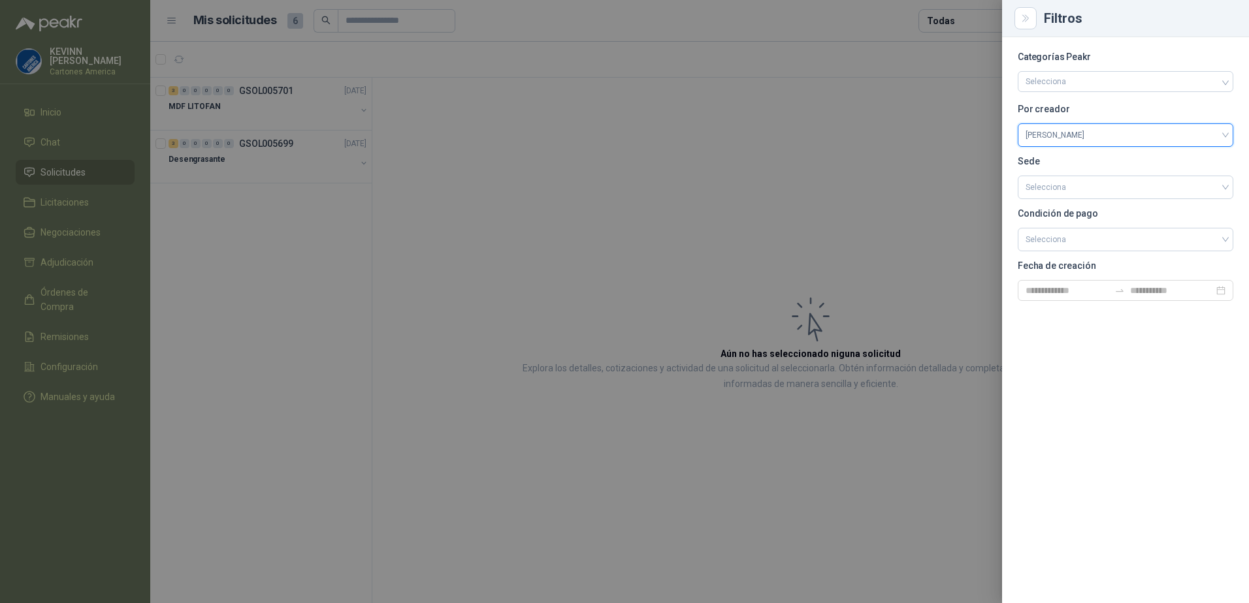
click at [817, 249] on div at bounding box center [624, 301] width 1249 height 603
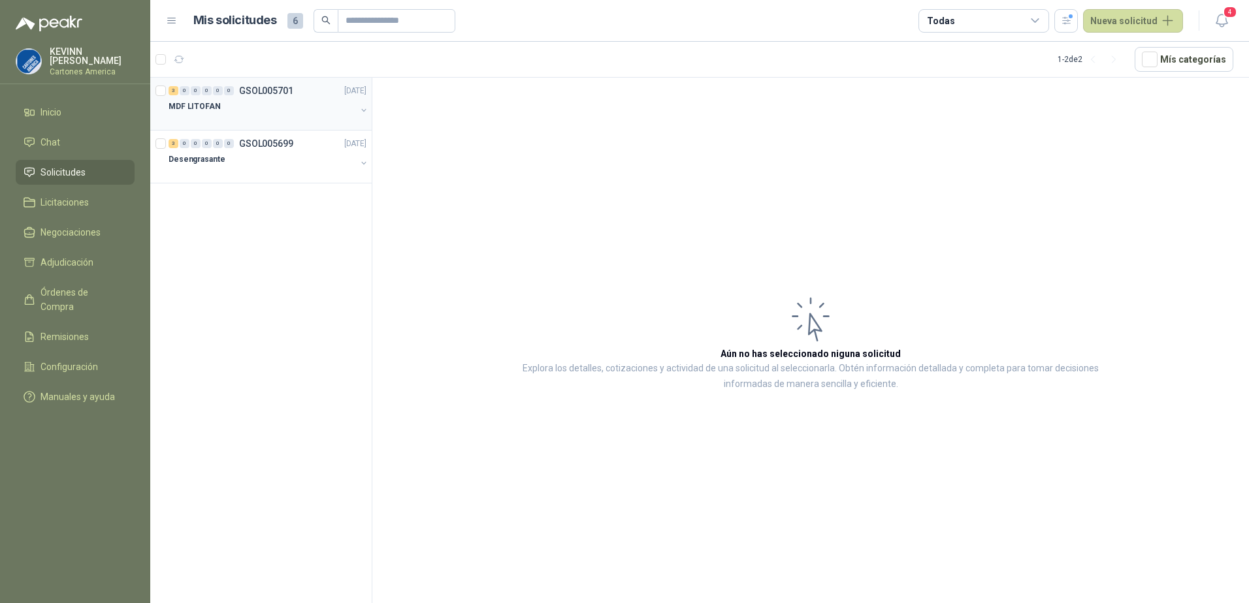
drag, startPoint x: 312, startPoint y: 126, endPoint x: 310, endPoint y: 115, distance: 11.3
click at [312, 126] on div "3 0 0 0 0 0 GSOL005701 [DATE] MDF LITOFAN" at bounding box center [260, 104] width 221 height 53
click at [292, 154] on div "Desengrasante" at bounding box center [261, 160] width 187 height 16
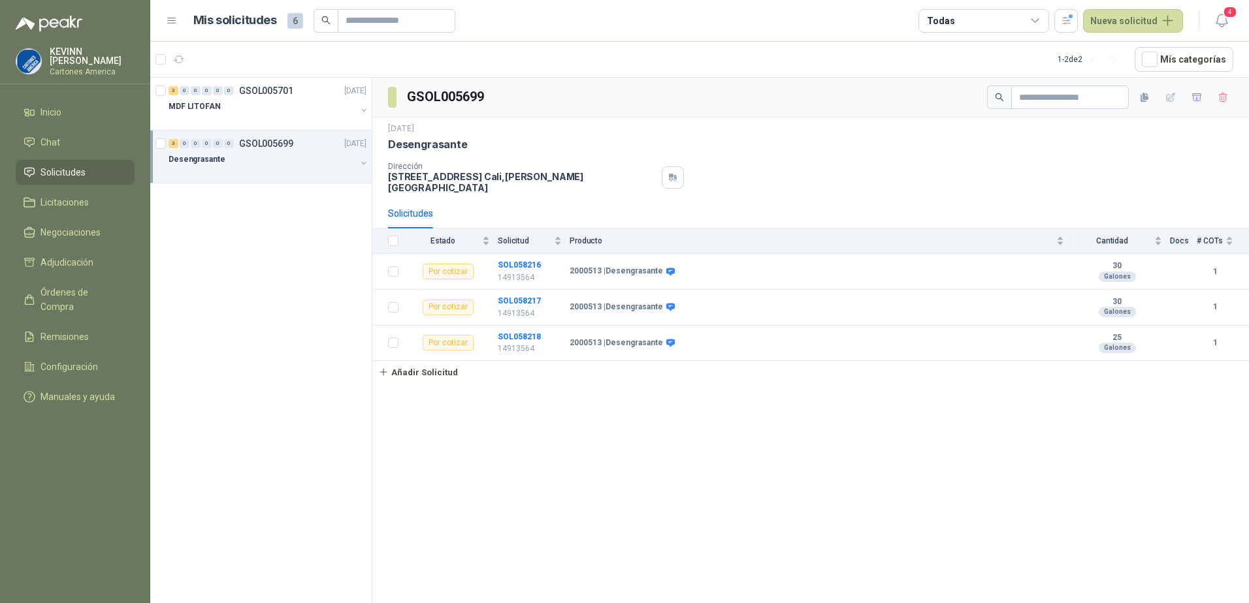
click at [341, 153] on div "Desengrasante" at bounding box center [261, 160] width 187 height 16
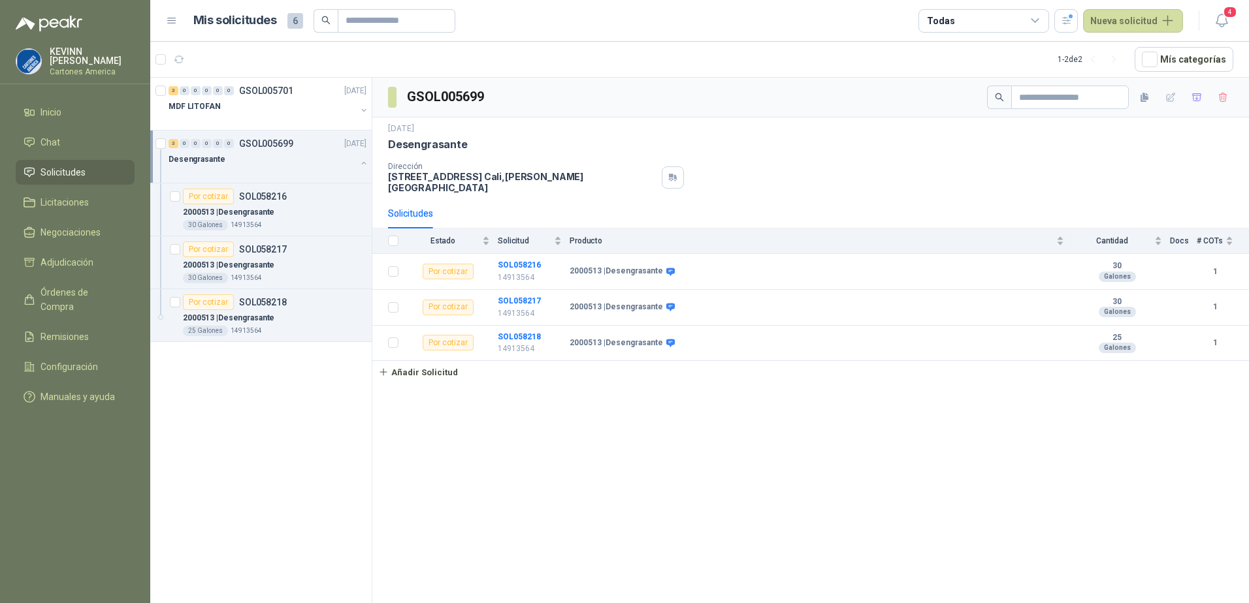
click at [351, 157] on div "Desengrasante" at bounding box center [261, 160] width 187 height 16
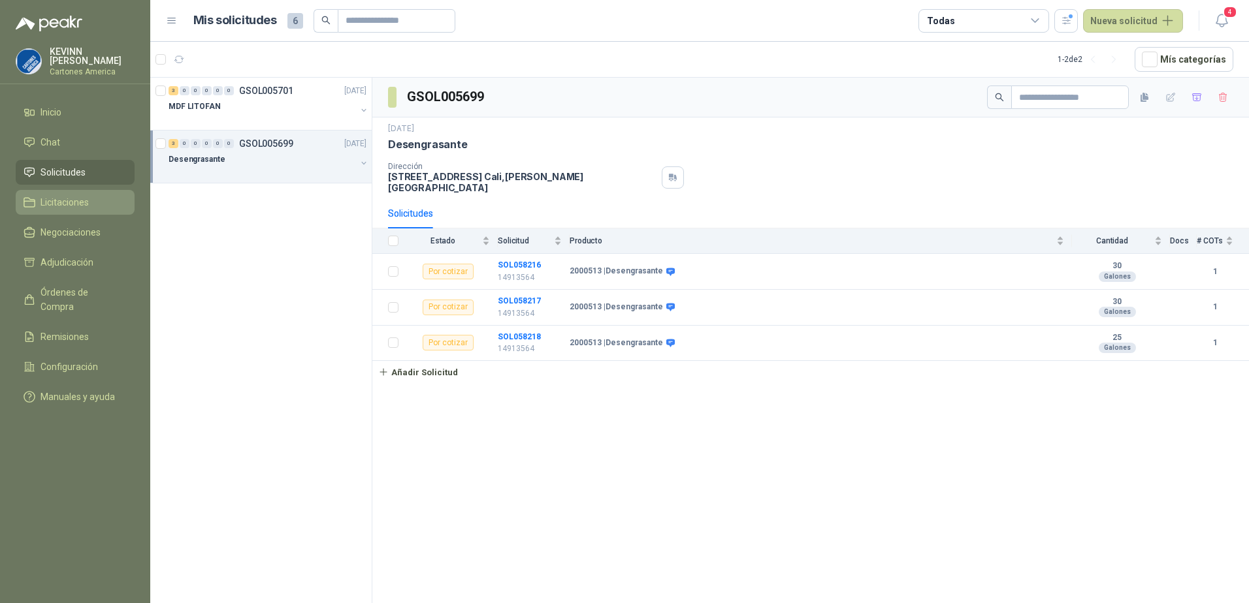
click at [79, 195] on span "Licitaciones" at bounding box center [64, 202] width 48 height 14
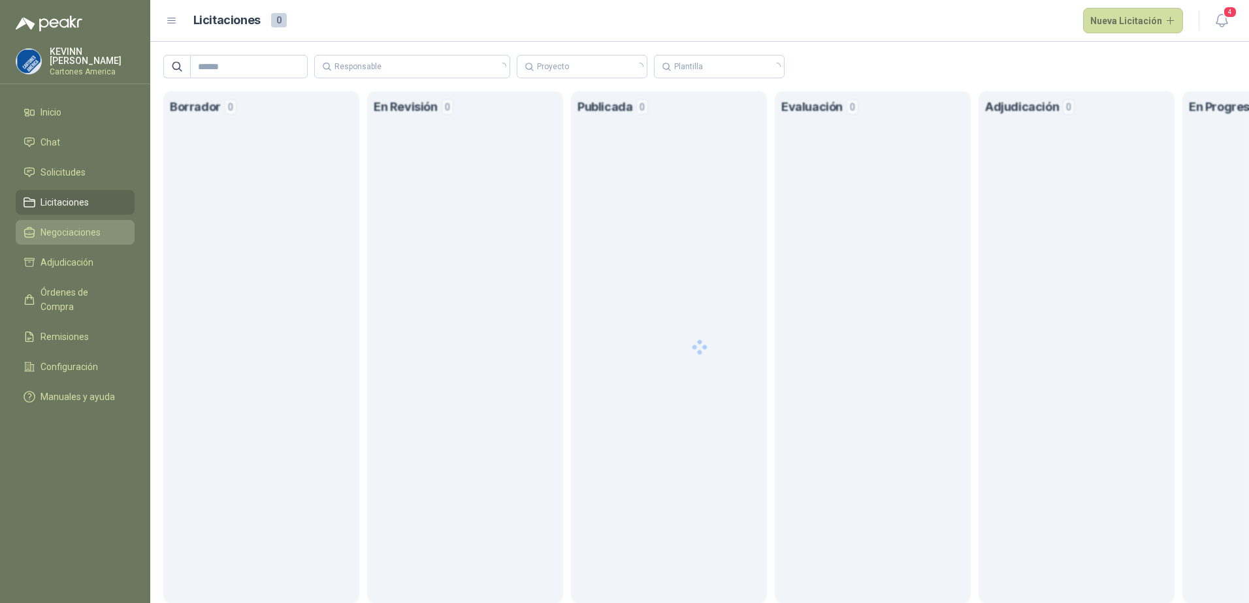
click at [63, 231] on span "Negociaciones" at bounding box center [70, 232] width 60 height 14
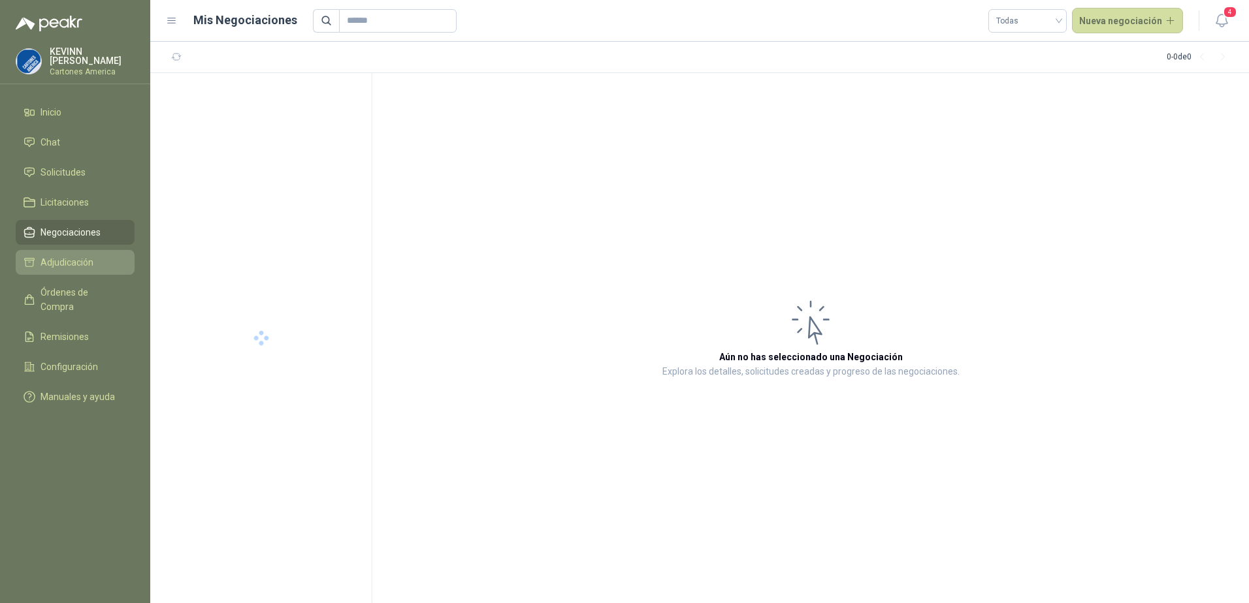
click at [59, 261] on span "Adjudicación" at bounding box center [66, 262] width 53 height 14
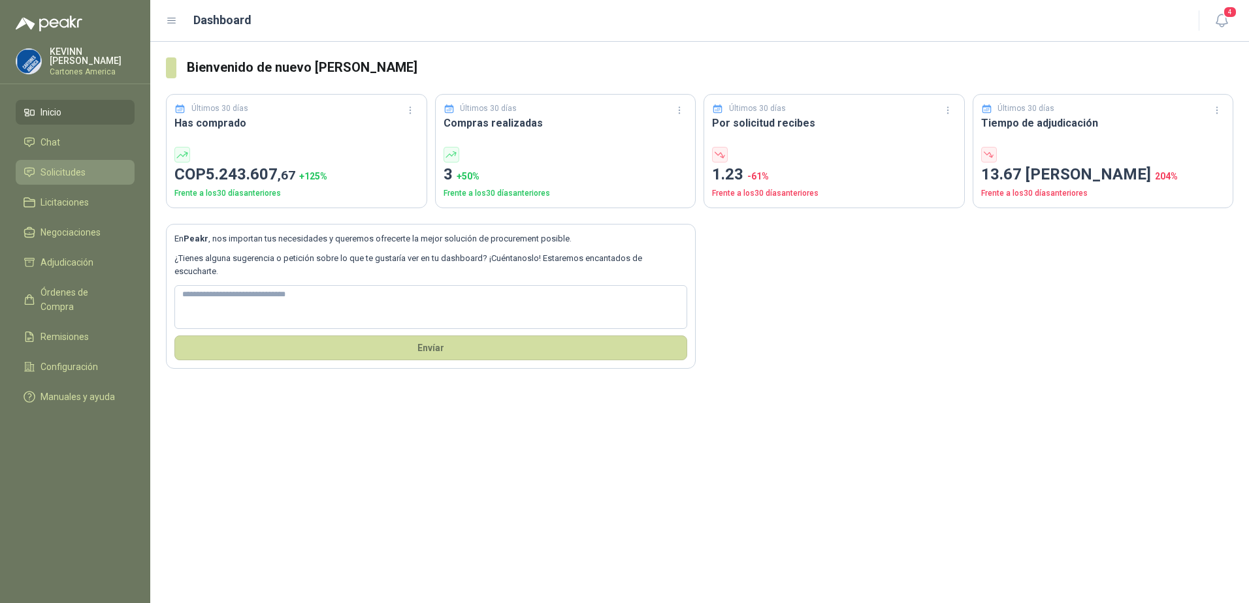
click at [77, 160] on link "Solicitudes" at bounding box center [75, 172] width 119 height 25
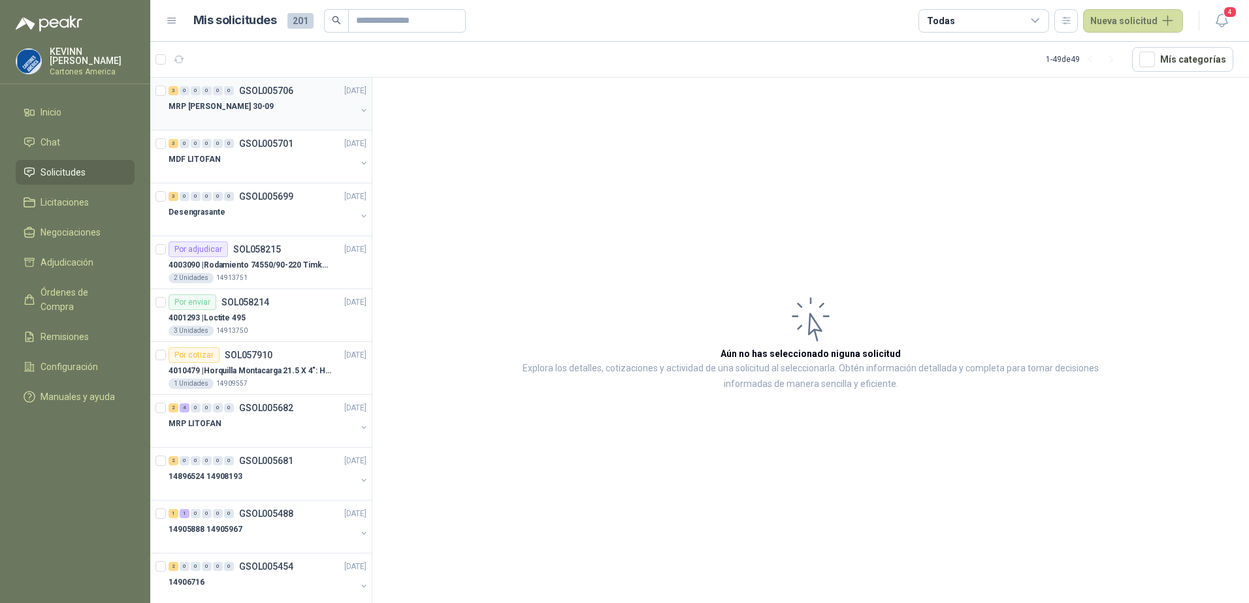
click at [253, 101] on div "MRP [PERSON_NAME] 30-09" at bounding box center [261, 107] width 187 height 16
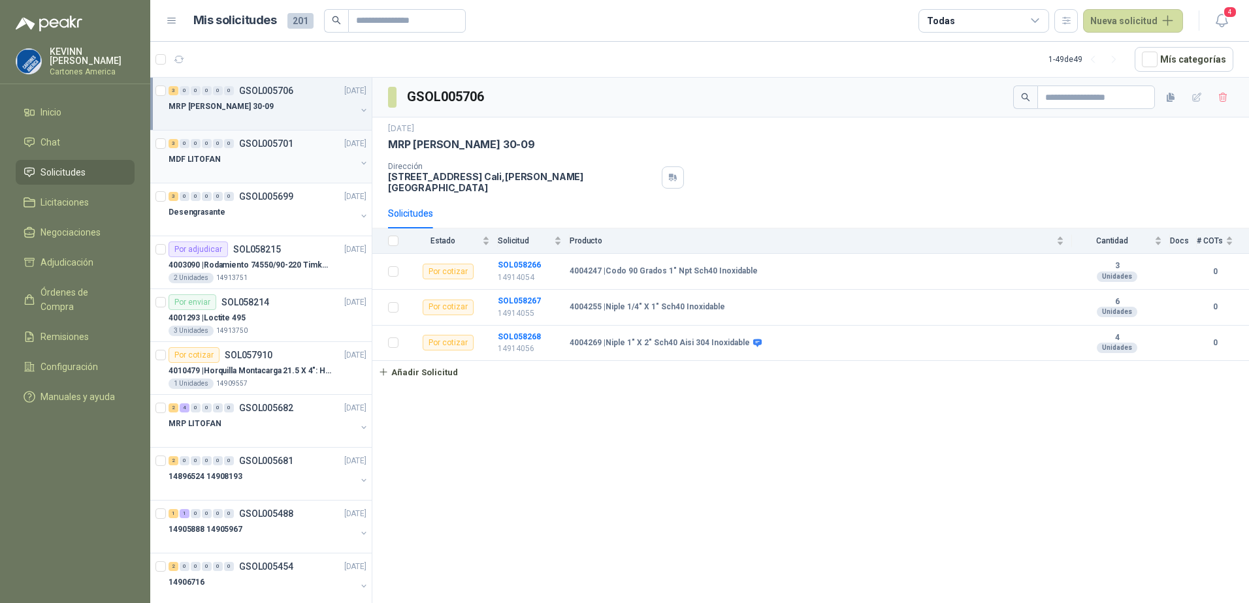
click at [283, 160] on div "MDF LITOFAN" at bounding box center [261, 160] width 187 height 16
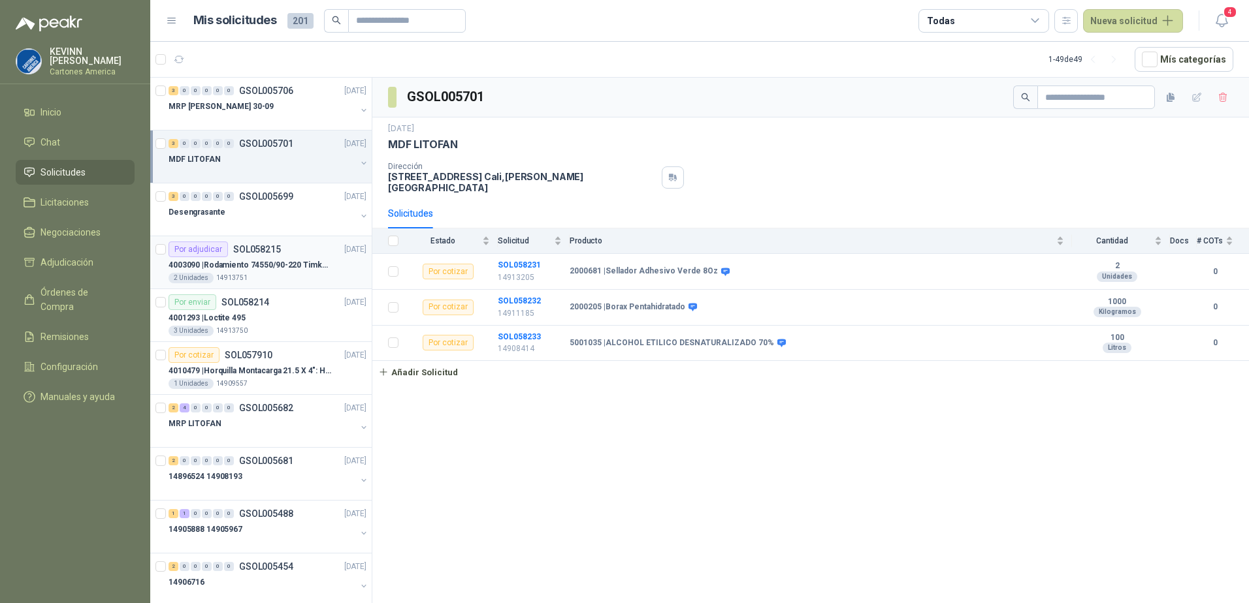
click at [264, 258] on div "4003090 | Rodamiento 74550/90-220 Timken BombaVG40" at bounding box center [267, 265] width 198 height 16
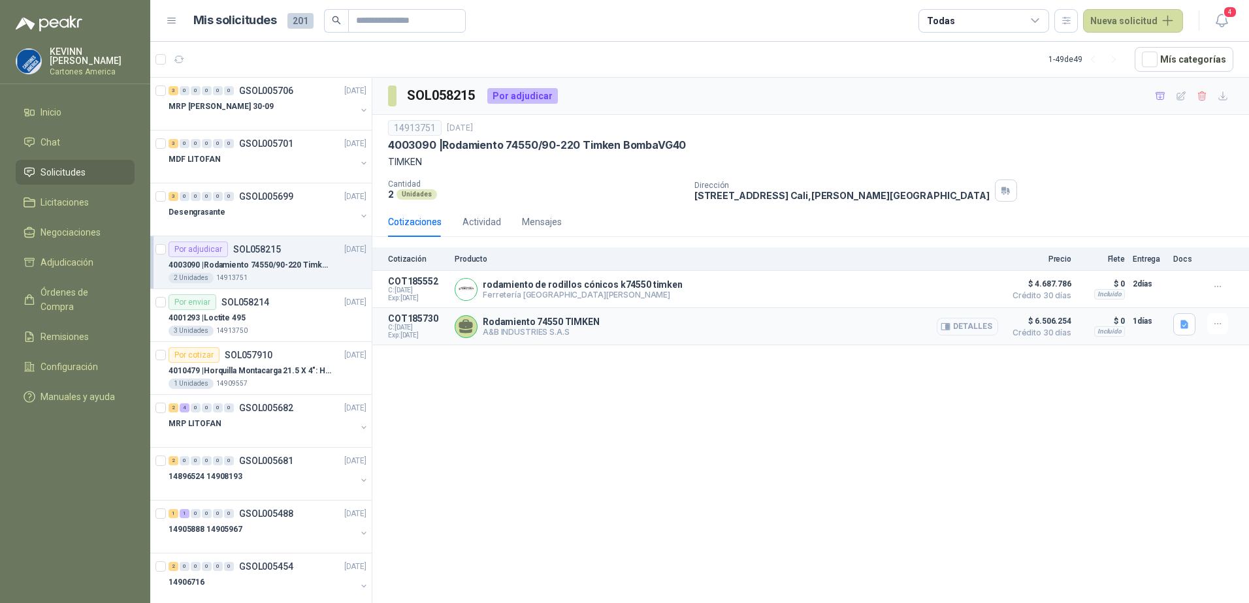
click at [955, 330] on button "Detalles" at bounding box center [966, 327] width 61 height 18
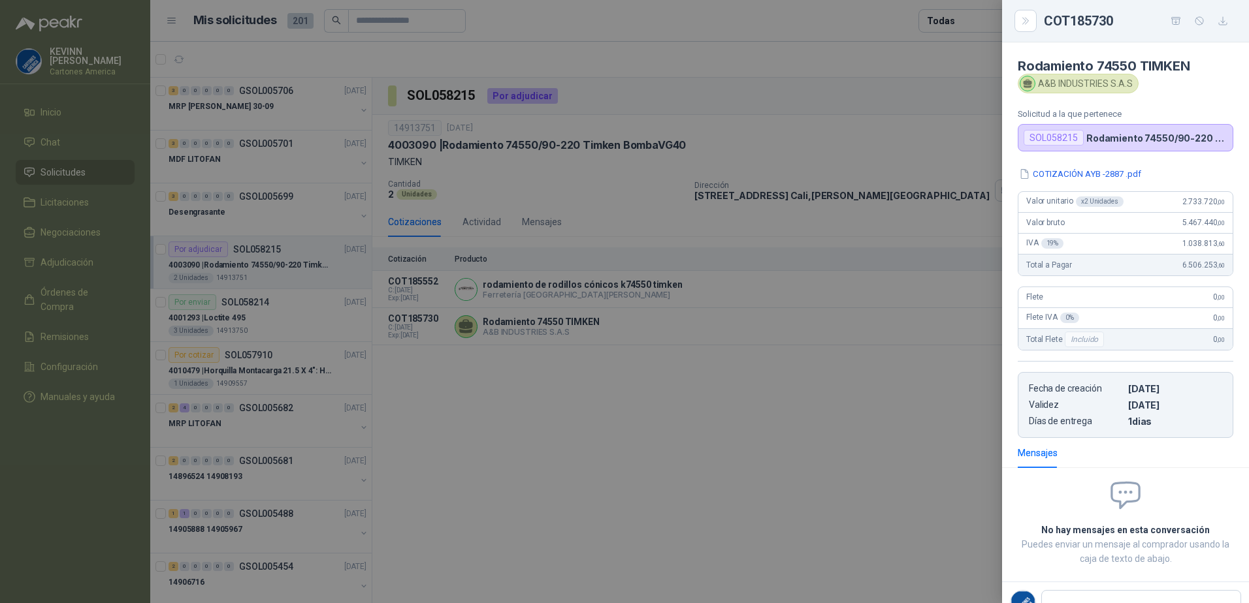
scroll to position [4, 0]
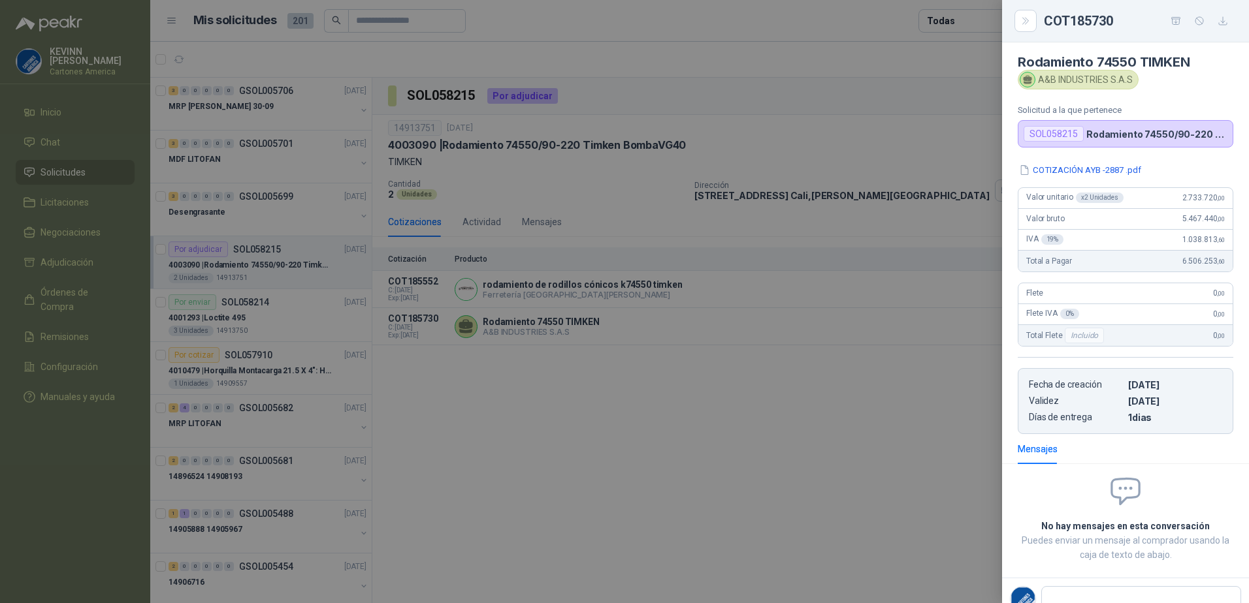
click at [605, 404] on div at bounding box center [624, 301] width 1249 height 603
